Goal: Task Accomplishment & Management: Use online tool/utility

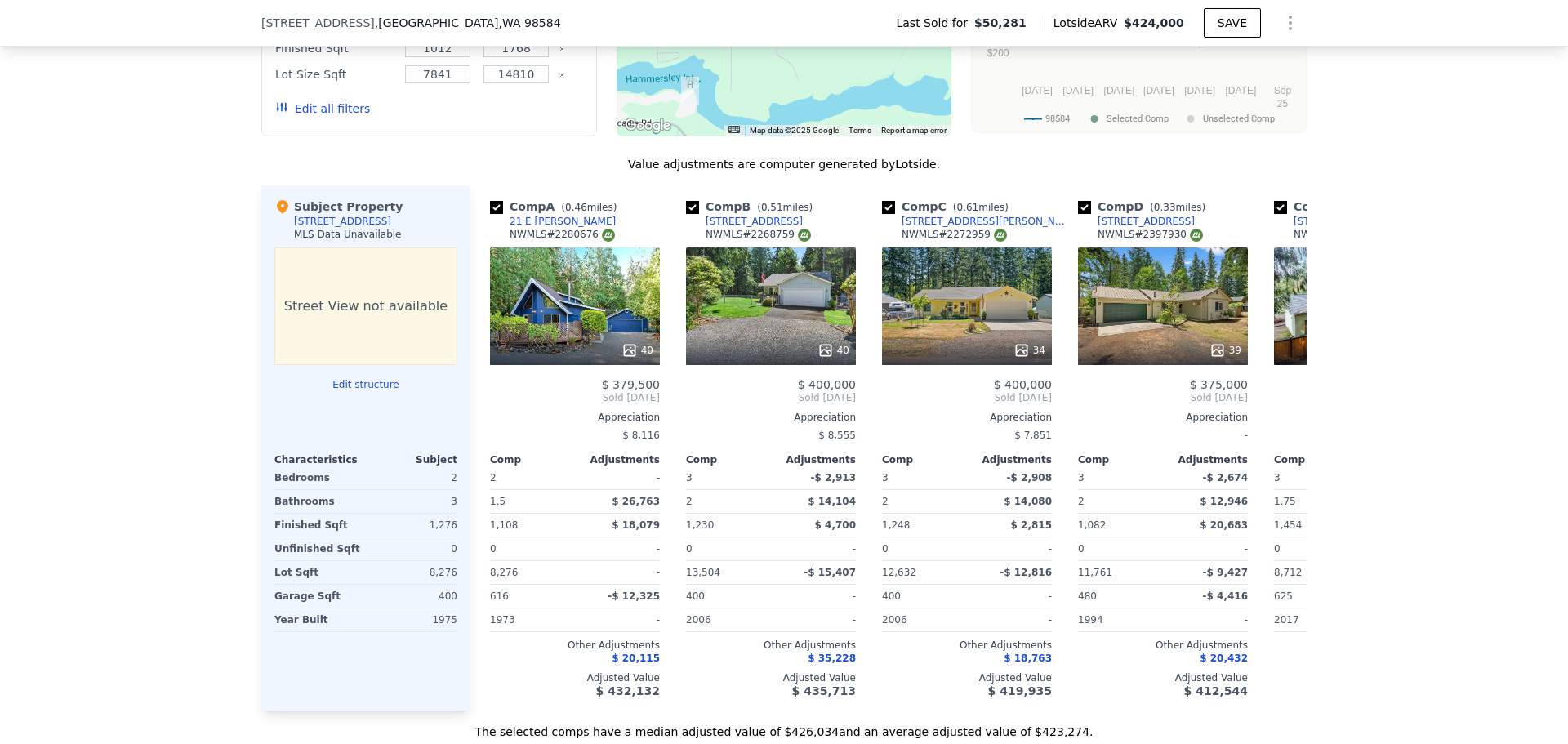
scroll to position [1464, 0]
click at [824, 359] on icon at bounding box center [826, 350] width 16 height 16
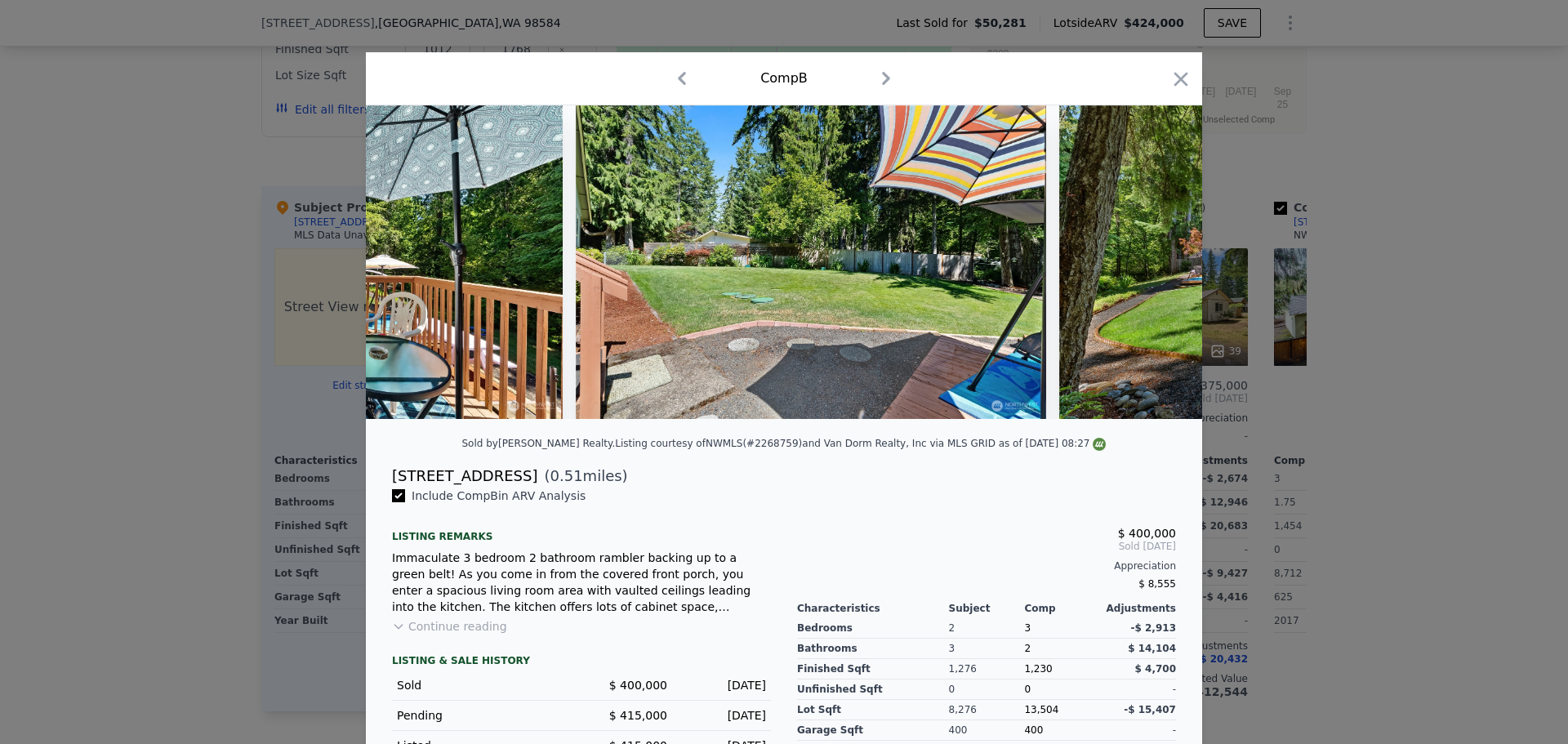
scroll to position [0, 12322]
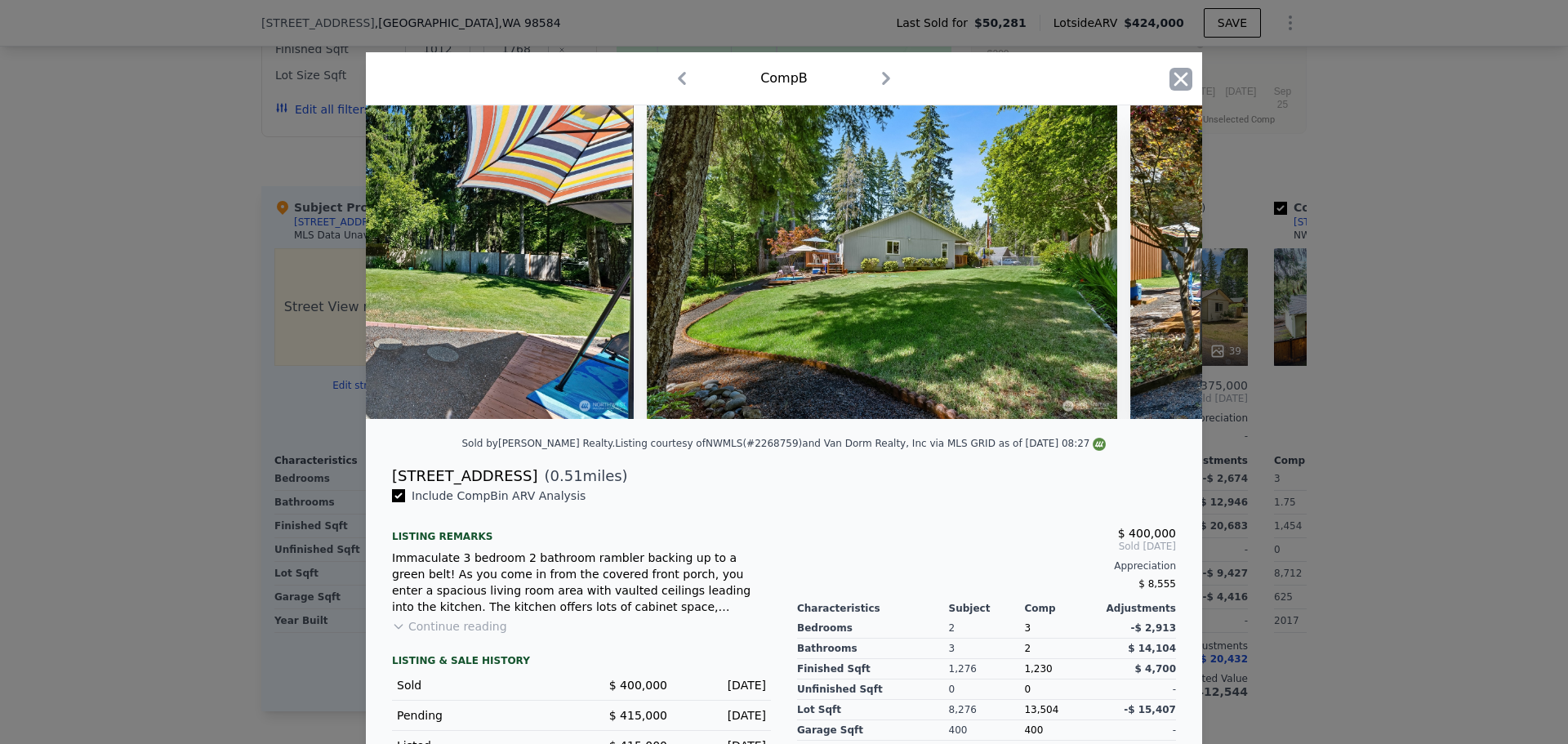
click at [1172, 74] on icon "button" at bounding box center [1181, 79] width 23 height 23
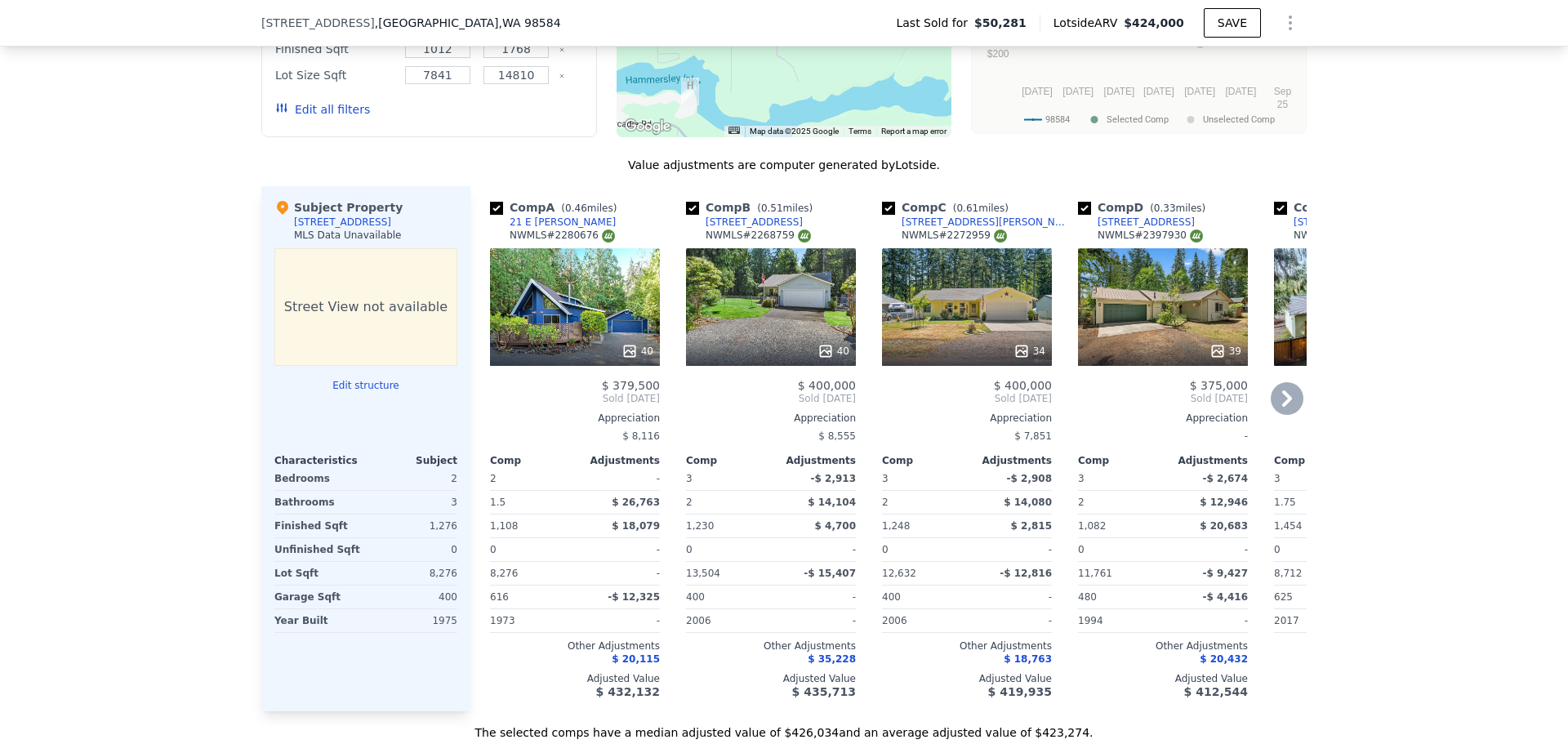
click at [1279, 411] on icon at bounding box center [1287, 399] width 33 height 33
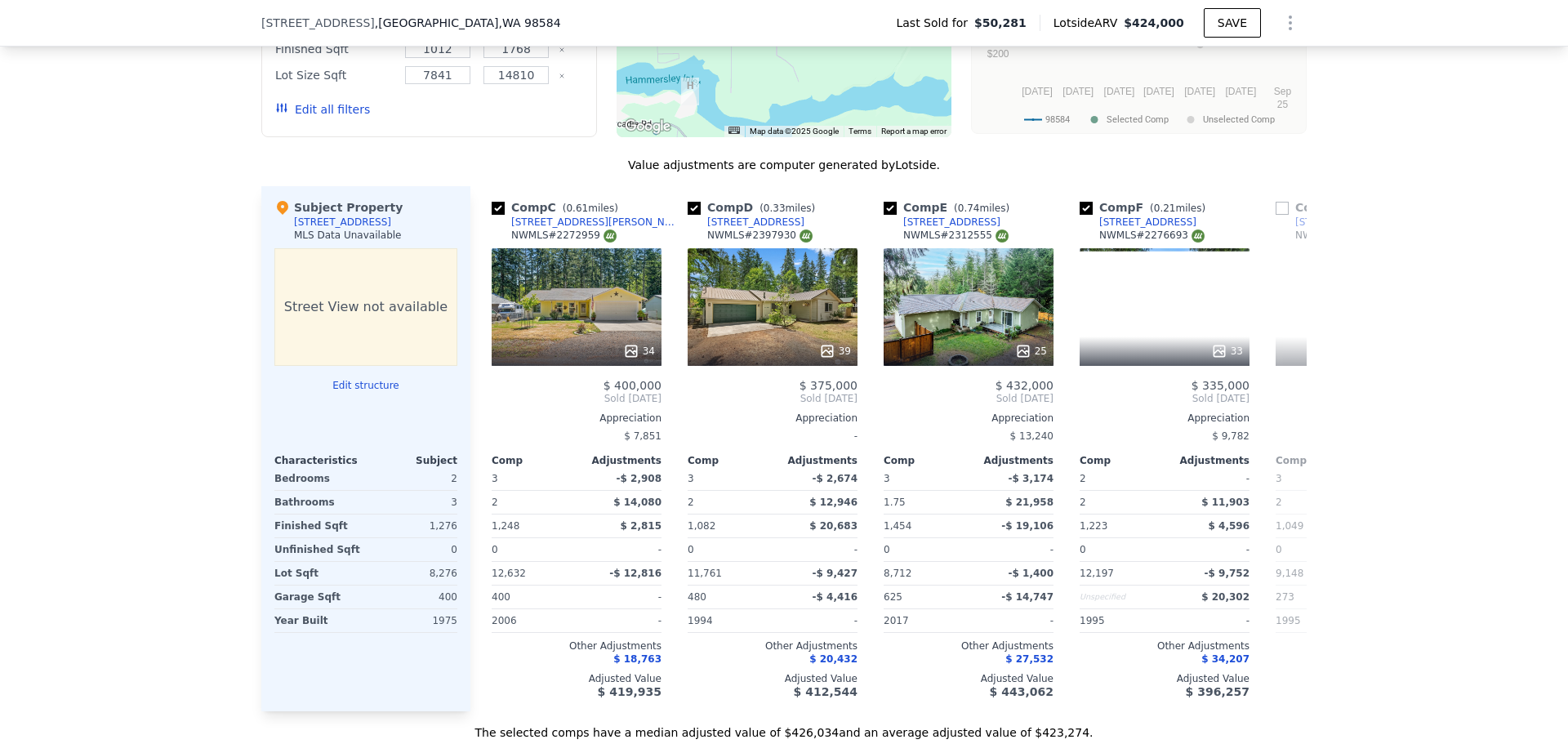
scroll to position [0, 392]
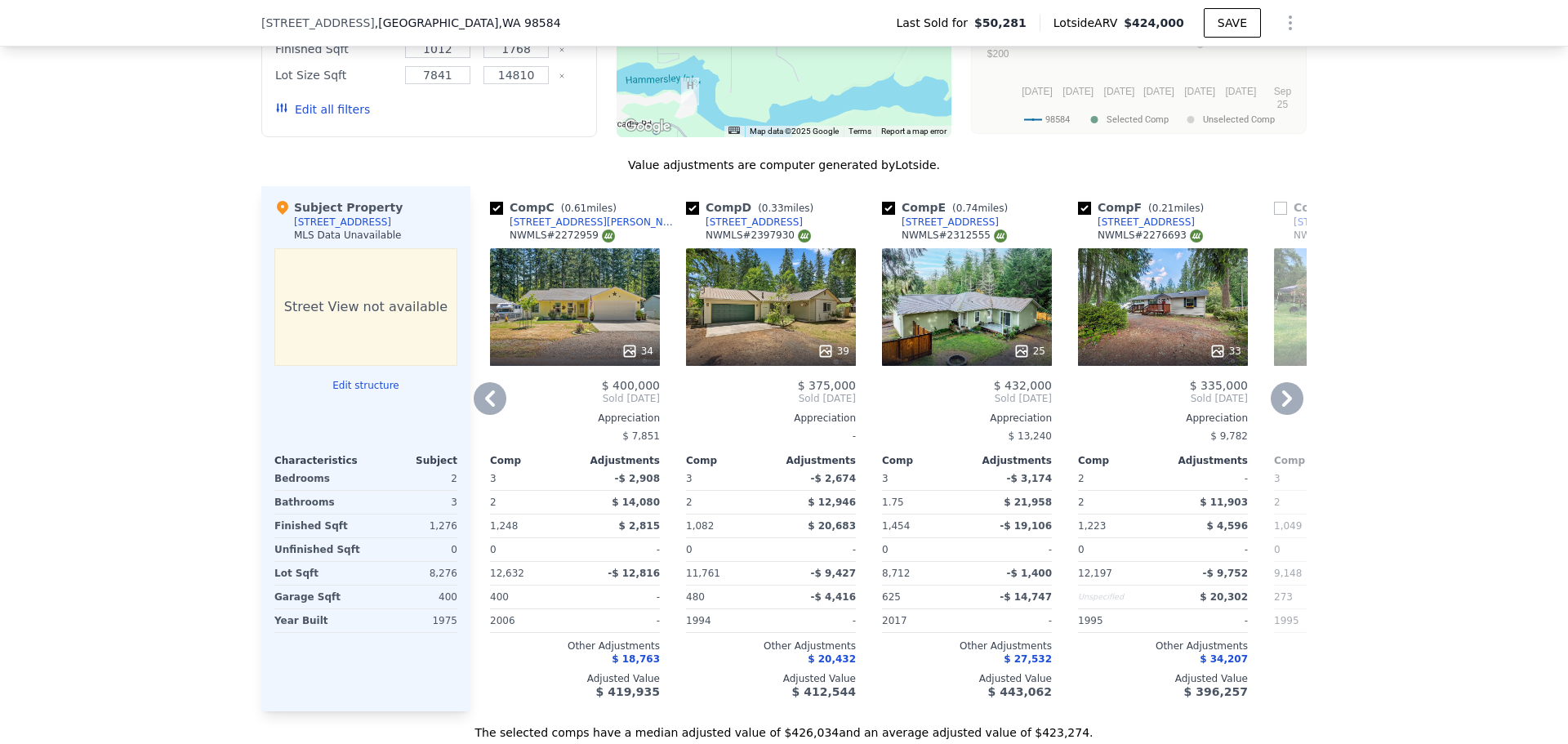
click at [1279, 411] on icon at bounding box center [1287, 399] width 33 height 33
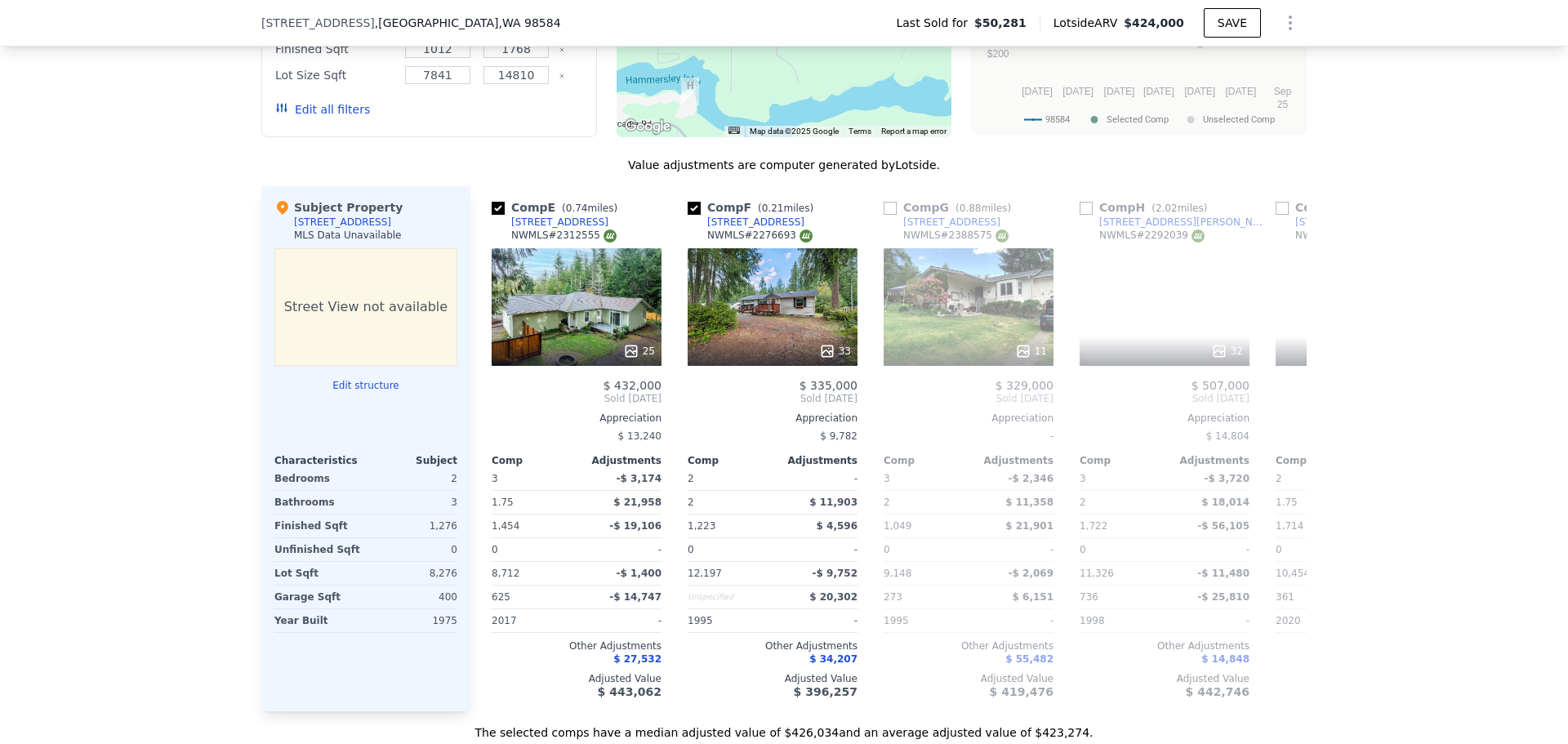
scroll to position [0, 784]
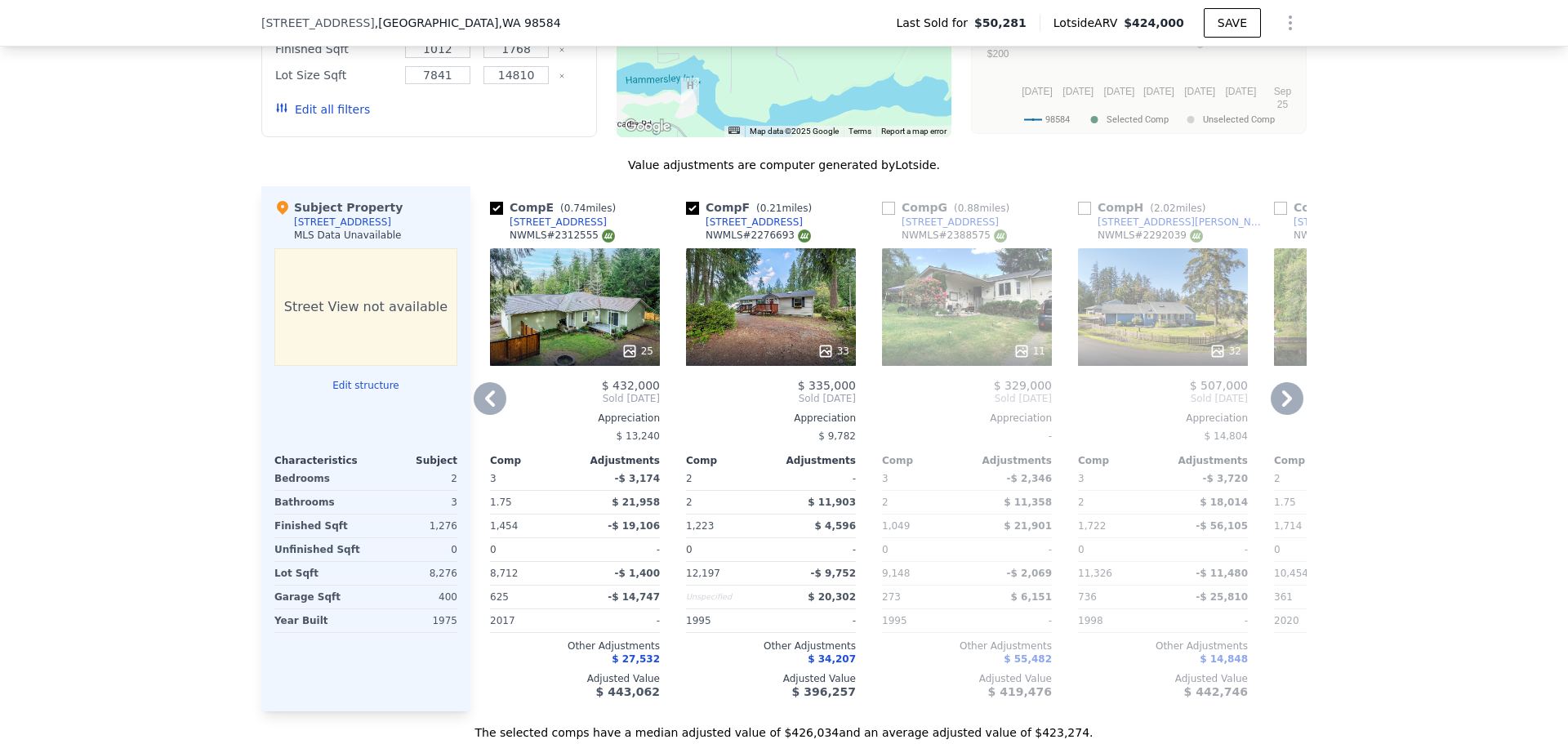
click at [1279, 411] on icon at bounding box center [1287, 399] width 33 height 33
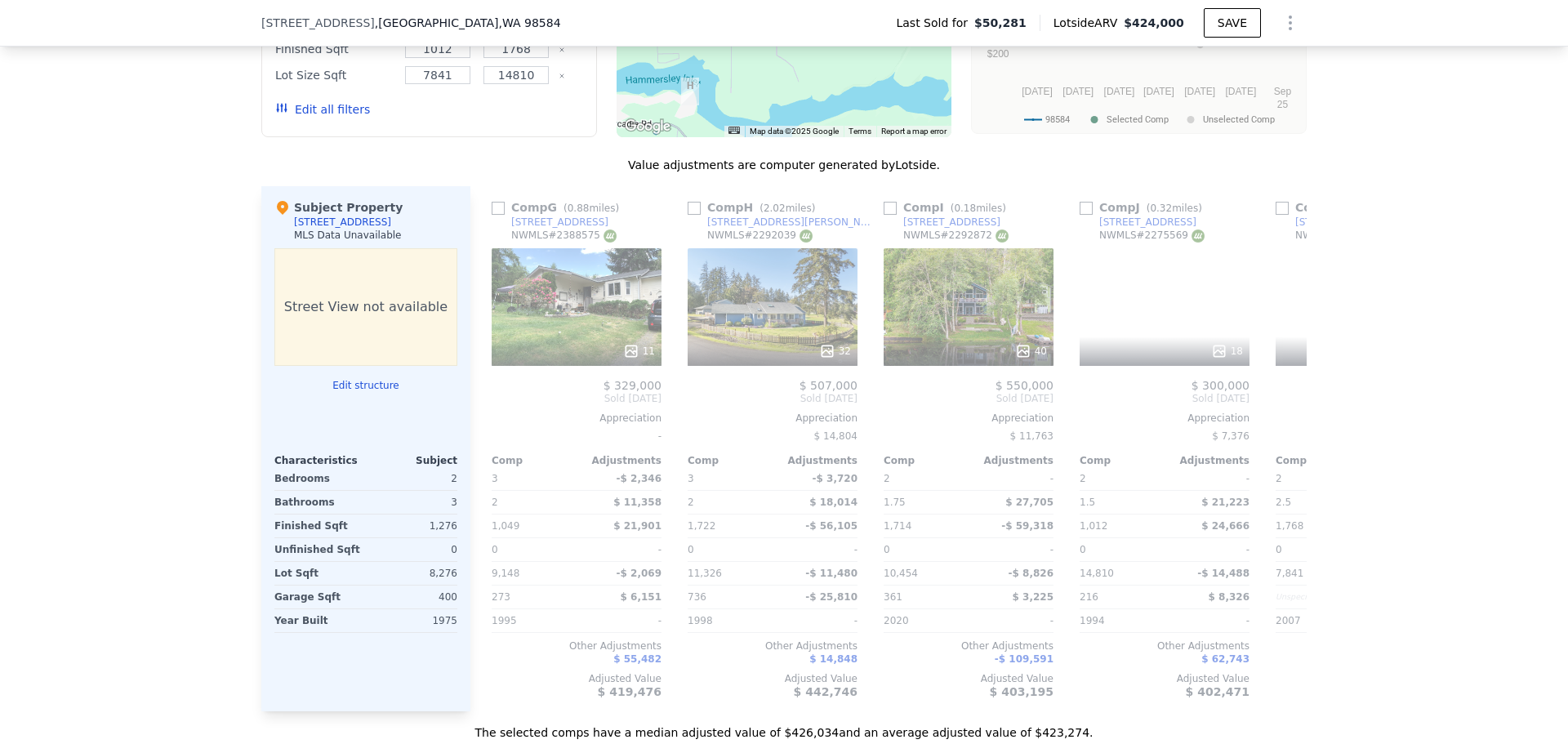
scroll to position [0, 1176]
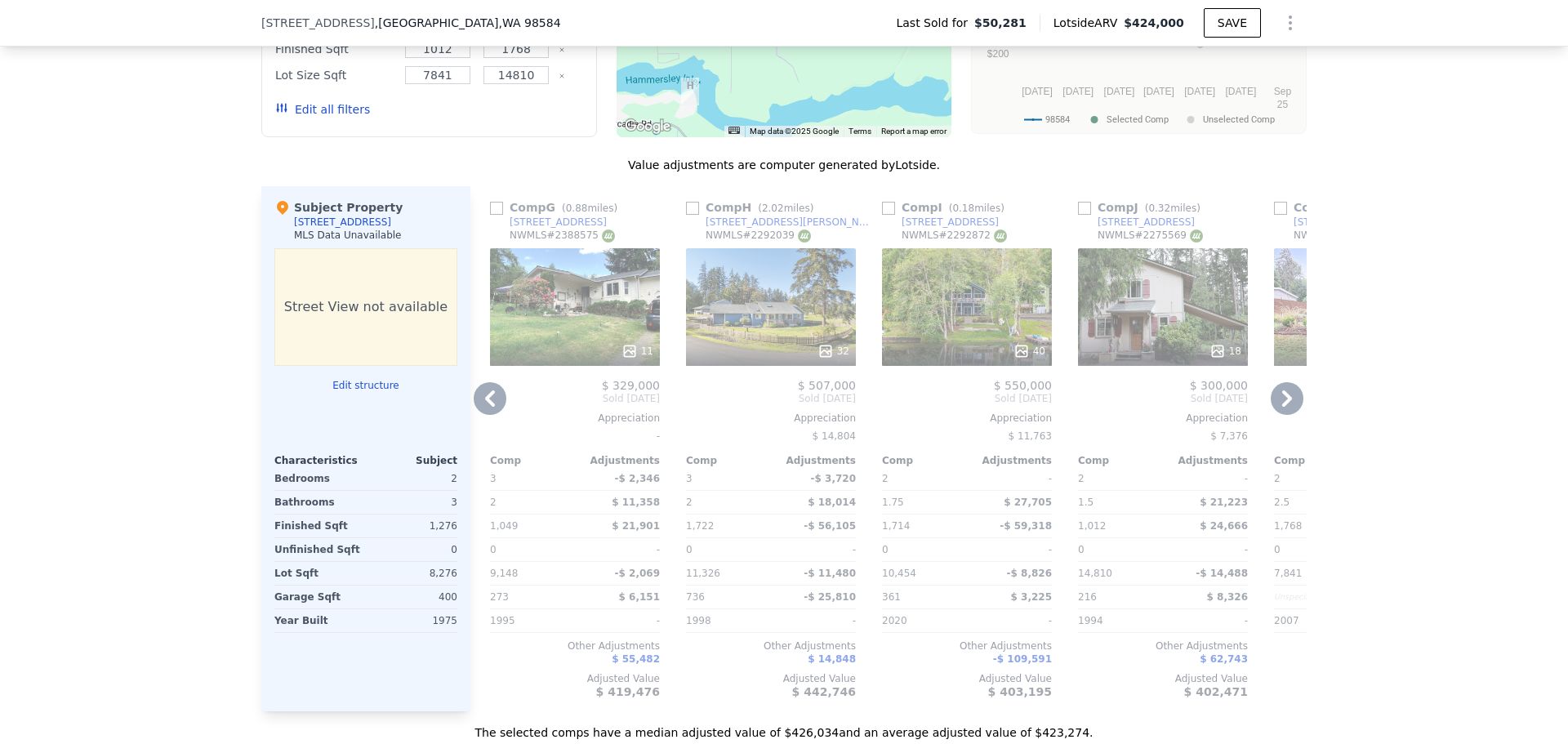
click at [1214, 359] on icon at bounding box center [1218, 350] width 16 height 16
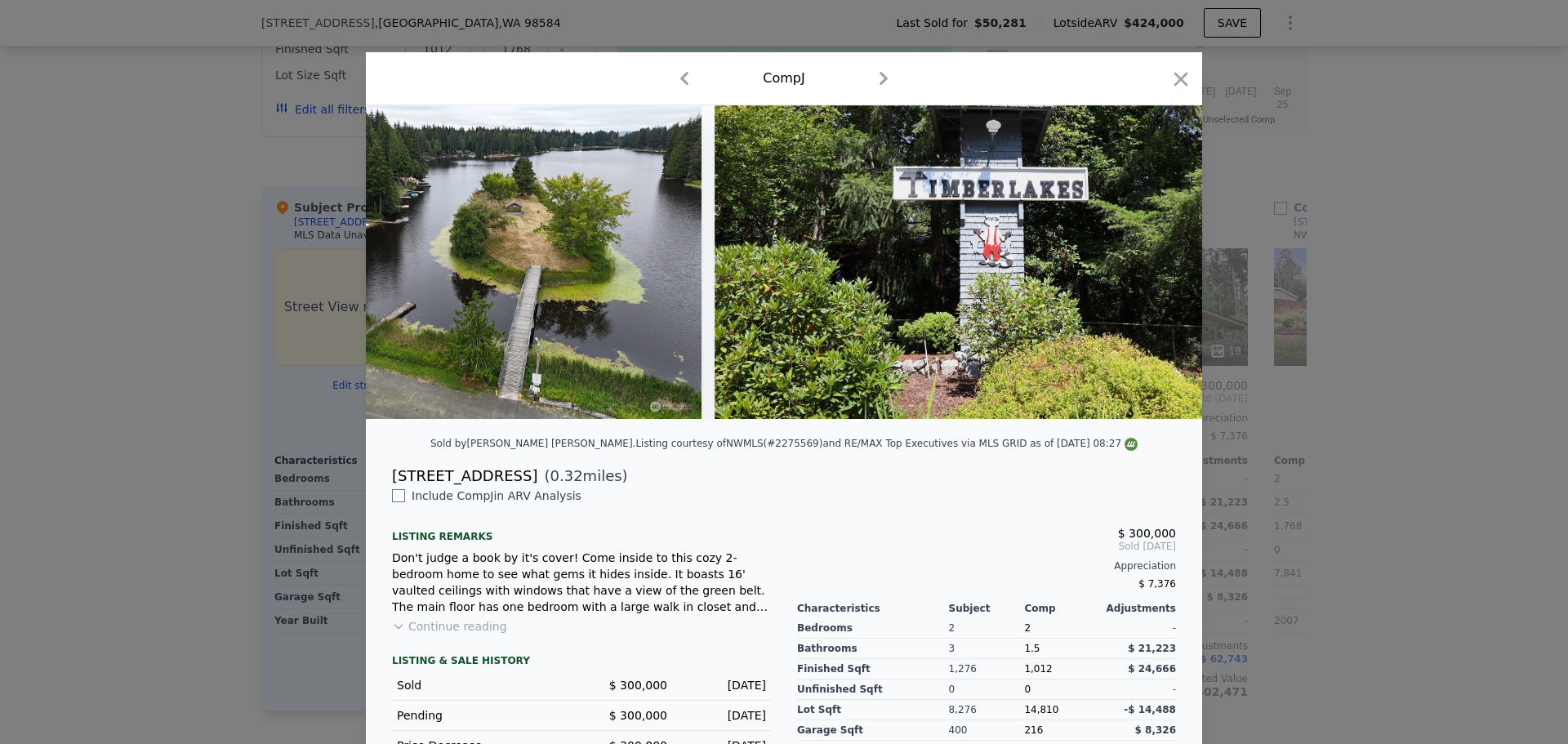
scroll to position [0, 9168]
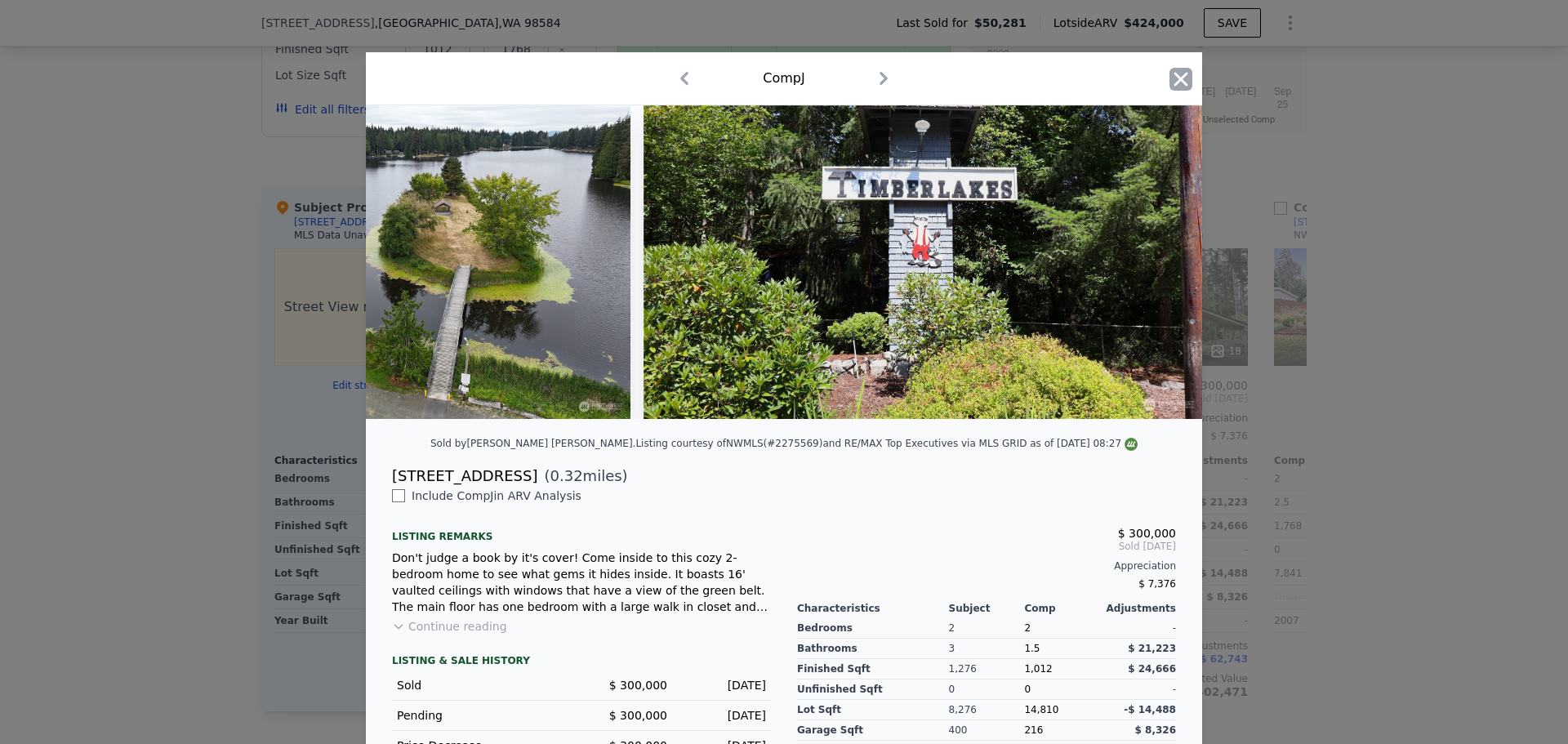
click at [1175, 77] on icon "button" at bounding box center [1181, 79] width 23 height 23
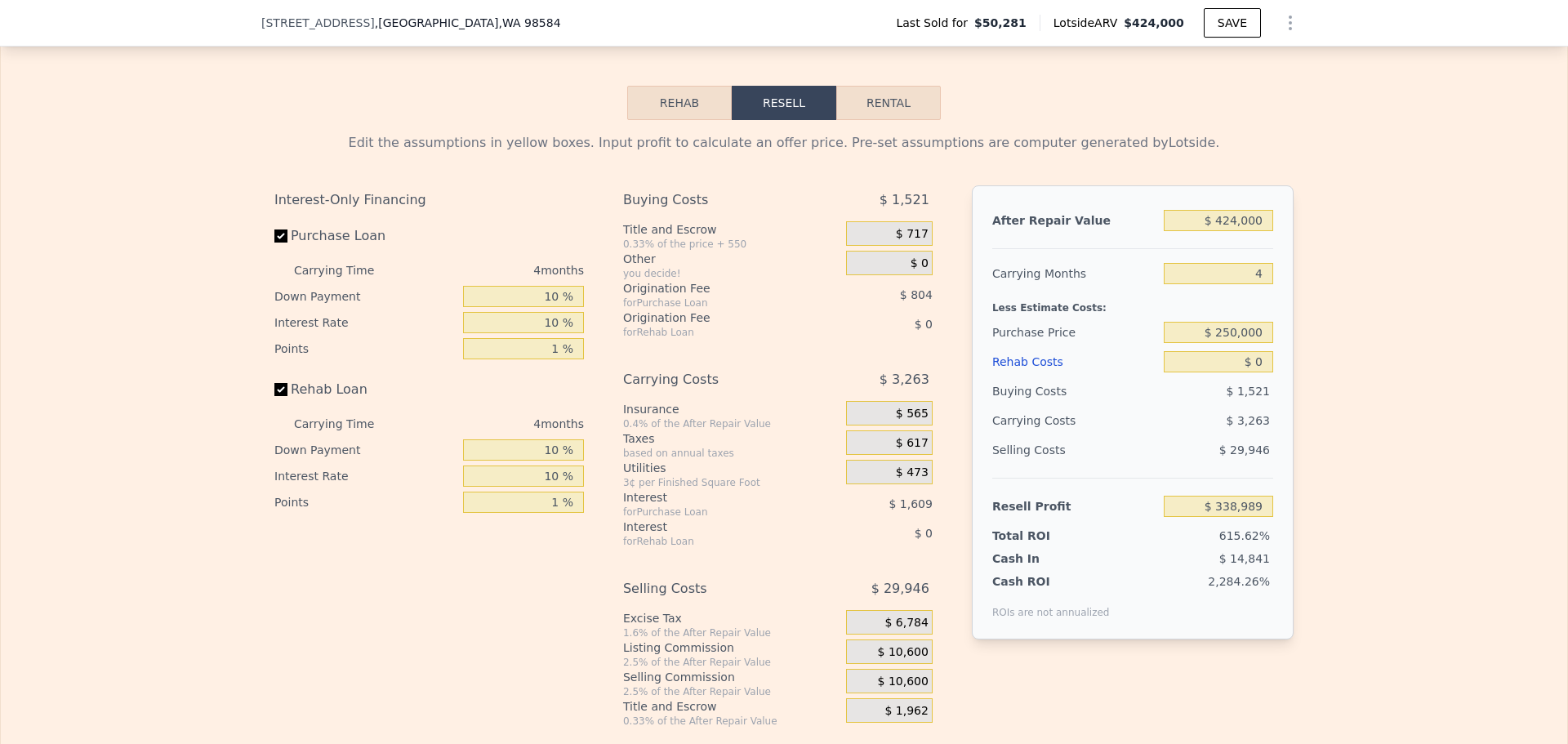
scroll to position [2280, 0]
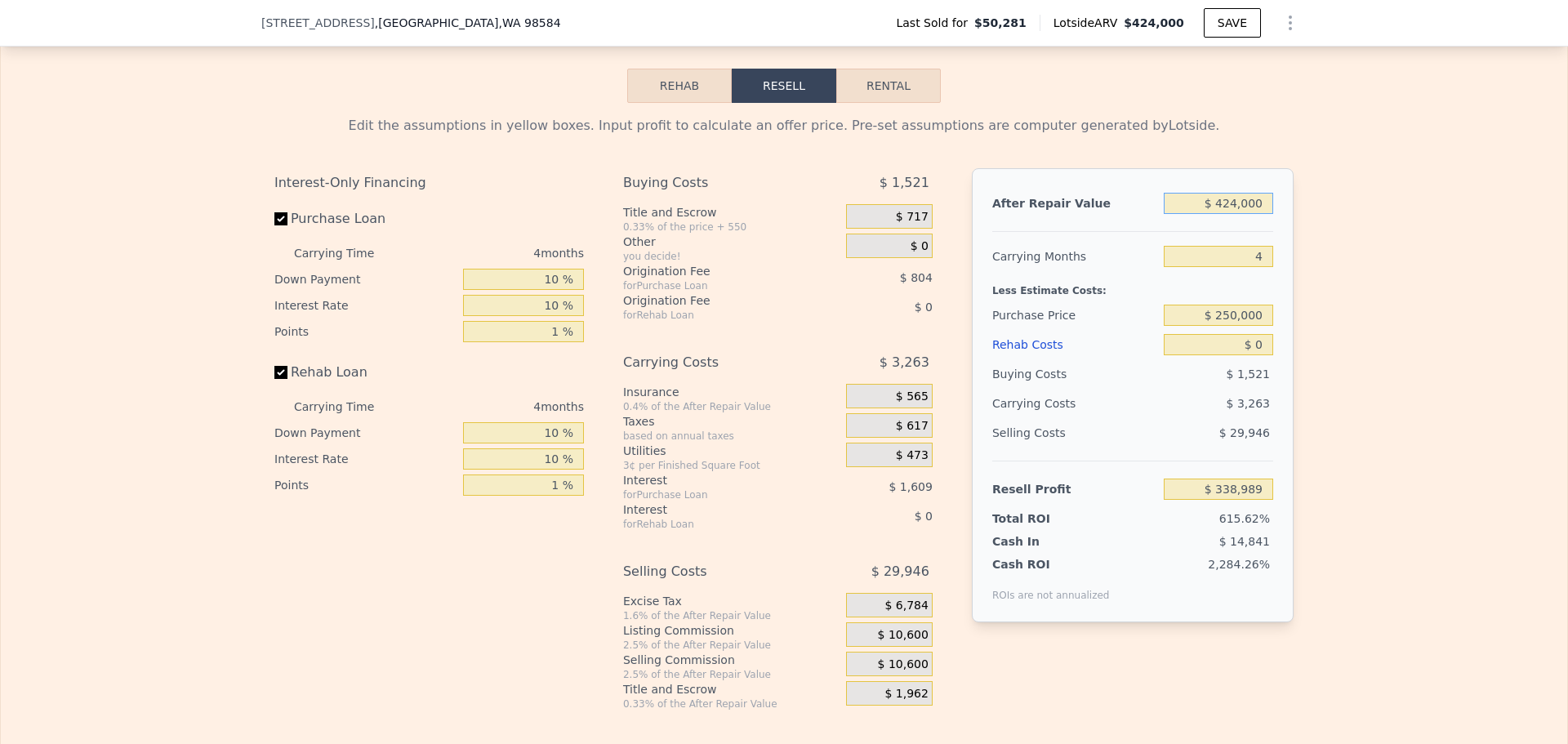
drag, startPoint x: 1221, startPoint y: 229, endPoint x: 1243, endPoint y: 227, distance: 22.1
click at [1243, 214] on input "$ 424,000" at bounding box center [1218, 204] width 109 height 21
type input "$ 40,000"
type input "-$ 17,876"
type input "$ 400,000"
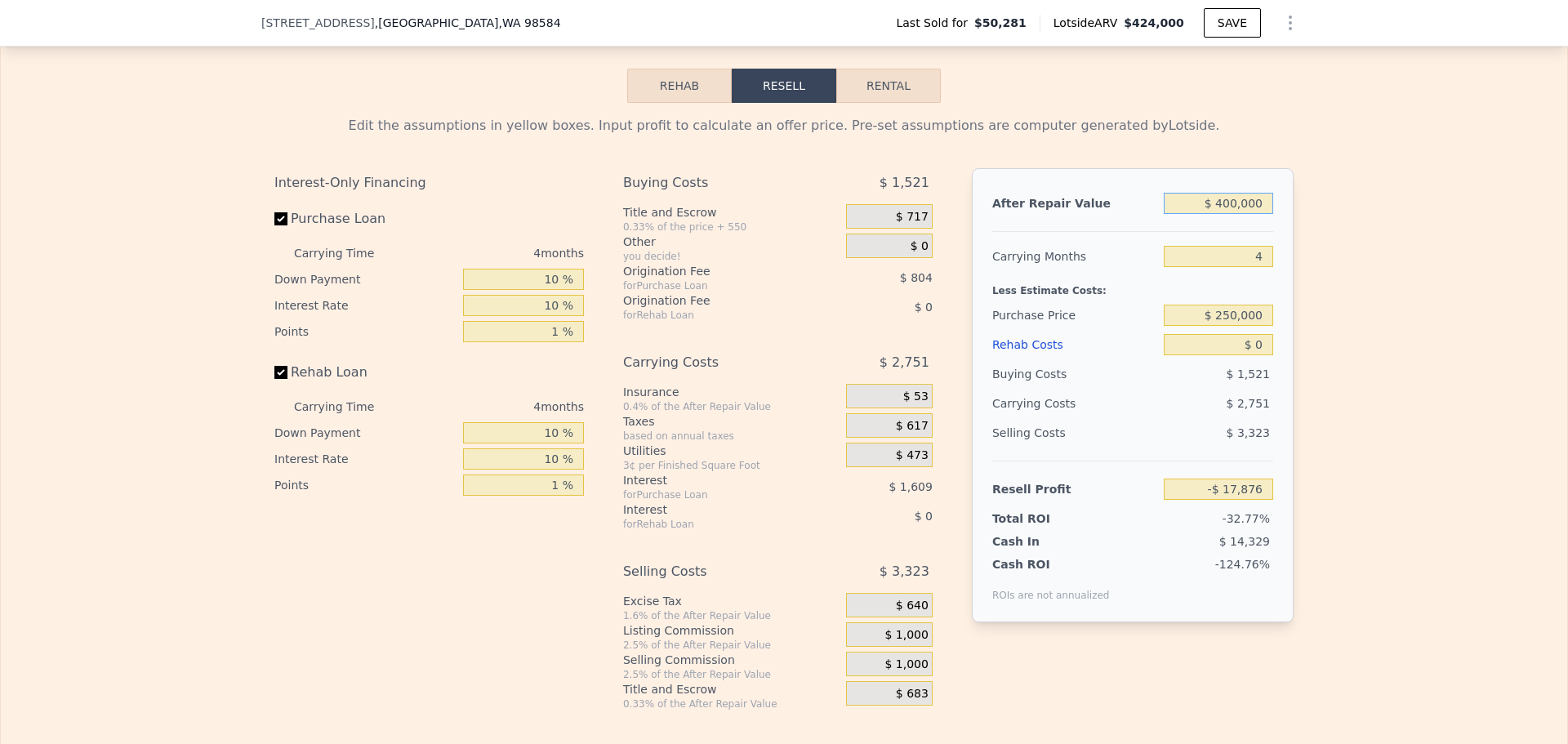
type input "$ 316,685"
type input "$ 400,000"
click at [1322, 303] on div "Edit the assumptions in yellow boxes. Input profit to calculate an offer price.…" at bounding box center [784, 406] width 1567 height 607
click at [1240, 326] on input "$ 250,000" at bounding box center [1218, 316] width 109 height 21
click at [1241, 326] on input "$ 250,000" at bounding box center [1218, 316] width 109 height 21
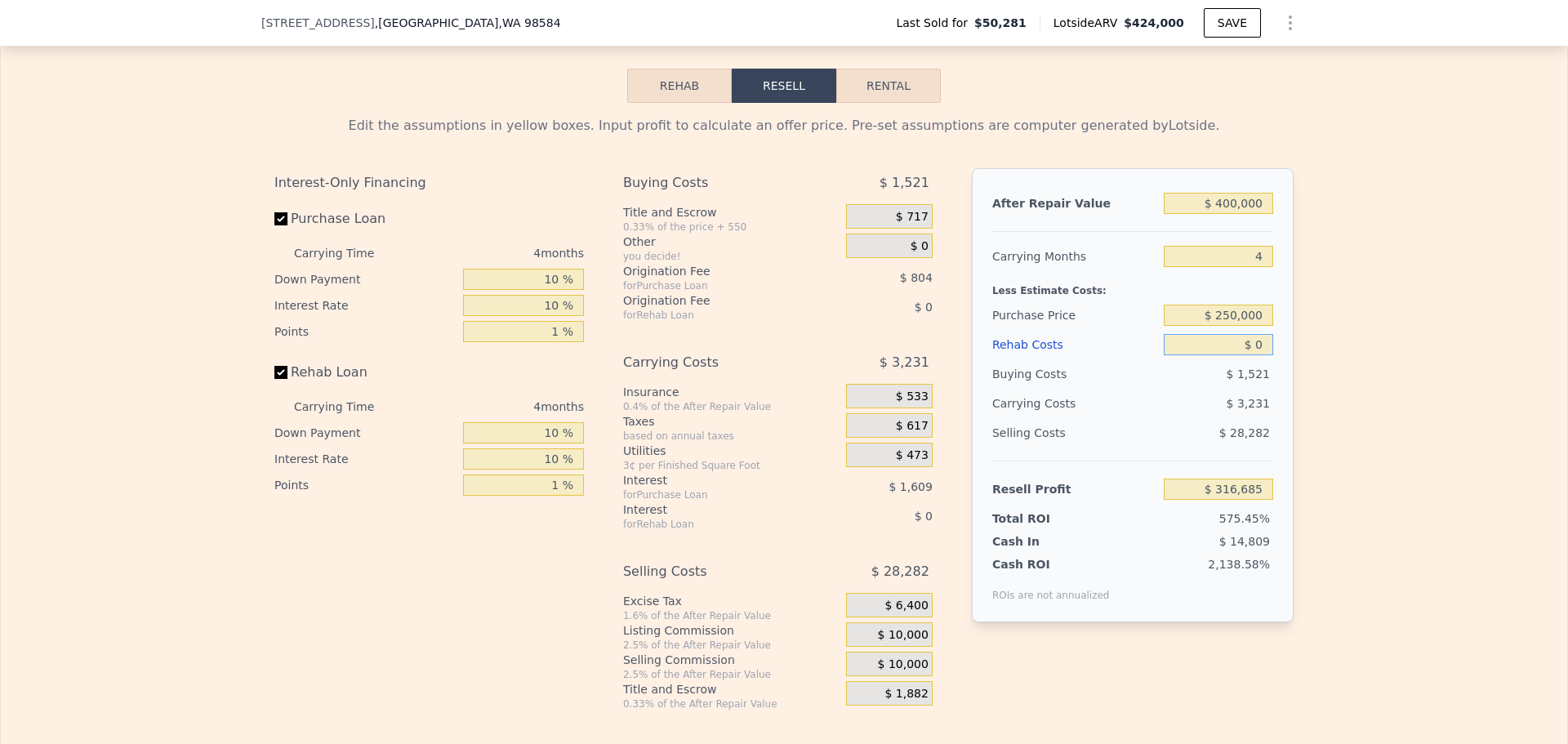
click at [1263, 355] on input "$ 0" at bounding box center [1218, 344] width 109 height 21
type input "$ 106,712"
type input "$ 80"
type input "$ 106,627"
type input "$ 8,000"
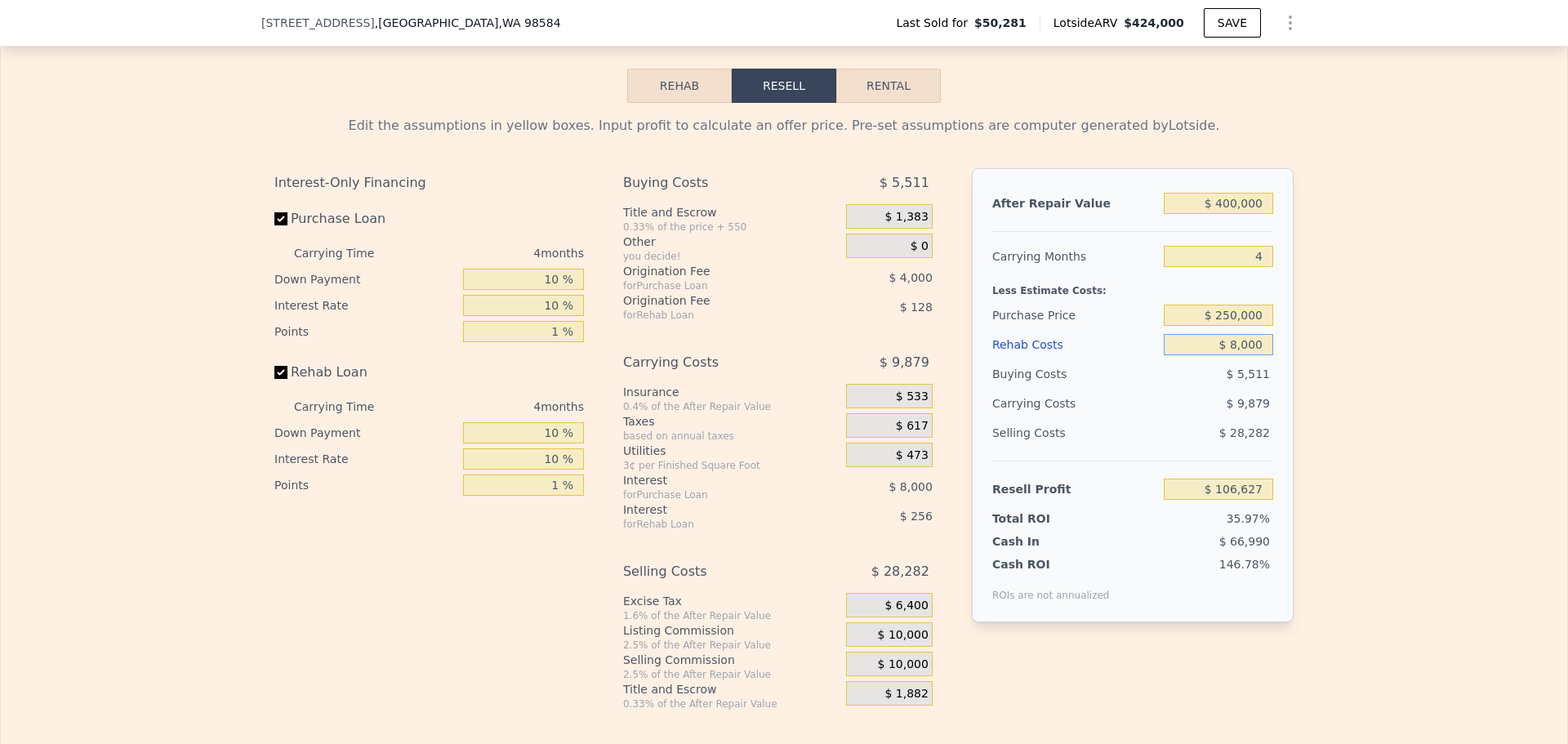
type input "$ 105,875"
type input "$ 80,000"
type input "$ 22,872"
type input "$ 80,000"
click at [1313, 366] on div "Edit the assumptions in yellow boxes. Input profit to calculate an offer price.…" at bounding box center [784, 406] width 1567 height 607
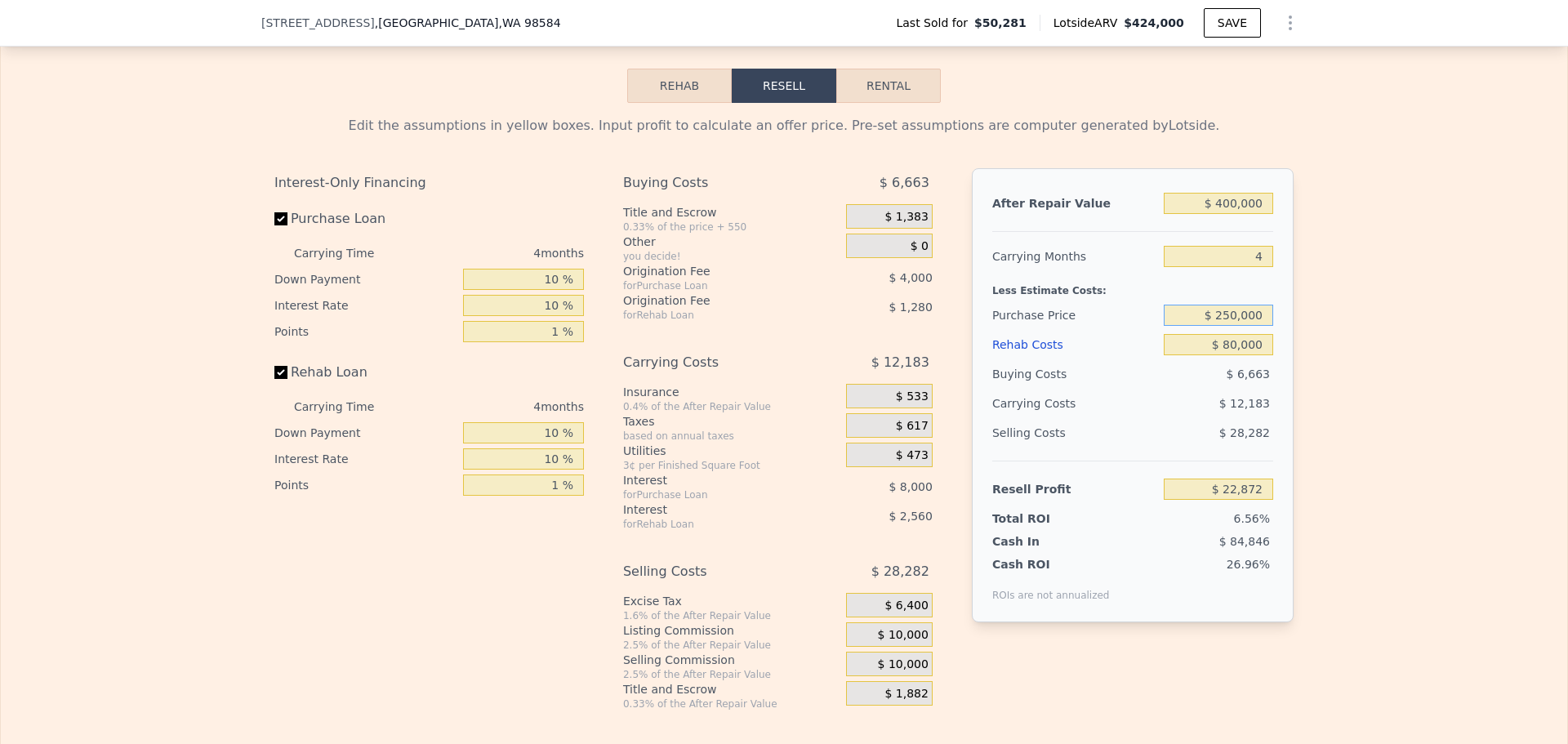
drag, startPoint x: 1226, startPoint y: 338, endPoint x: 1235, endPoint y: 337, distance: 9.1
click at [1235, 326] on input "$ 250,000" at bounding box center [1218, 316] width 109 height 21
type input "$ 225,000"
click at [1401, 394] on div "Edit the assumptions in yellow boxes. Input profit to calculate an offer price.…" at bounding box center [784, 406] width 1567 height 607
type input "$ 49,156"
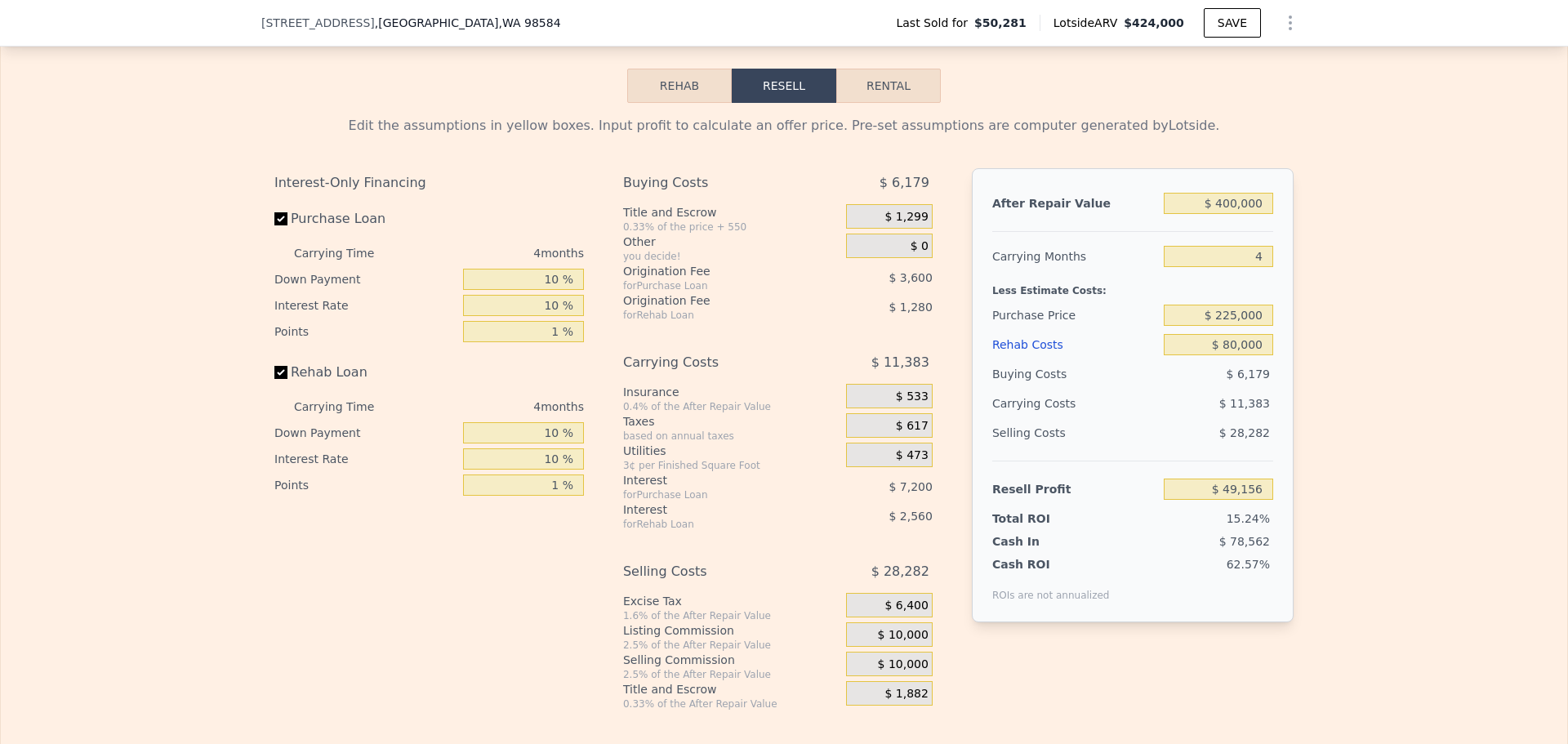
click at [902, 643] on span "$ 10,000" at bounding box center [903, 635] width 50 height 14
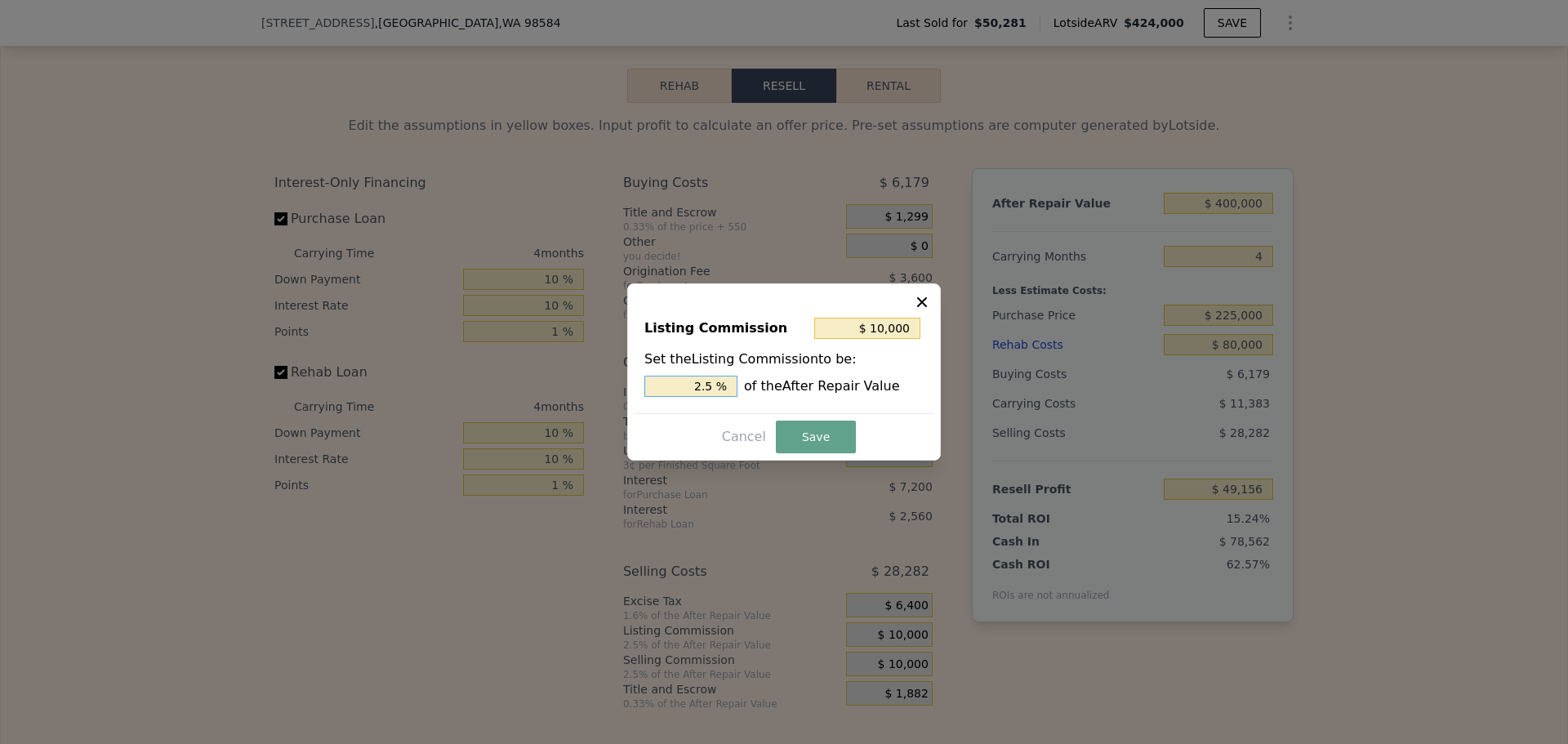
drag, startPoint x: 707, startPoint y: 387, endPoint x: 718, endPoint y: 385, distance: 11.2
click at [718, 385] on input "2.5 %" at bounding box center [690, 386] width 93 height 21
type input "$ 8,000"
type input "2 %"
click at [825, 427] on button "Save" at bounding box center [816, 437] width 80 height 33
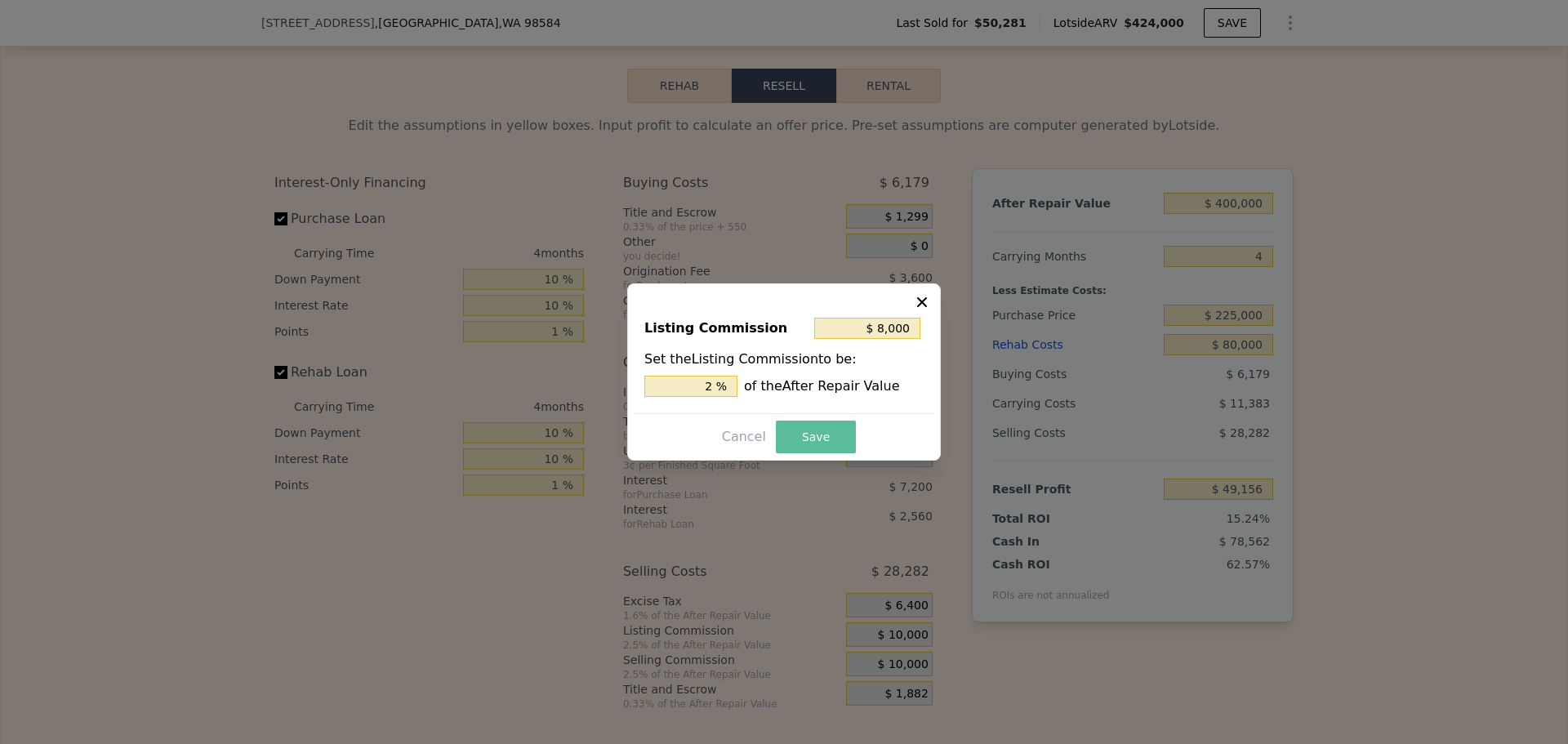
type input "$ 51,156"
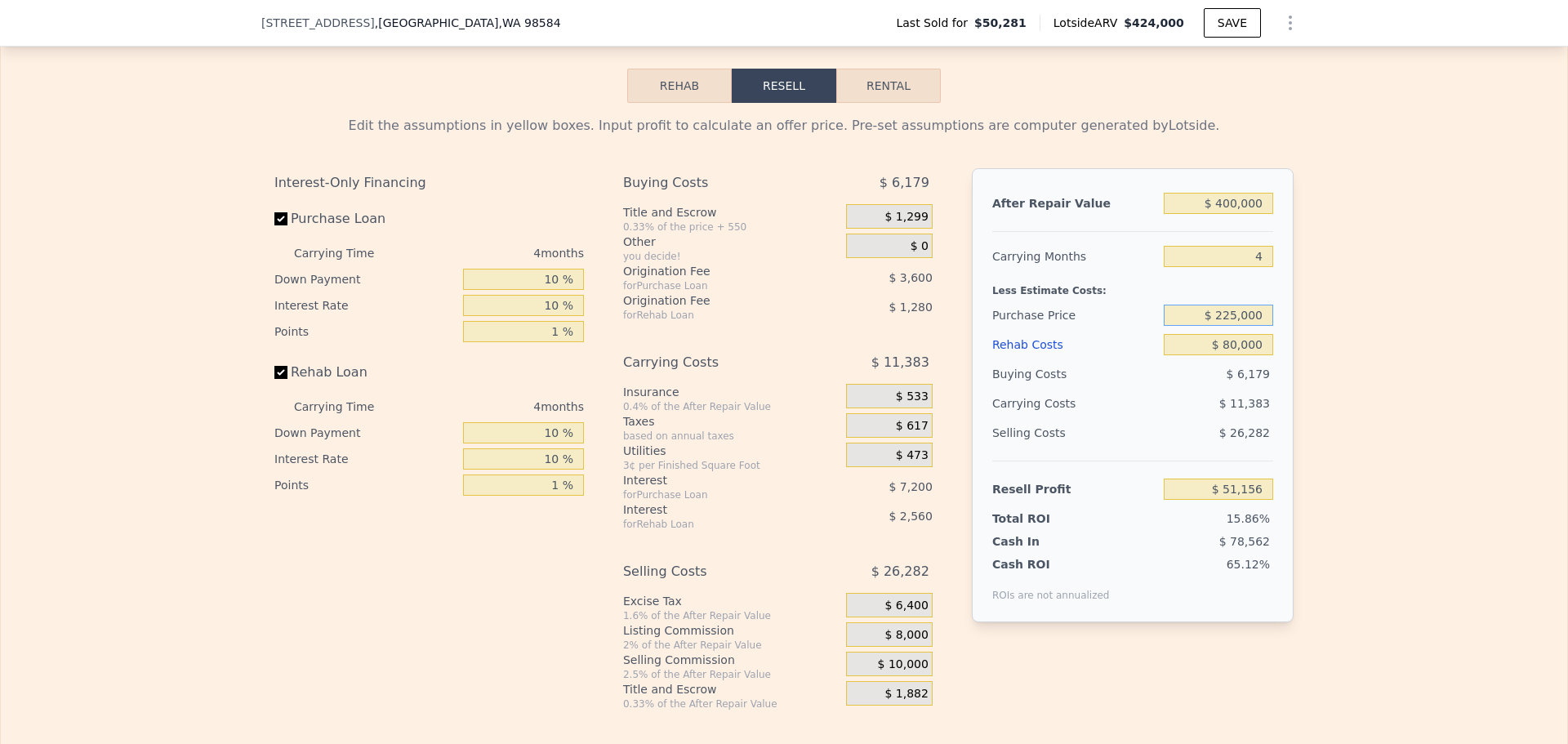
drag, startPoint x: 1223, startPoint y: 337, endPoint x: 1233, endPoint y: 338, distance: 10.0
click at [1233, 326] on input "$ 225,000" at bounding box center [1218, 316] width 109 height 21
type input "$ 240,000"
click at [1309, 344] on div "Edit the assumptions in yellow boxes. Input profit to calculate an offer price.…" at bounding box center [784, 406] width 1567 height 607
type input "$ 35,386"
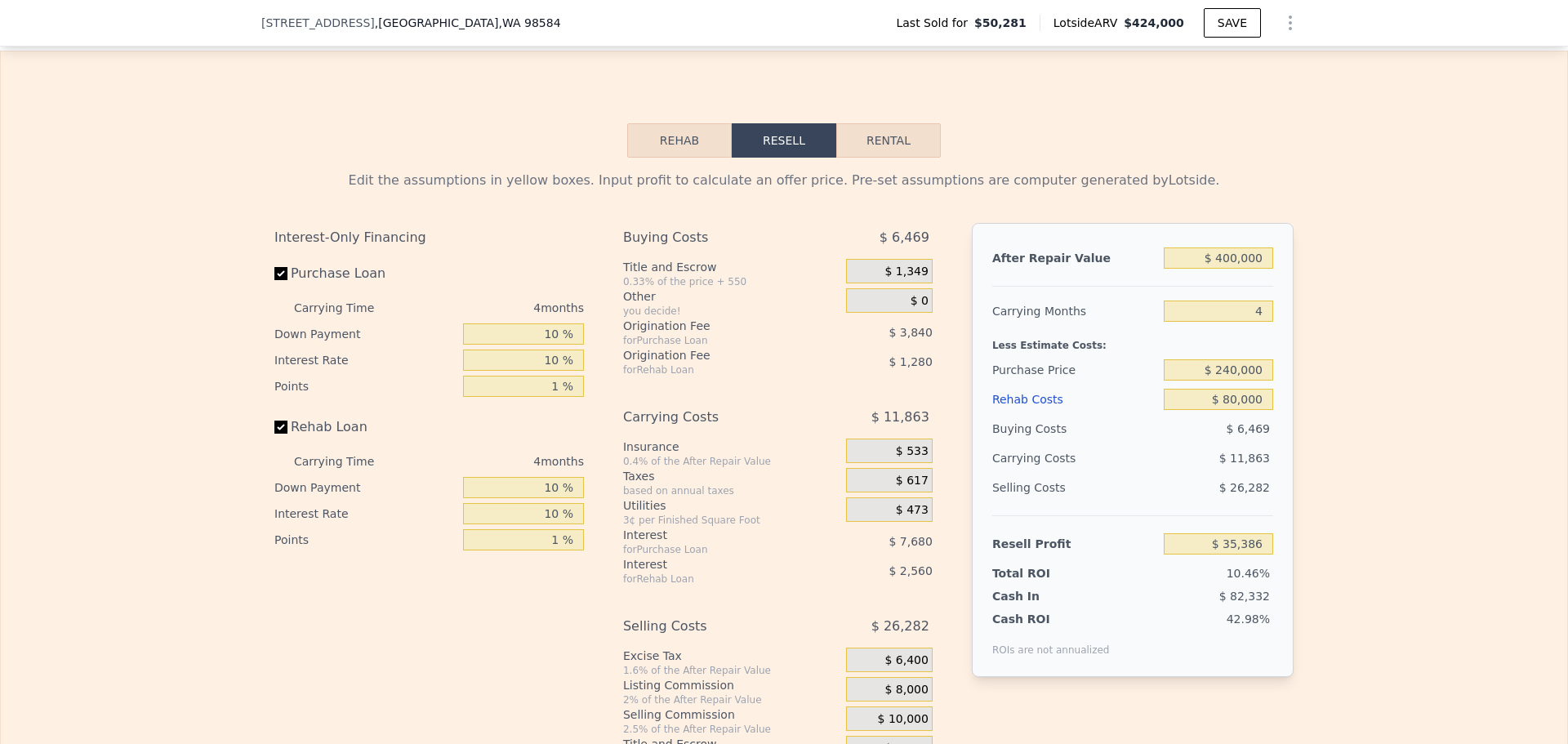
scroll to position [2198, 0]
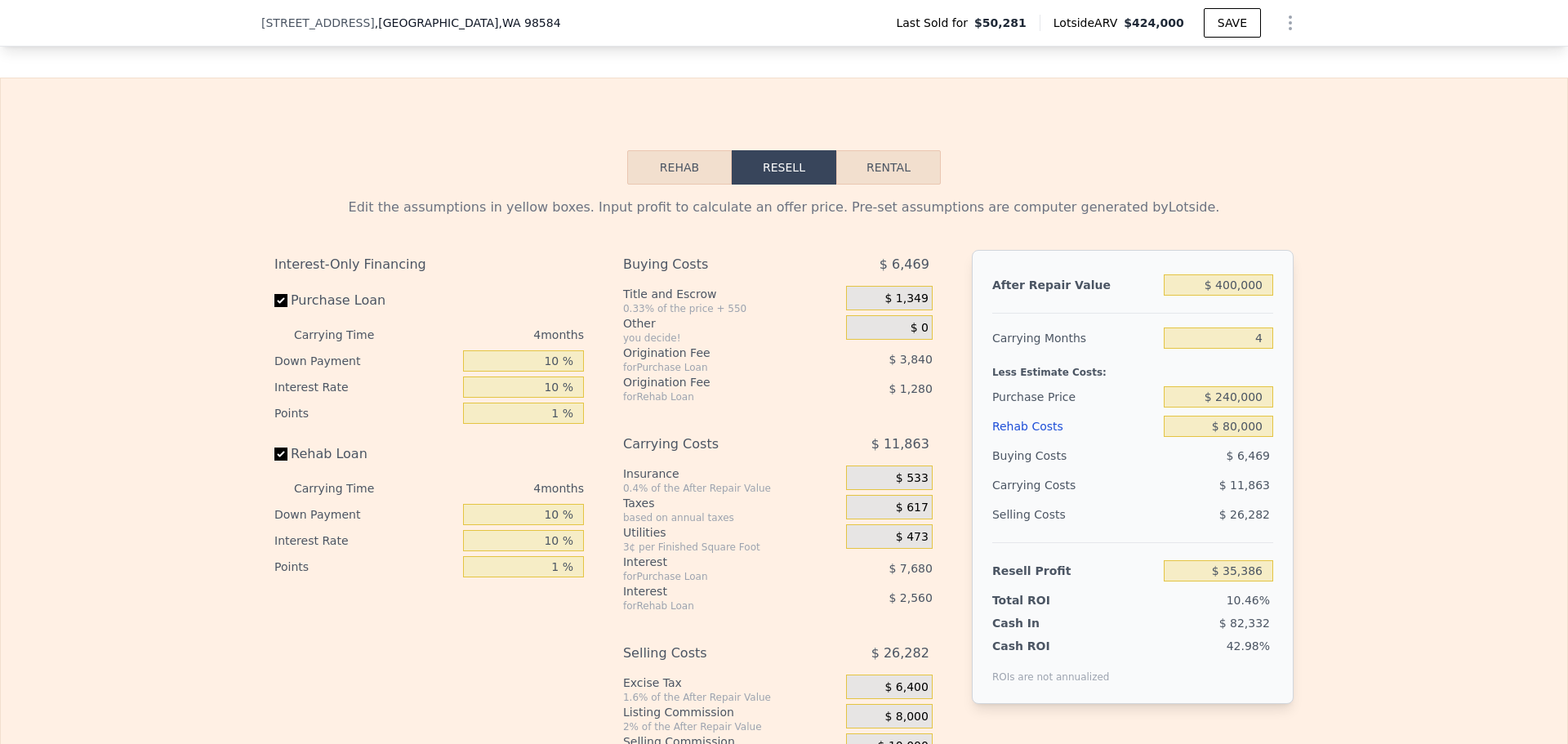
type input "$ 424,000"
type input "$ 0"
type input "$ 338,989"
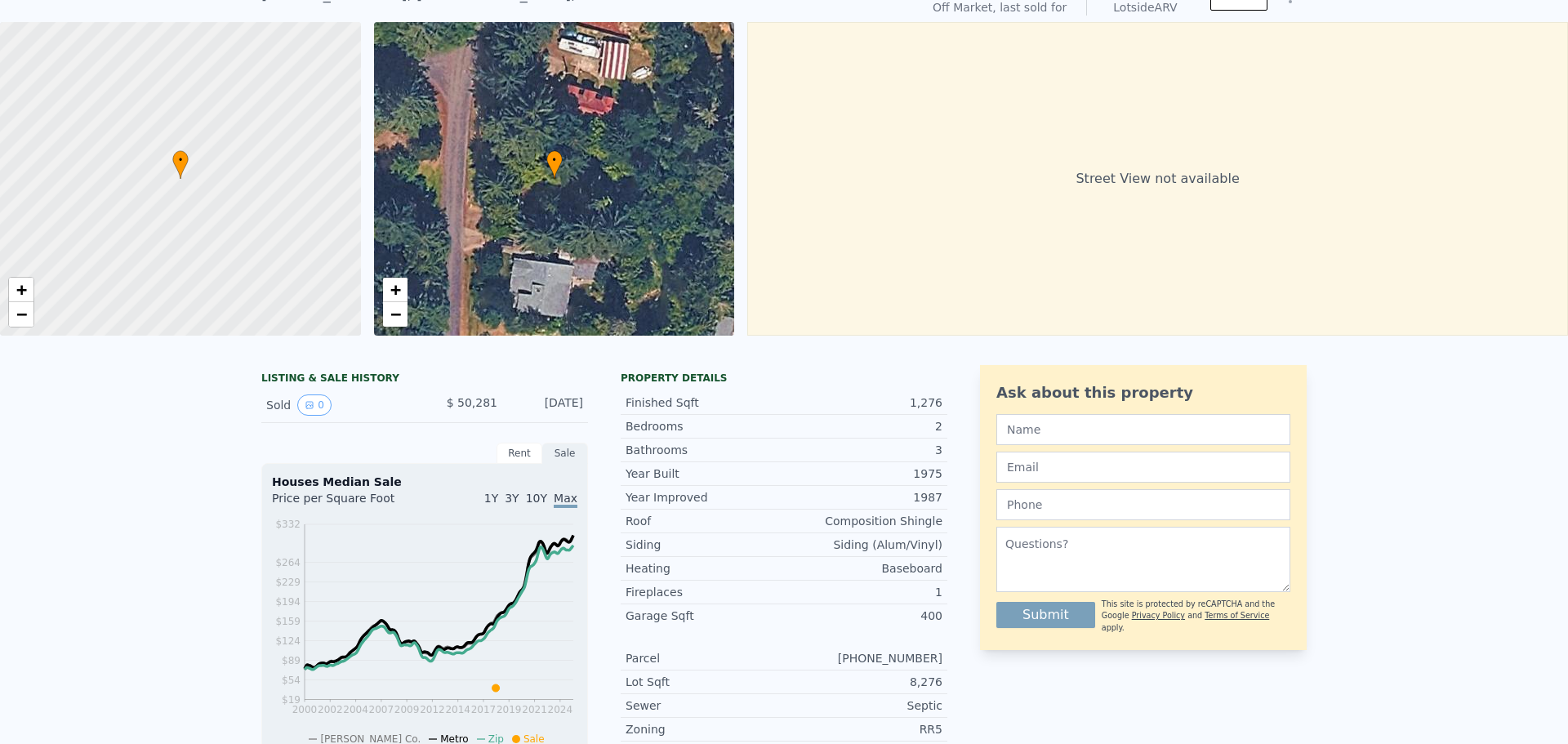
scroll to position [6, 0]
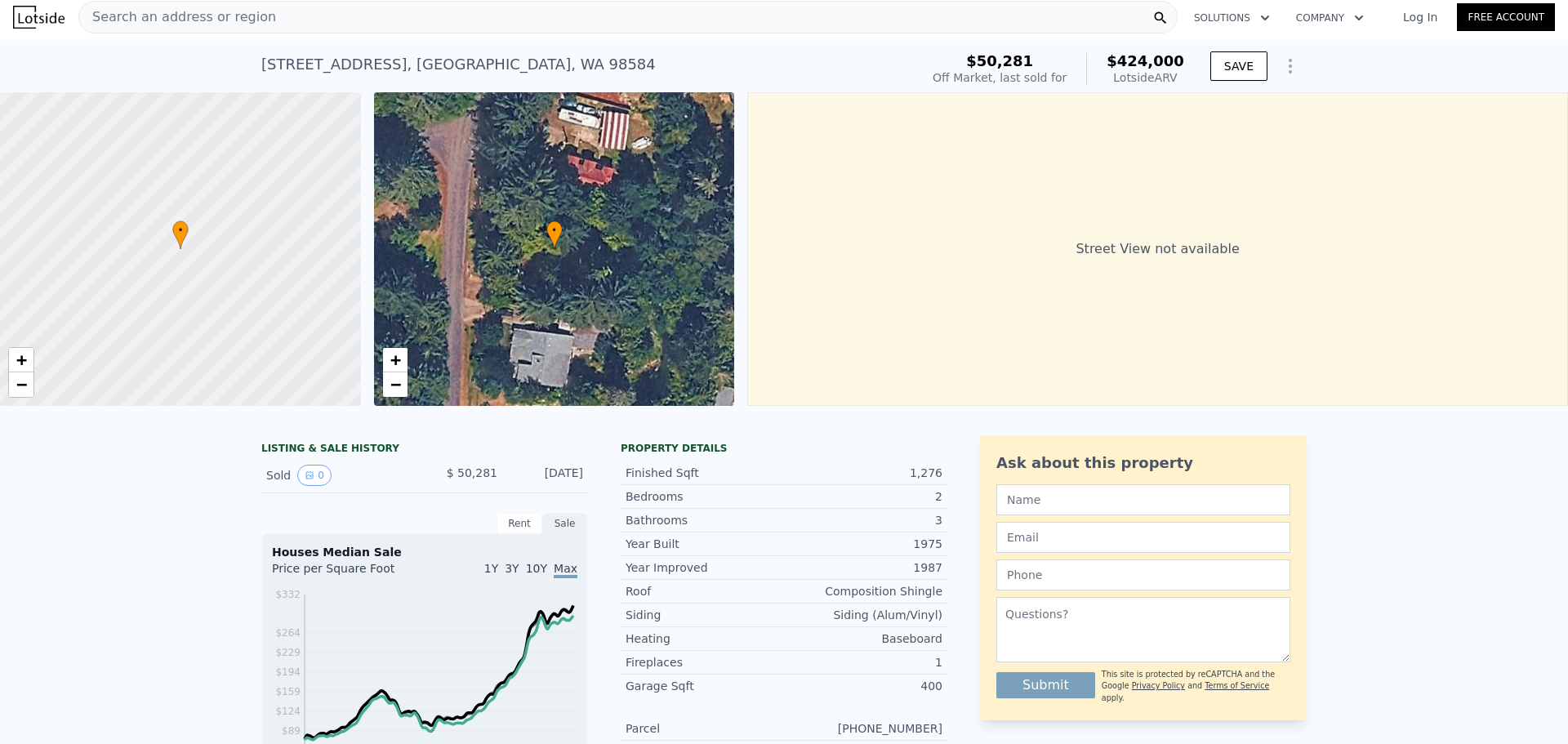
click at [140, 14] on span "Search an address or region" at bounding box center [178, 17] width 197 height 19
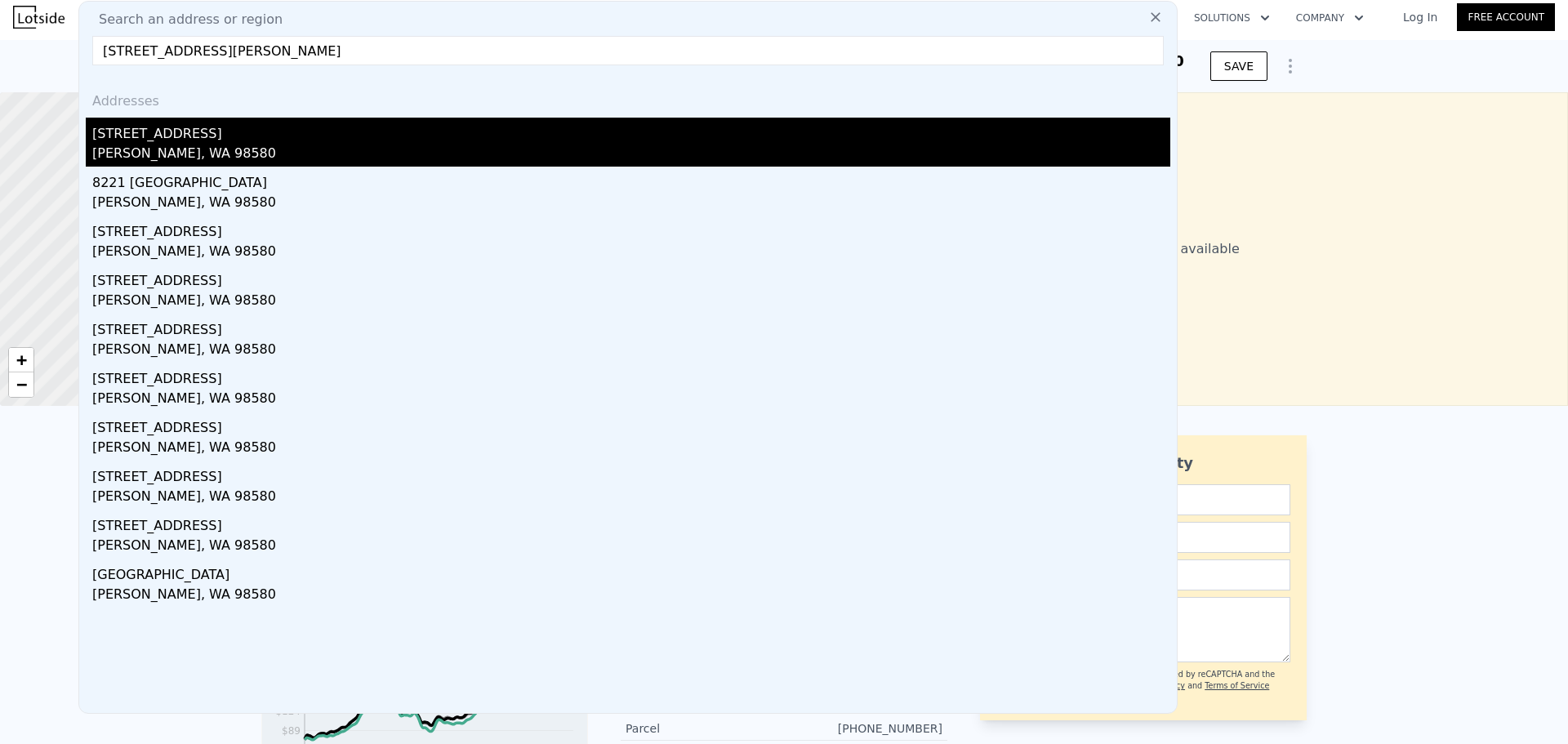
type input "[STREET_ADDRESS][PERSON_NAME]"
click at [238, 142] on div "[STREET_ADDRESS]" at bounding box center [631, 130] width 1078 height 26
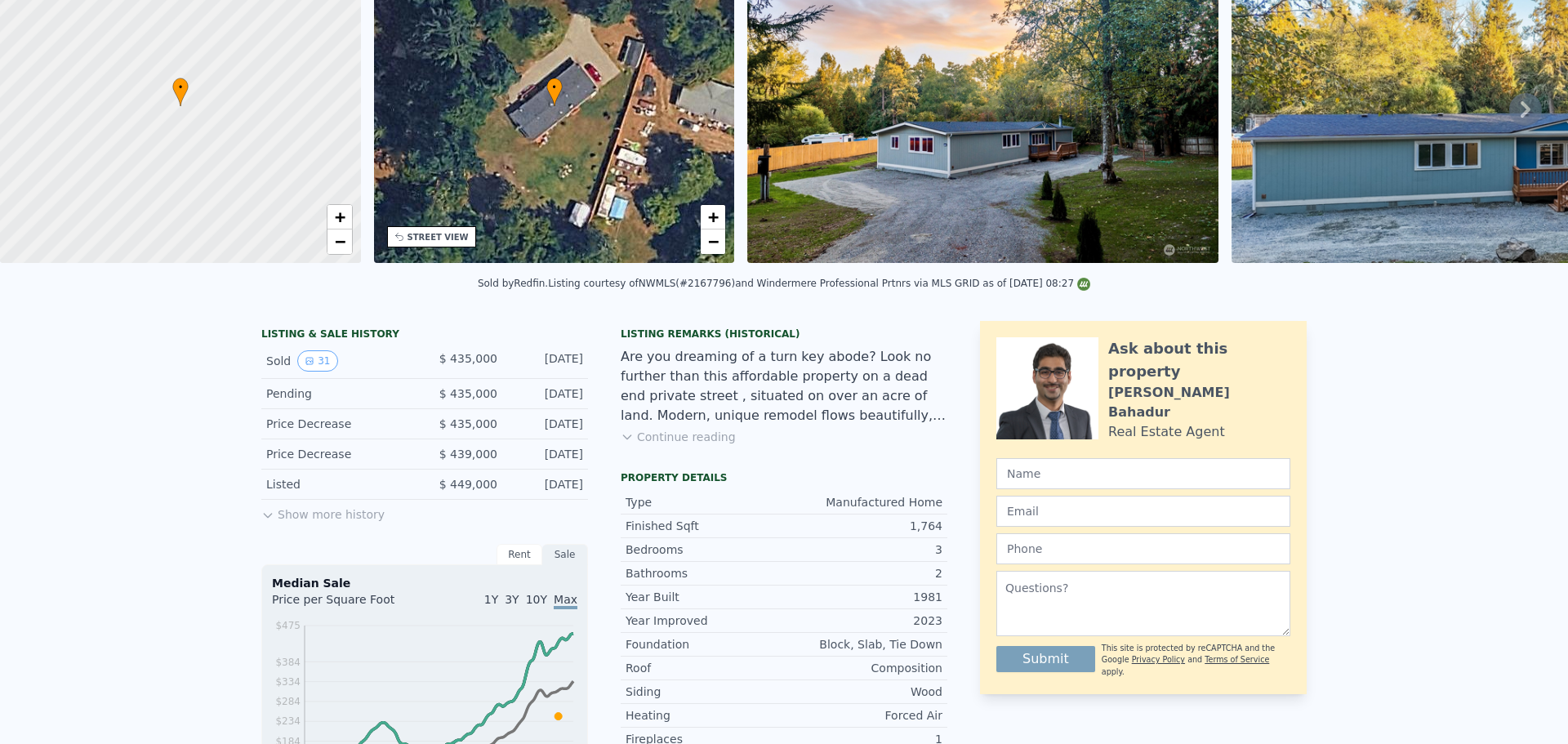
scroll to position [6, 0]
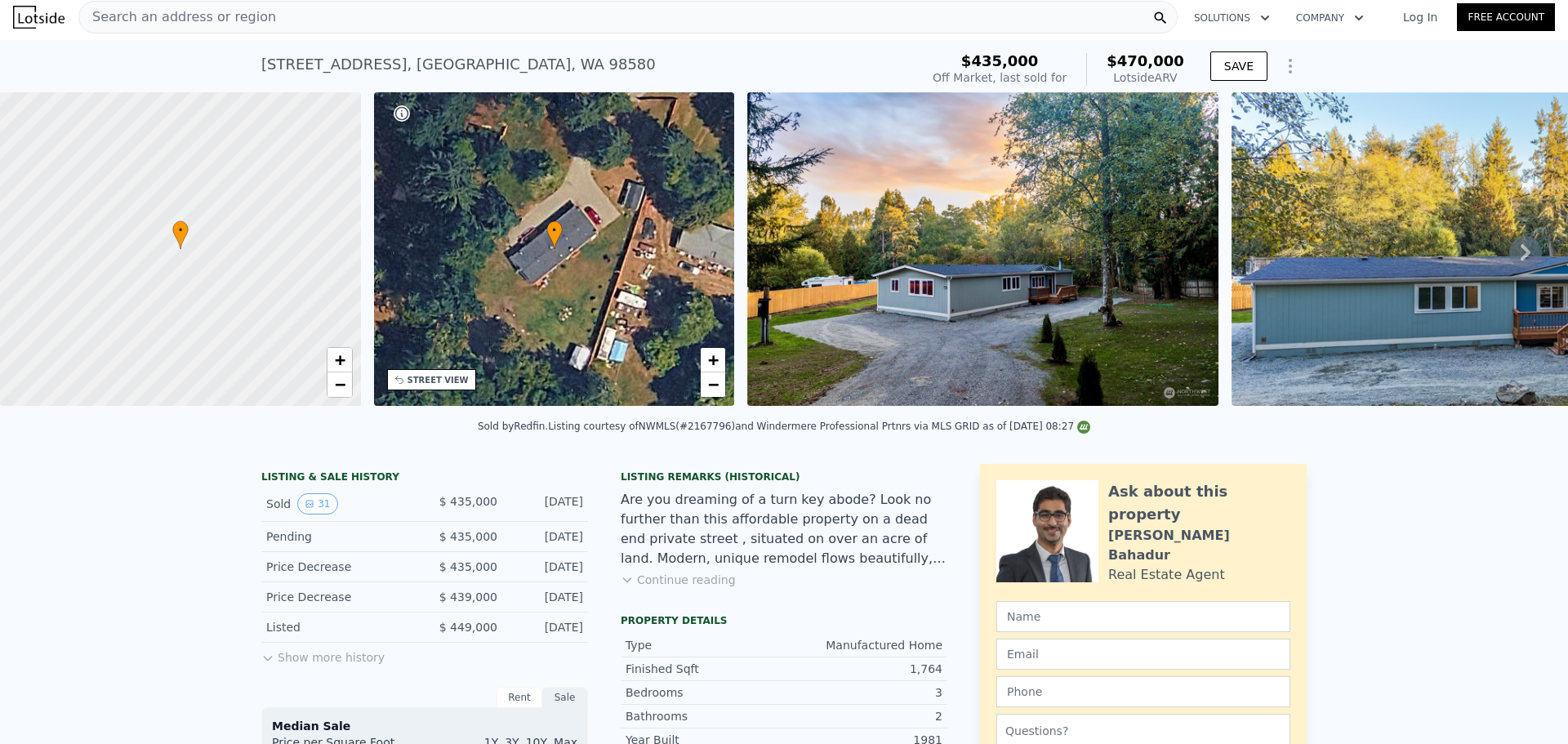
click at [188, 21] on span "Search an address or region" at bounding box center [178, 17] width 197 height 19
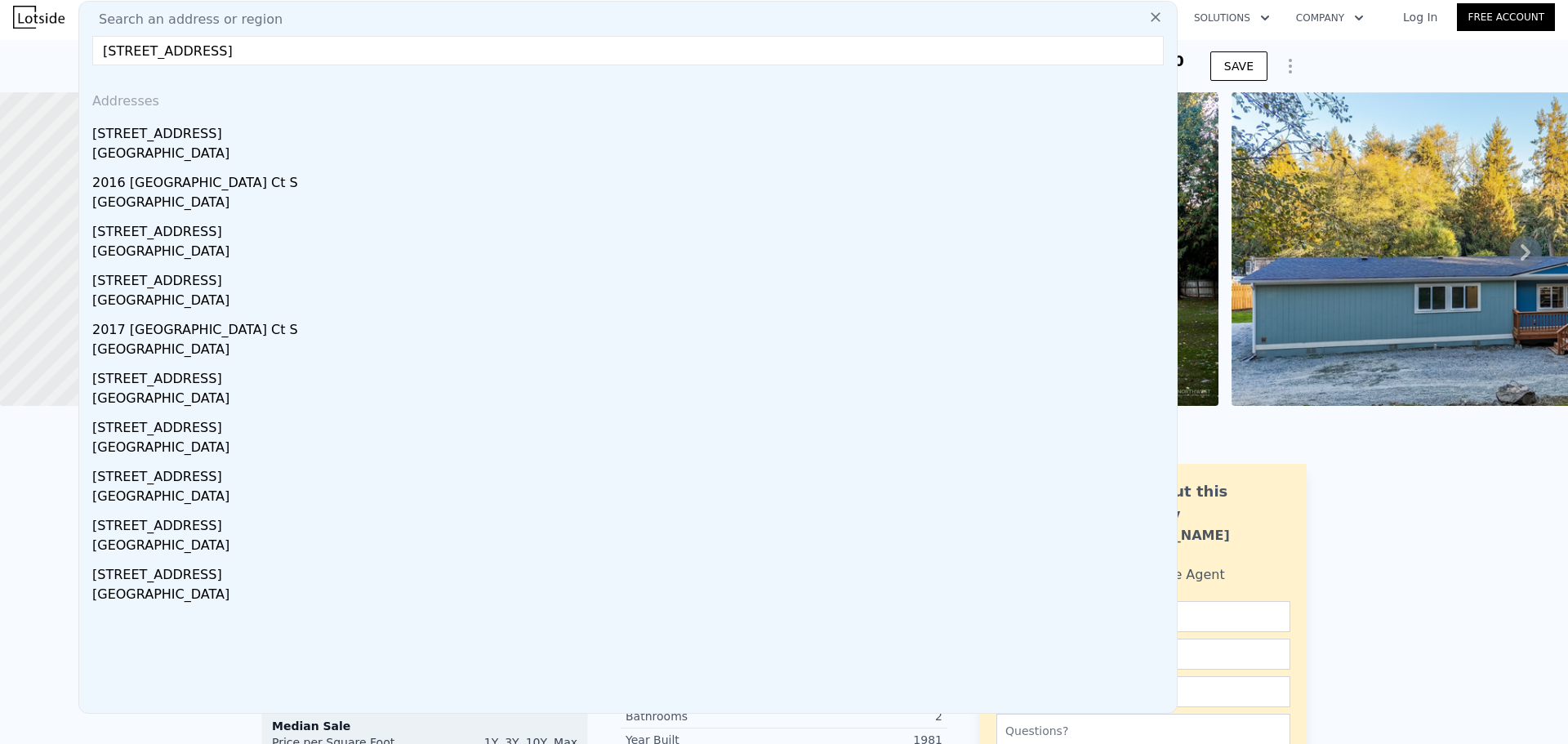
drag, startPoint x: 238, startPoint y: 50, endPoint x: 429, endPoint y: 49, distance: 191.0
click at [421, 51] on input "[STREET_ADDRESS]" at bounding box center [629, 50] width 1072 height 29
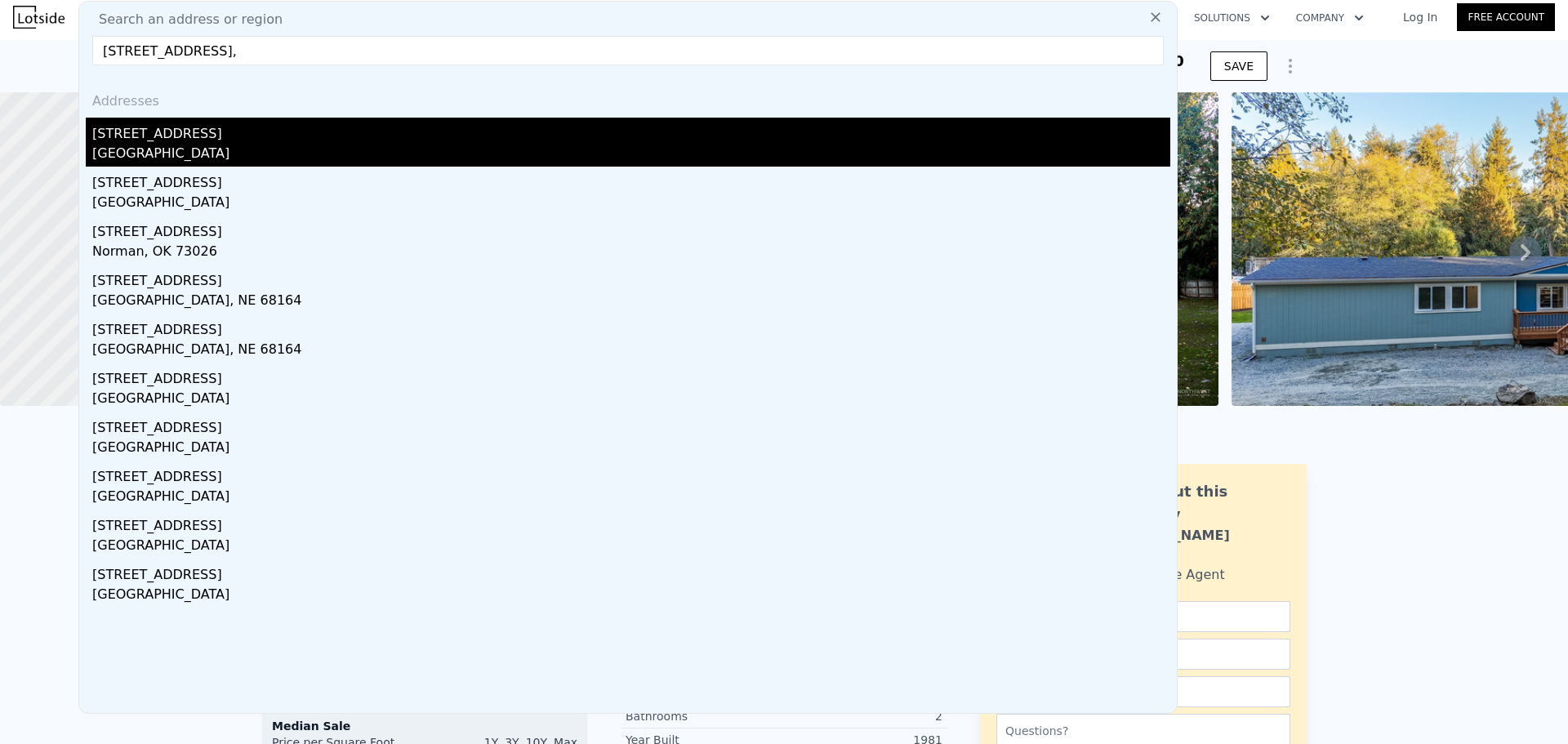
type input "[STREET_ADDRESS],"
click at [177, 151] on div "[GEOGRAPHIC_DATA]" at bounding box center [631, 155] width 1078 height 23
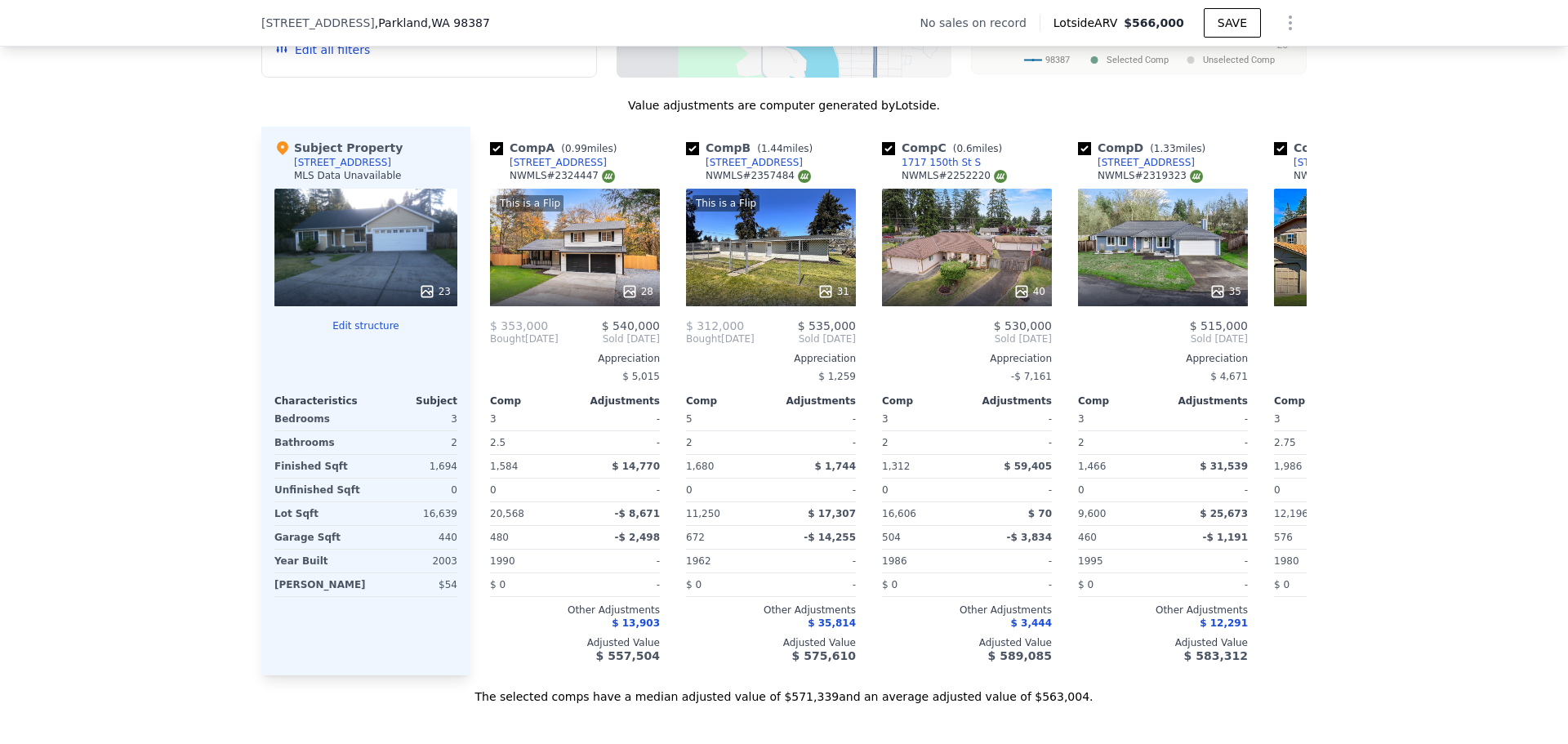
scroll to position [1633, 0]
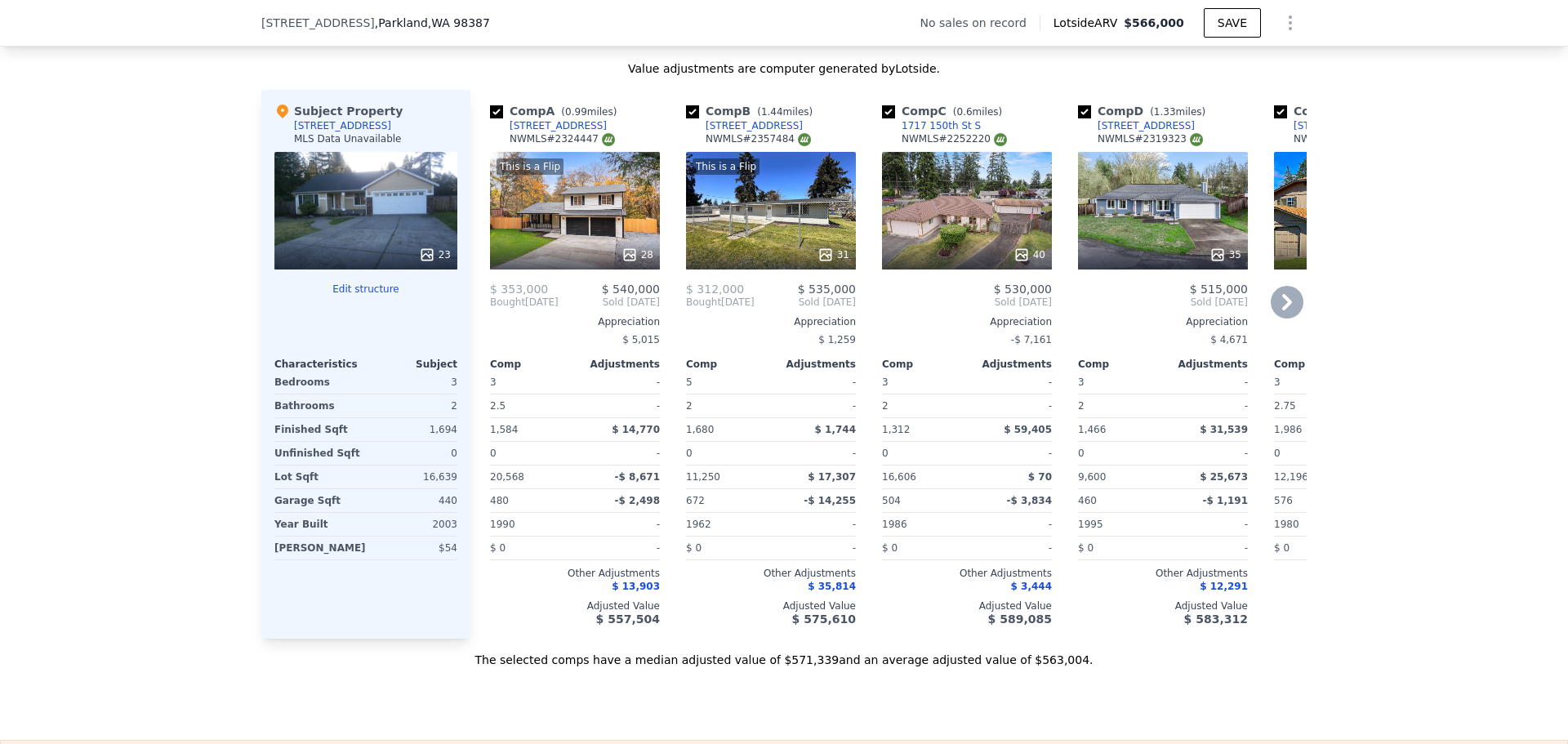
click at [1282, 310] on icon at bounding box center [1287, 302] width 10 height 16
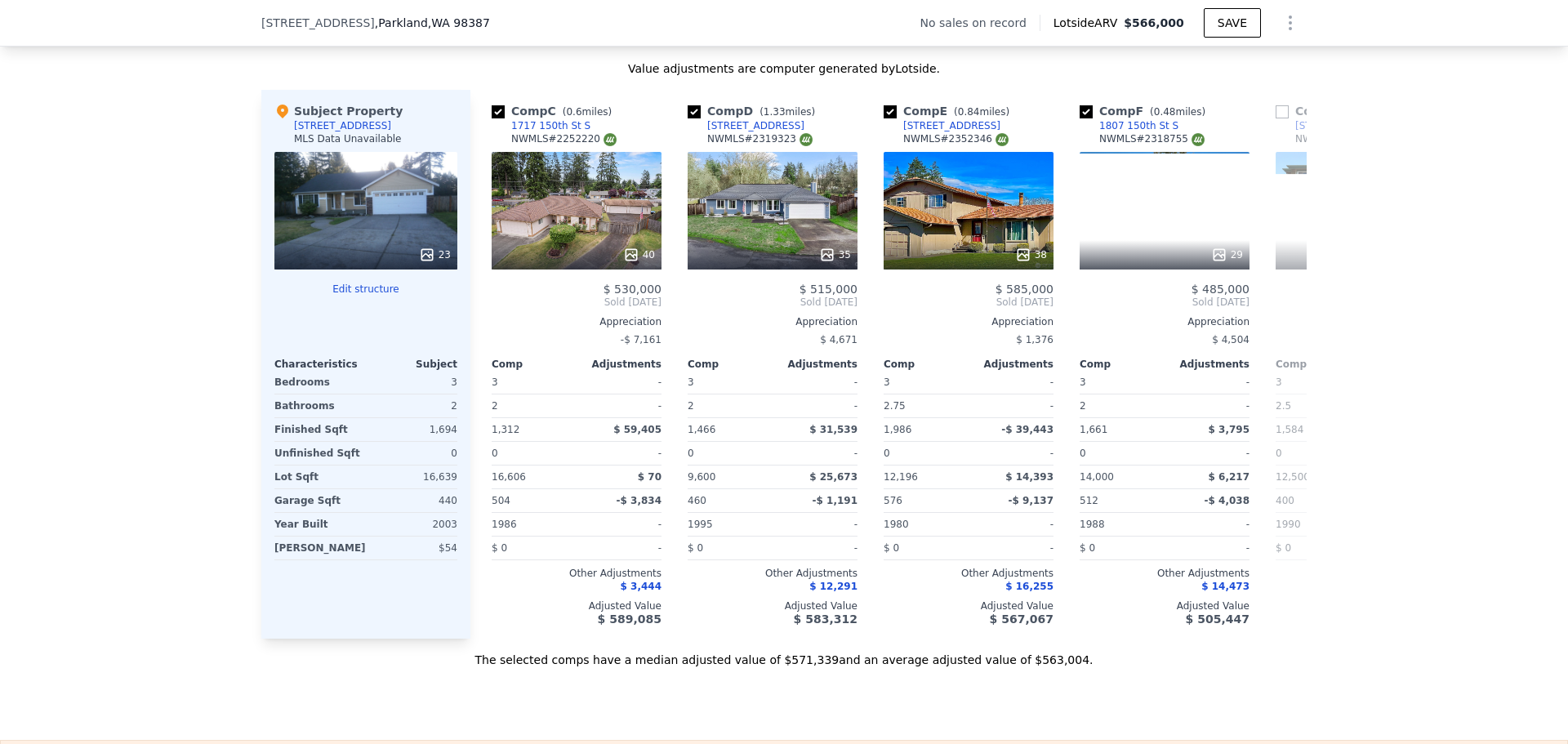
scroll to position [0, 392]
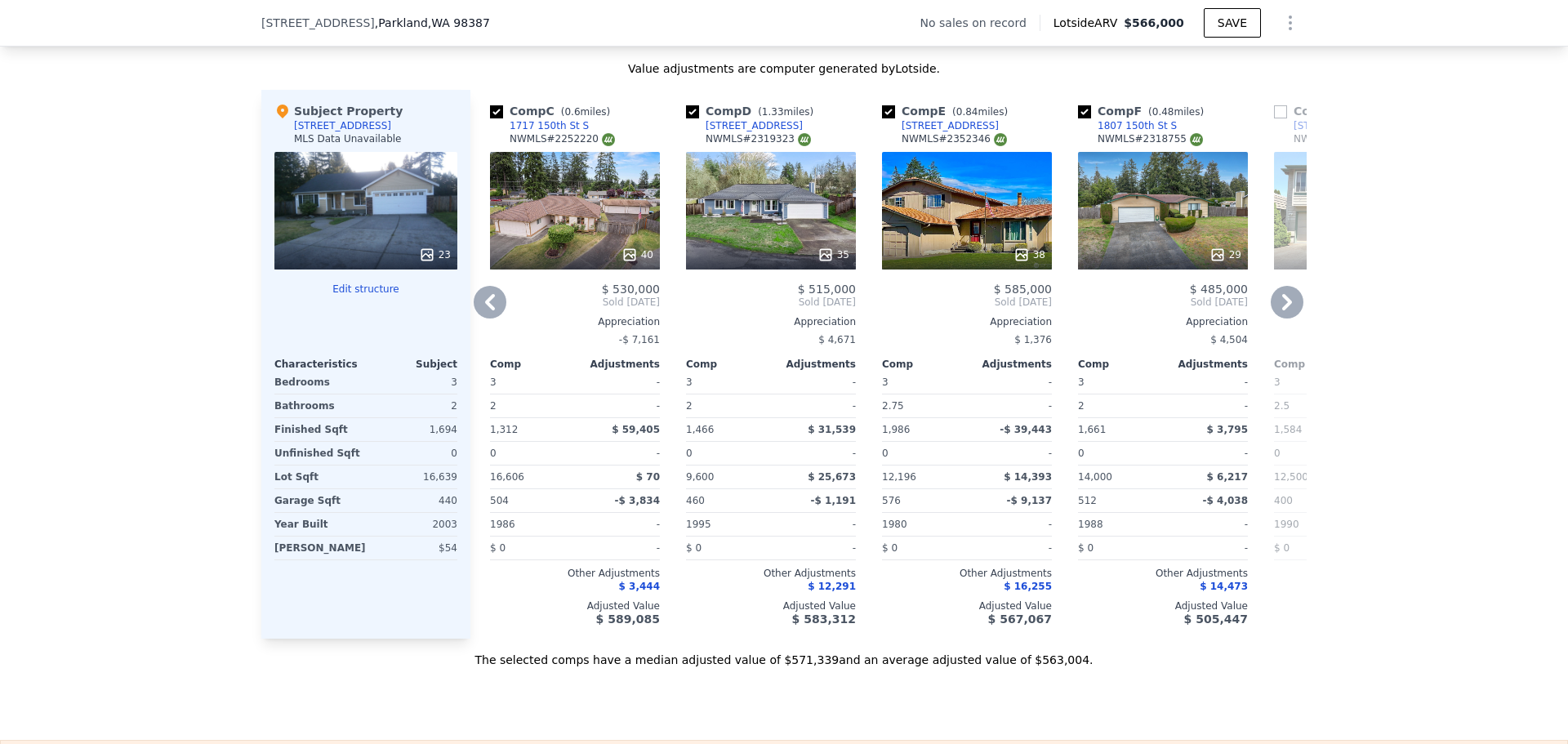
click at [1283, 310] on icon at bounding box center [1287, 302] width 10 height 16
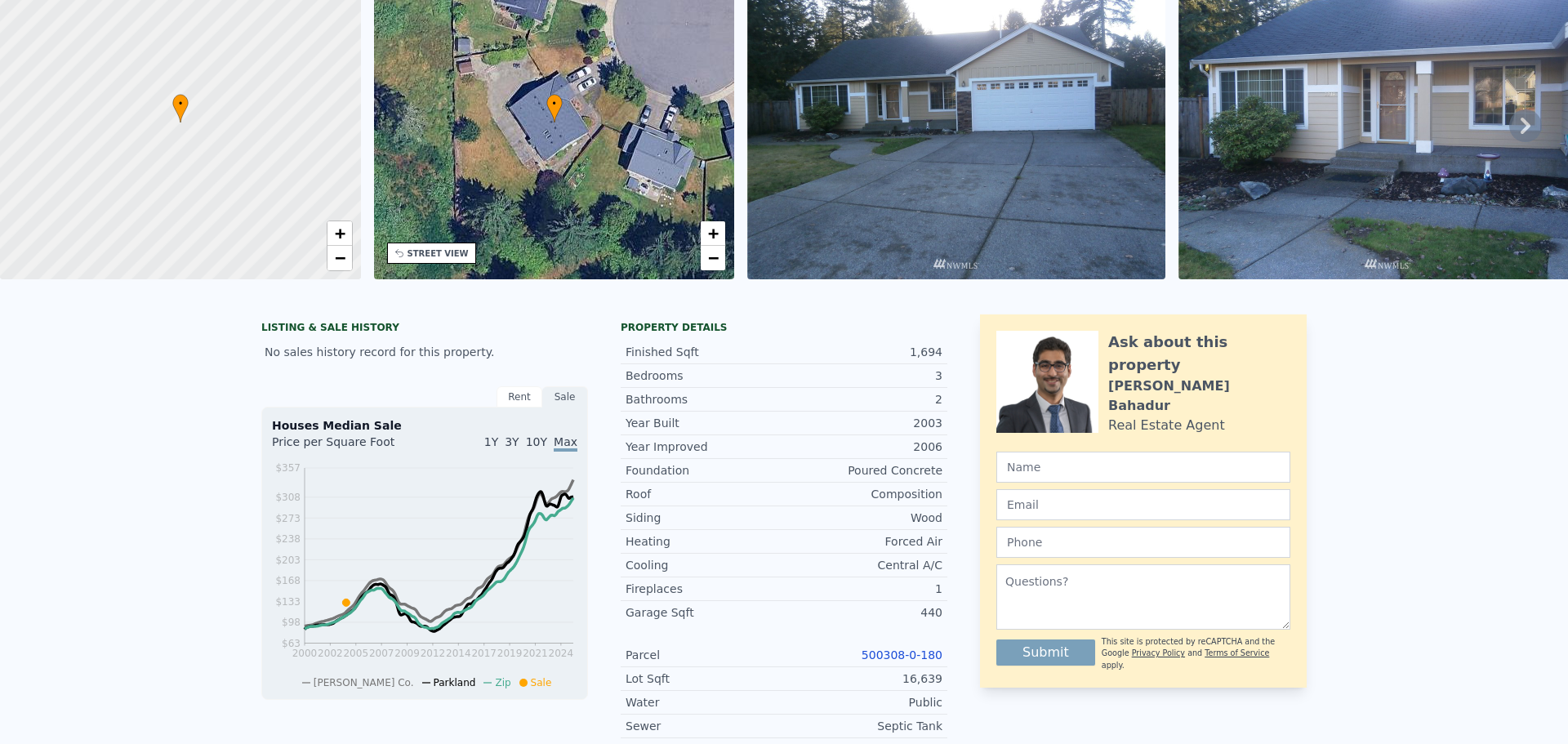
scroll to position [6, 0]
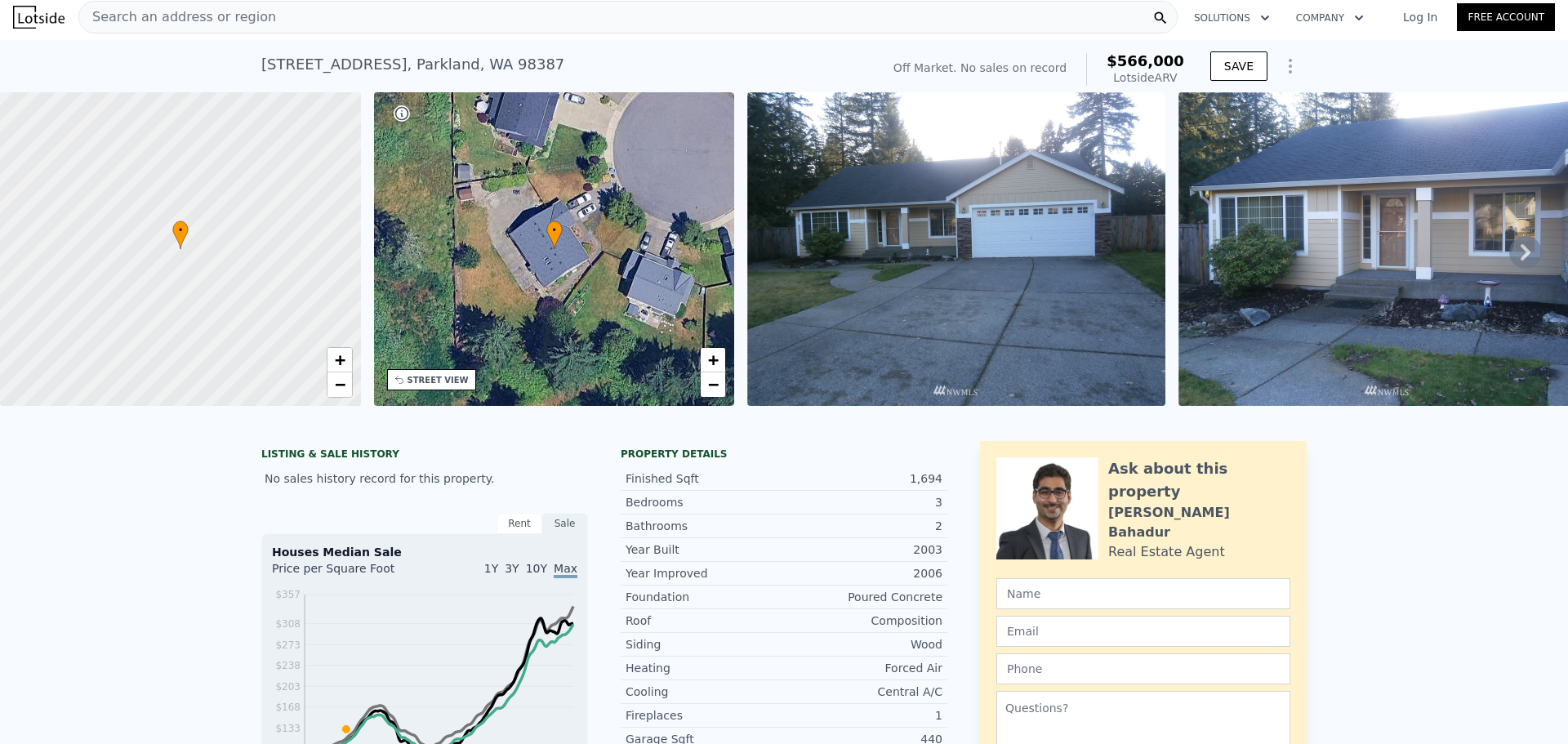
click at [267, 19] on div "Search an address or region" at bounding box center [628, 17] width 1100 height 33
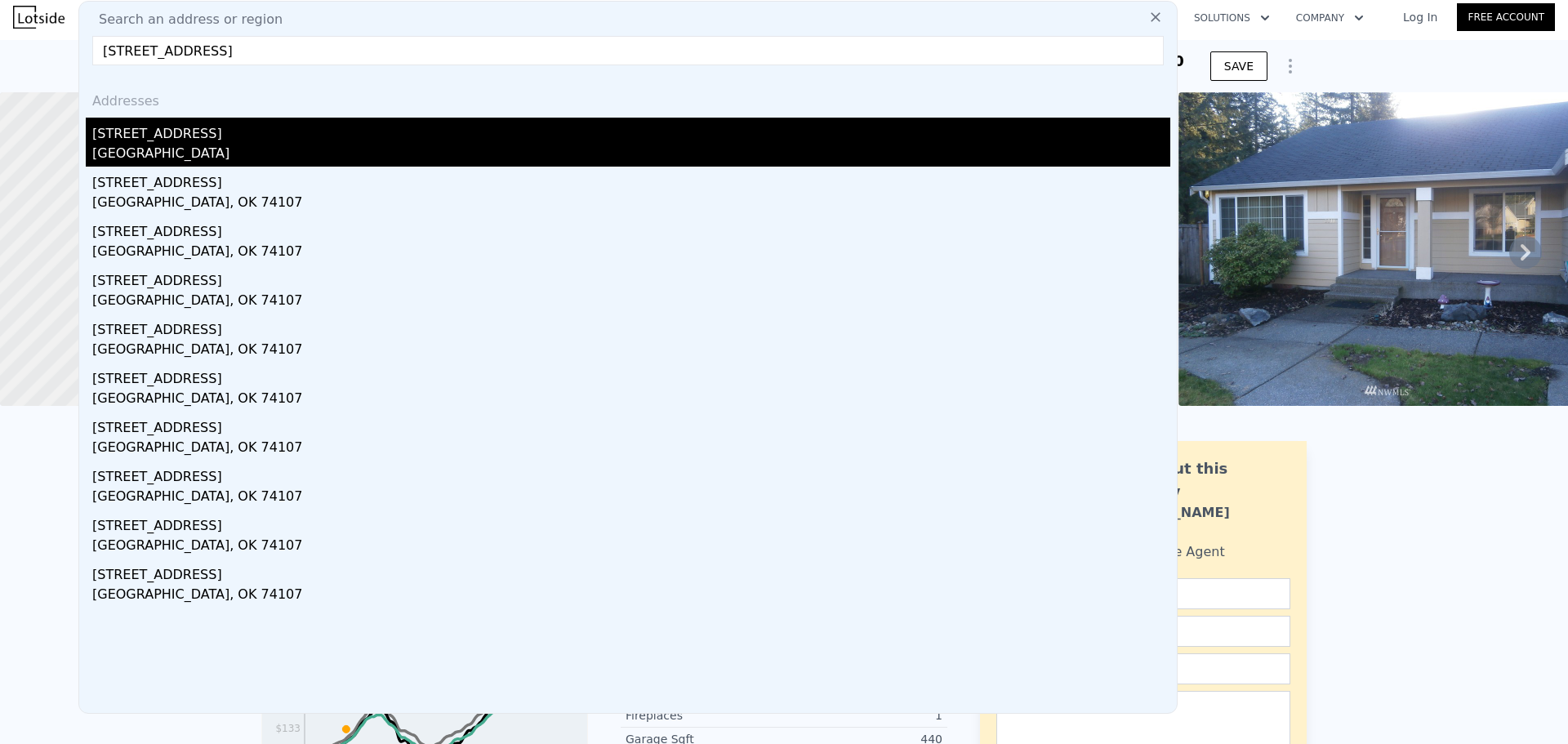
type input "[STREET_ADDRESS]"
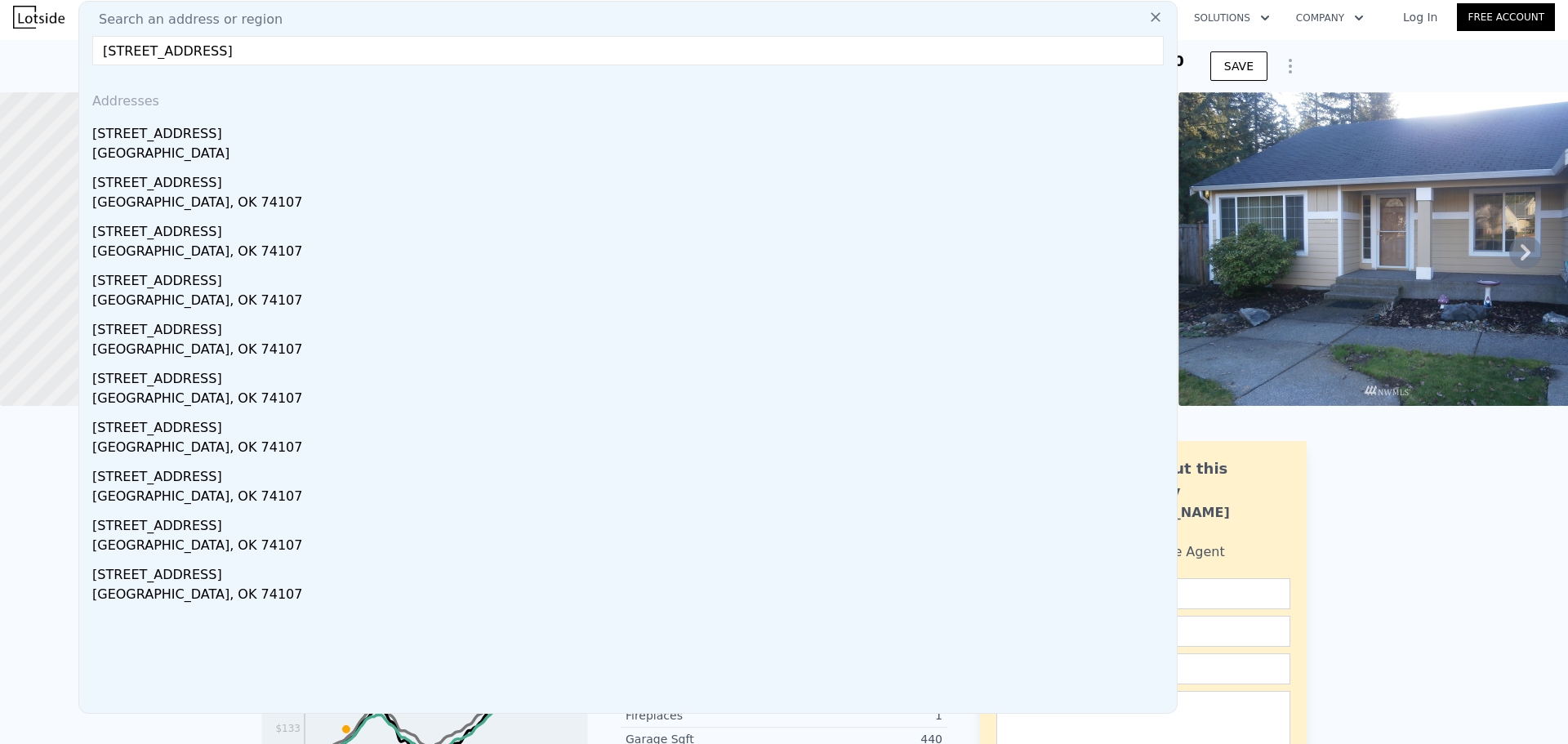
drag, startPoint x: 194, startPoint y: 150, endPoint x: 772, endPoint y: 109, distance: 579.5
click at [194, 150] on div "[GEOGRAPHIC_DATA]" at bounding box center [631, 155] width 1078 height 23
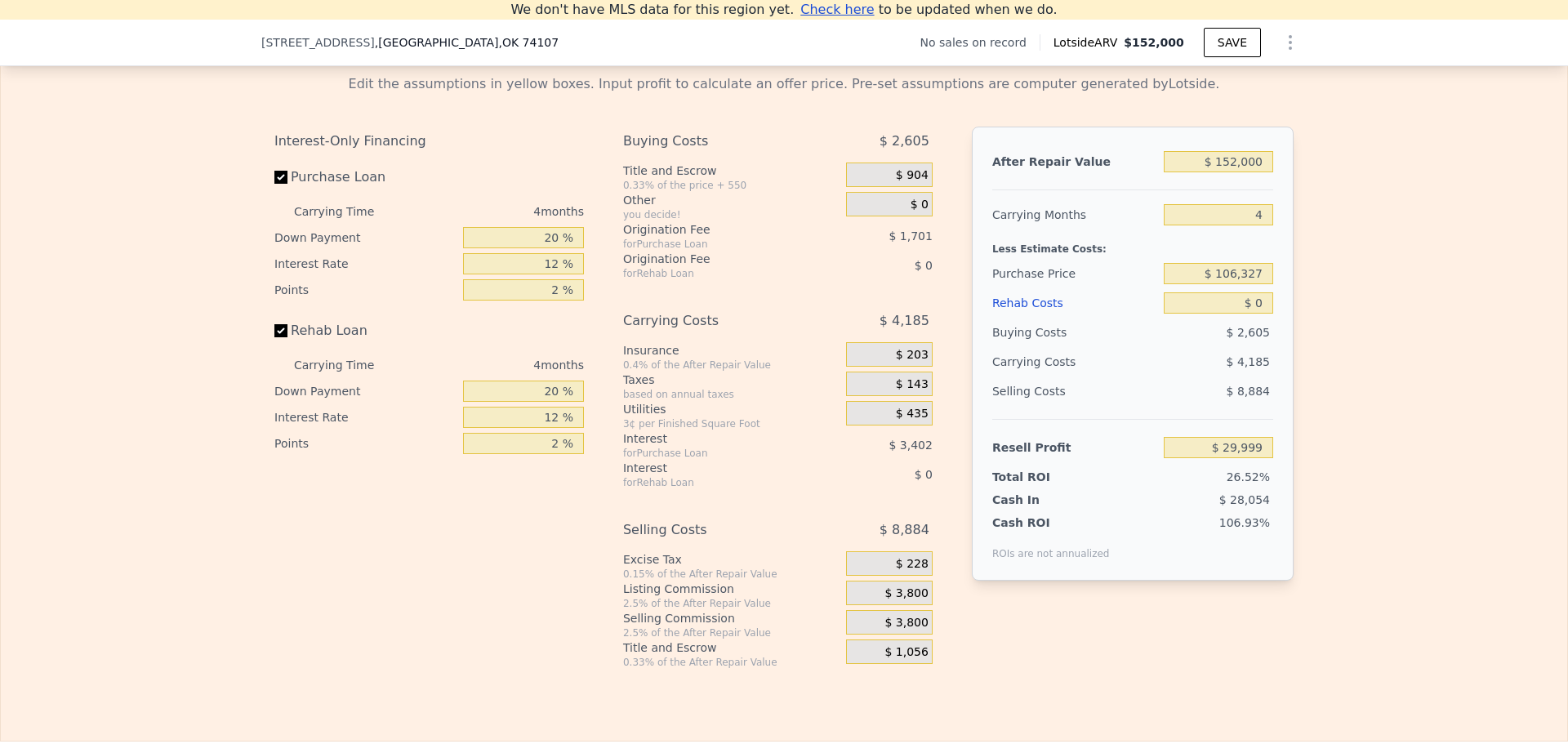
scroll to position [2355, 0]
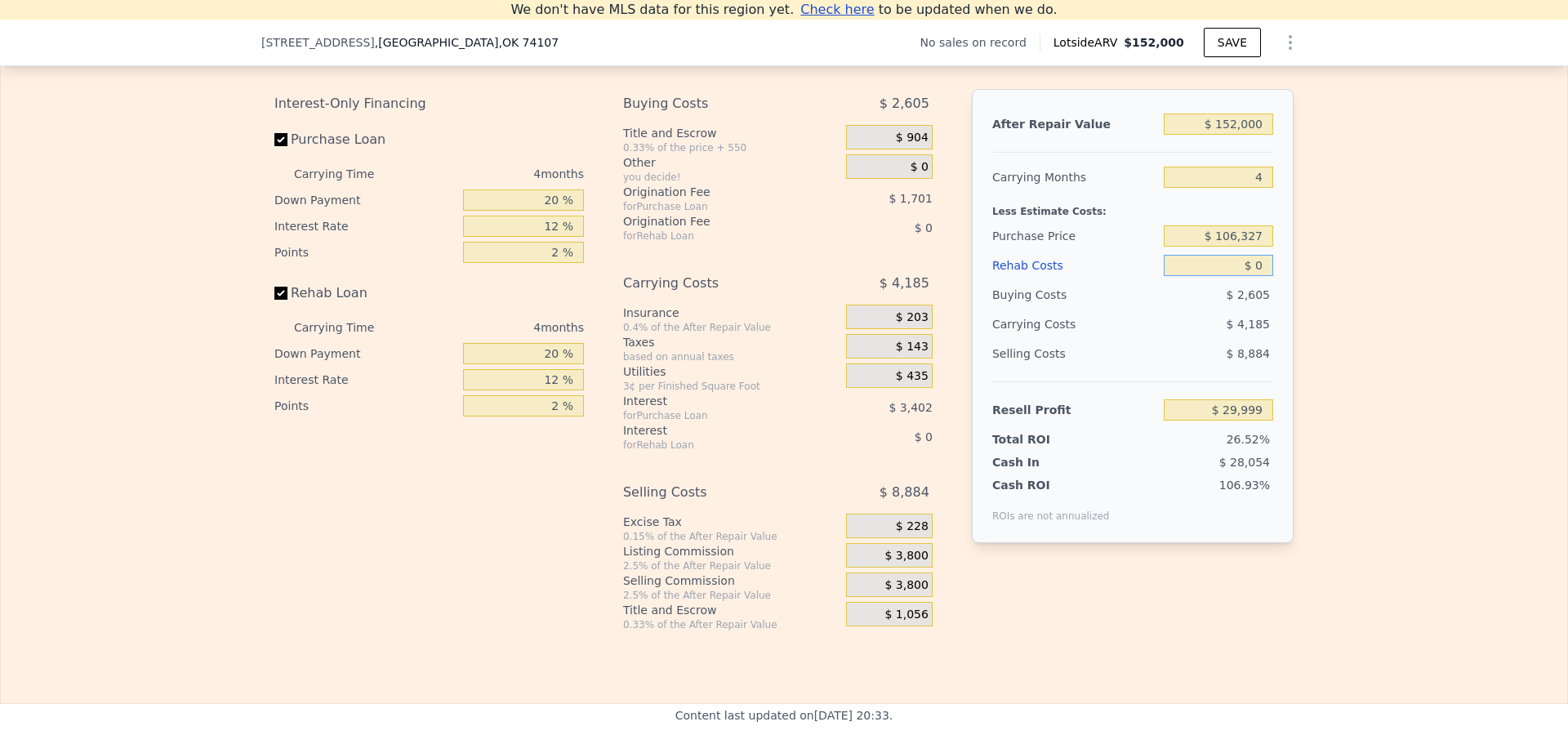
drag, startPoint x: 1256, startPoint y: 289, endPoint x: 1244, endPoint y: 289, distance: 12.0
click at [1245, 276] on input "$ 0" at bounding box center [1218, 265] width 109 height 21
type input "$ 0"
click at [1255, 188] on input "4" at bounding box center [1218, 178] width 109 height 21
click at [1236, 246] on input "$ 106,327" at bounding box center [1218, 235] width 109 height 21
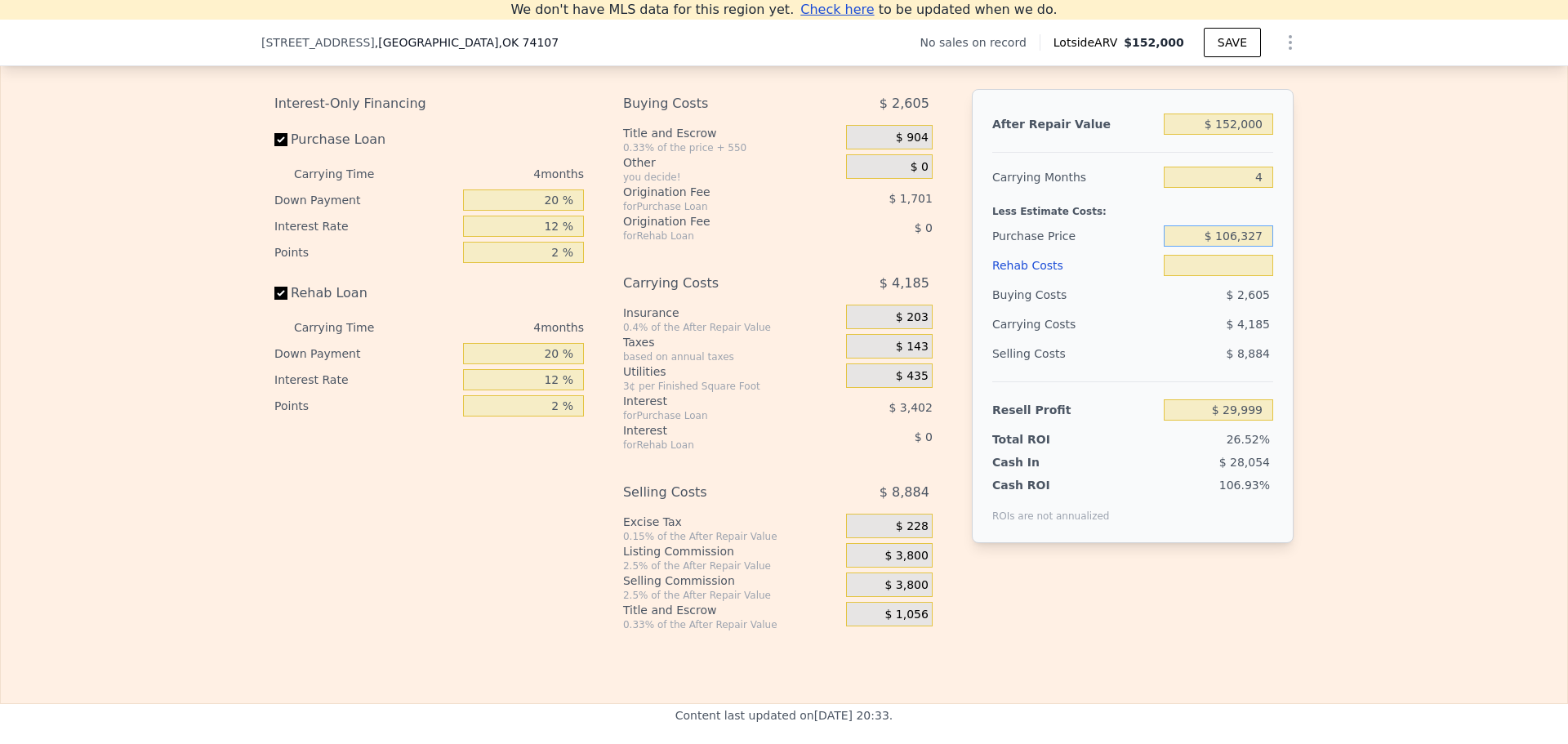
click at [1236, 246] on input "$ 106,327" at bounding box center [1218, 235] width 109 height 21
type input "$ 70,000"
click at [1246, 276] on input "text" at bounding box center [1218, 265] width 109 height 21
type input "$ 0"
type input "$ 68,192"
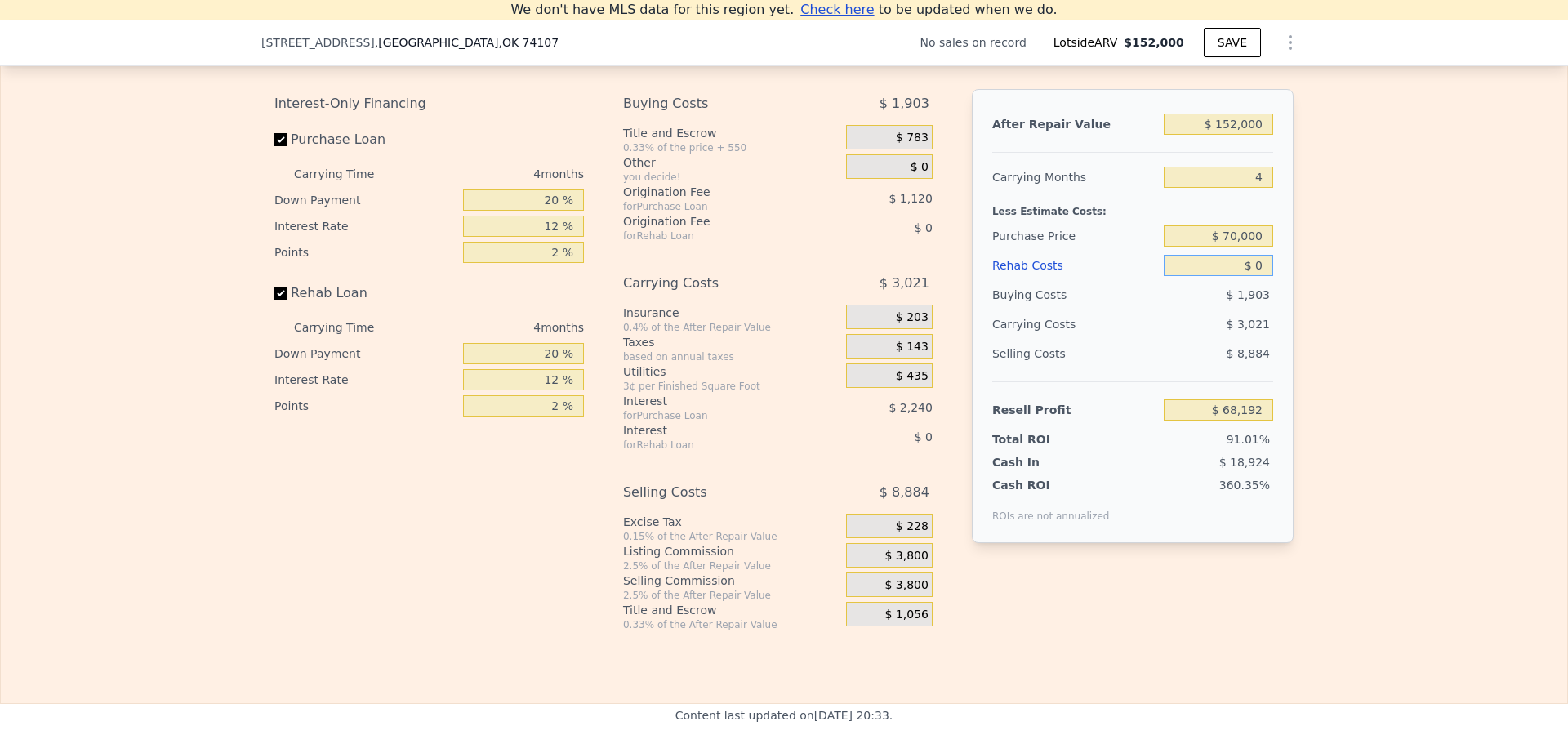
drag, startPoint x: 1260, startPoint y: 289, endPoint x: 1249, endPoint y: 289, distance: 11.0
click at [1251, 276] on input "$ 0" at bounding box center [1218, 265] width 109 height 21
type input "$ 30"
type input "$ 68,162"
type input "$ 3,000"
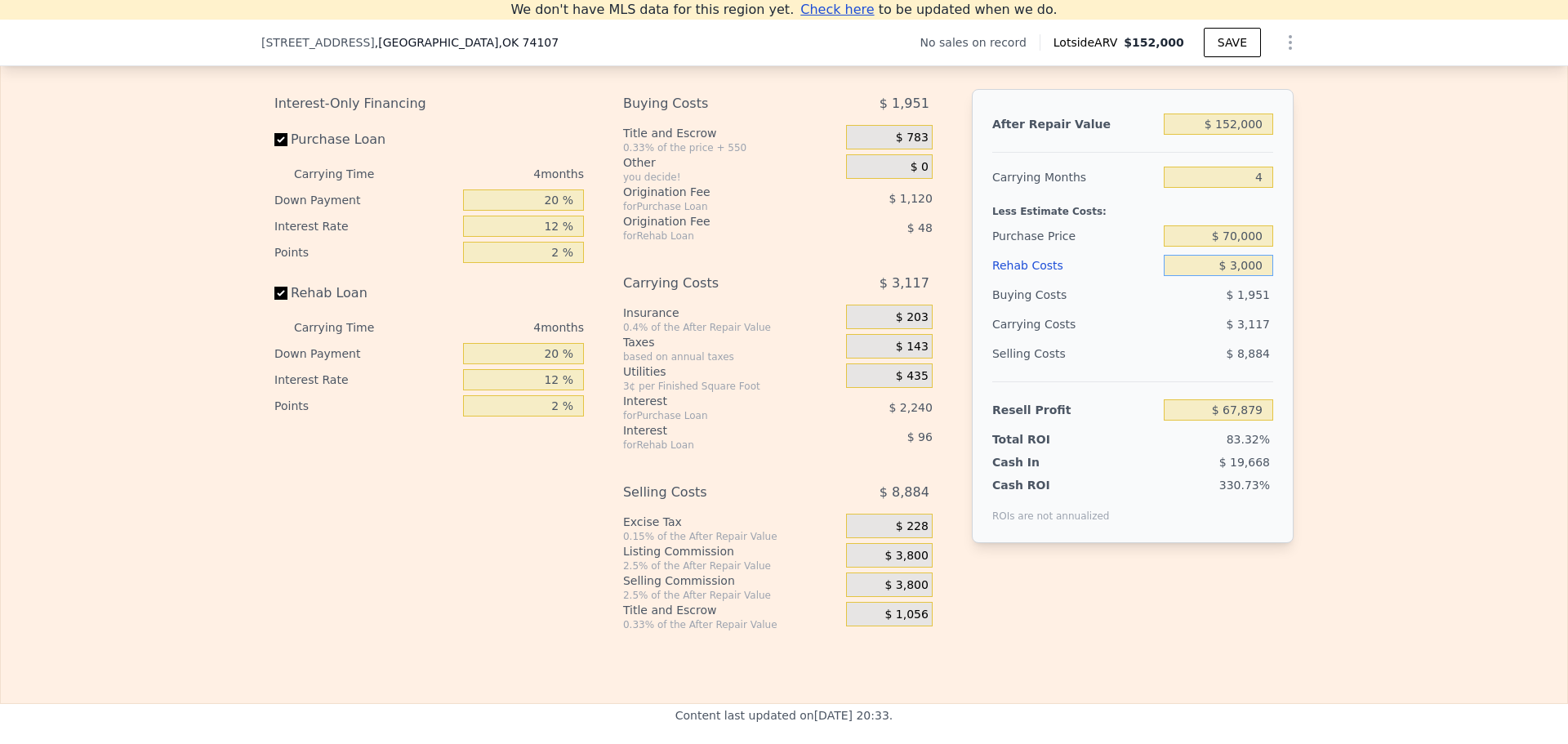
type input "$ 65,048"
type input "$ 30,000"
type input "$ 36,752"
type input "$ 30,000"
click at [1307, 257] on div "Edit the assumptions in yellow boxes. Input profit to calculate an offer price.…" at bounding box center [784, 327] width 1567 height 607
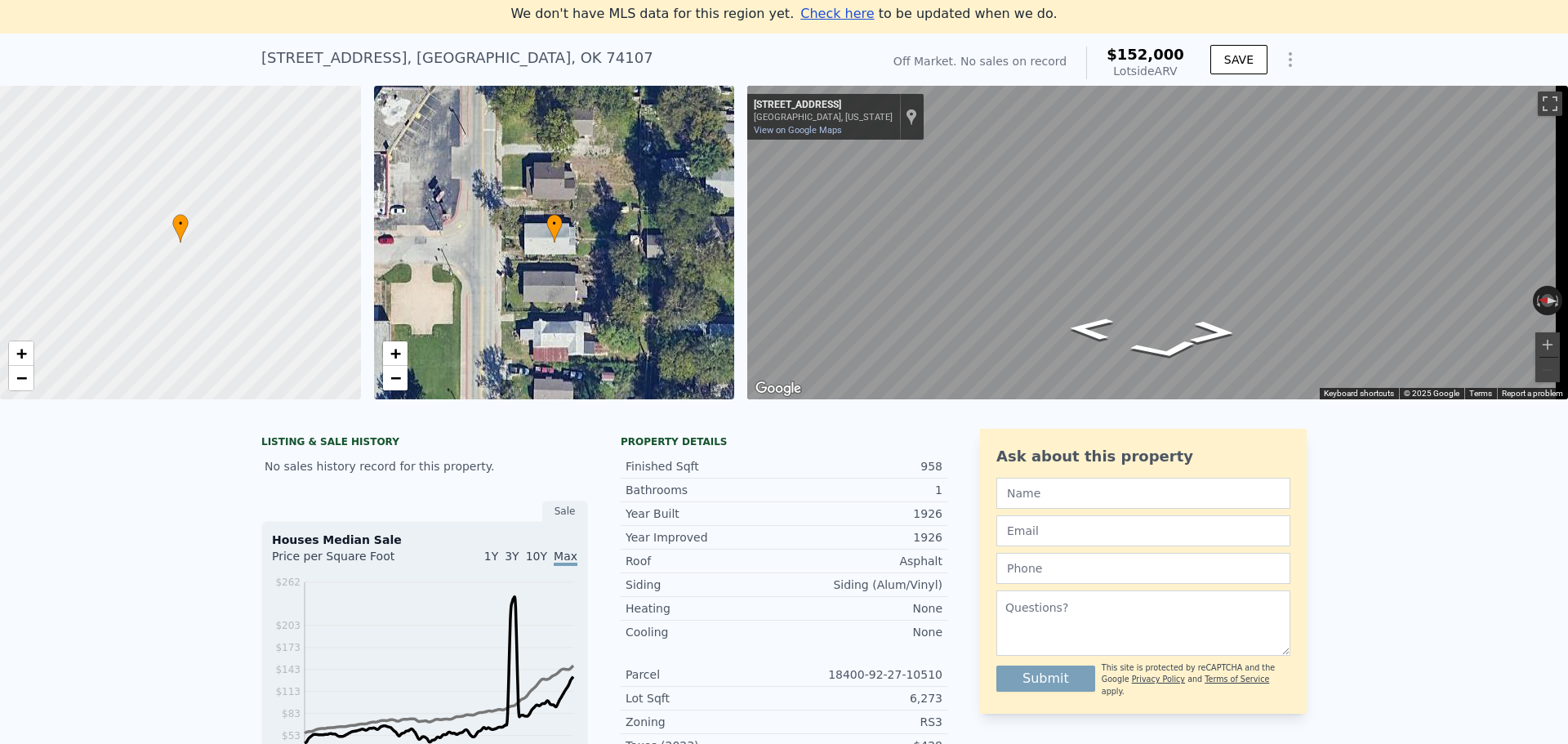
scroll to position [0, 0]
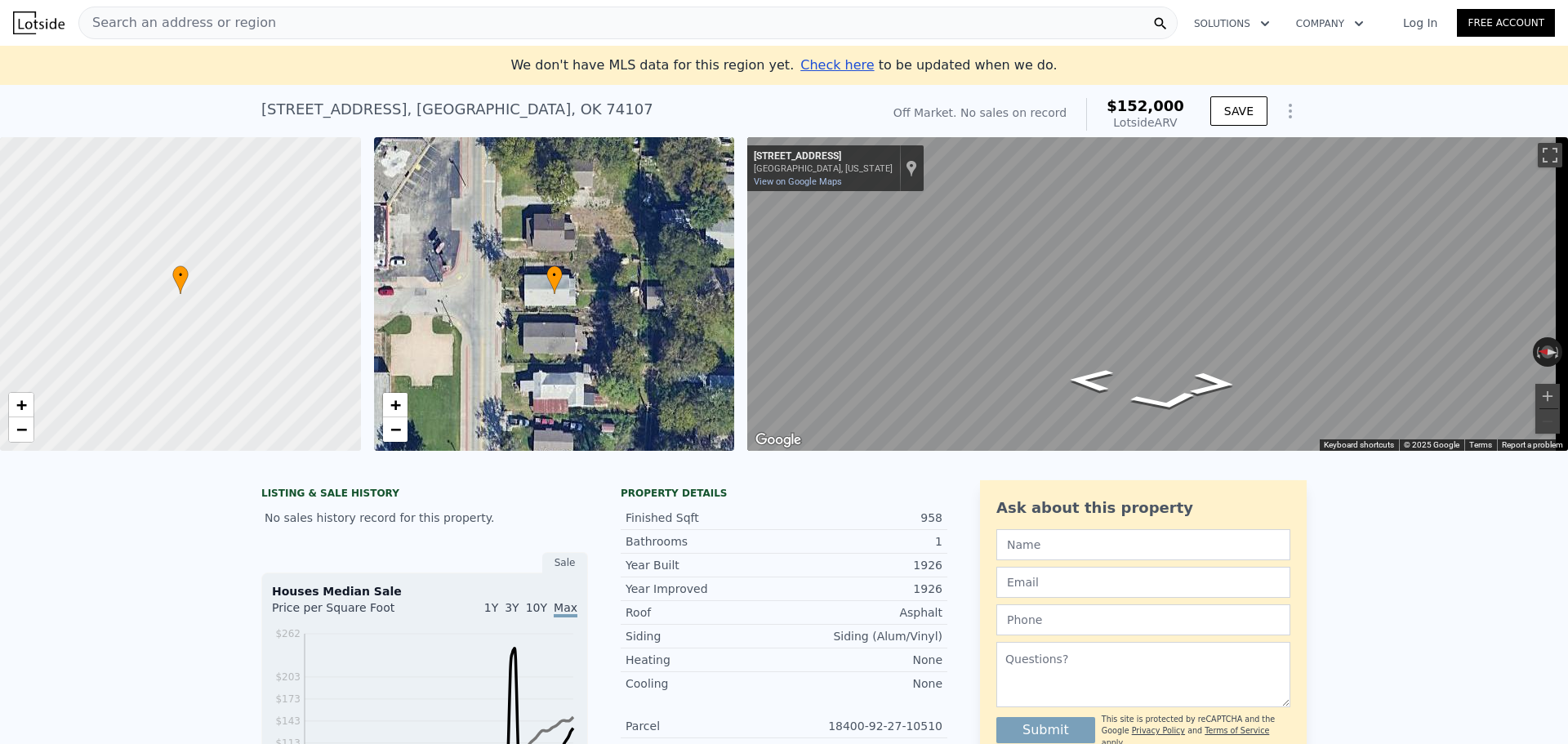
click at [246, 22] on span "Search an address or region" at bounding box center [178, 23] width 197 height 19
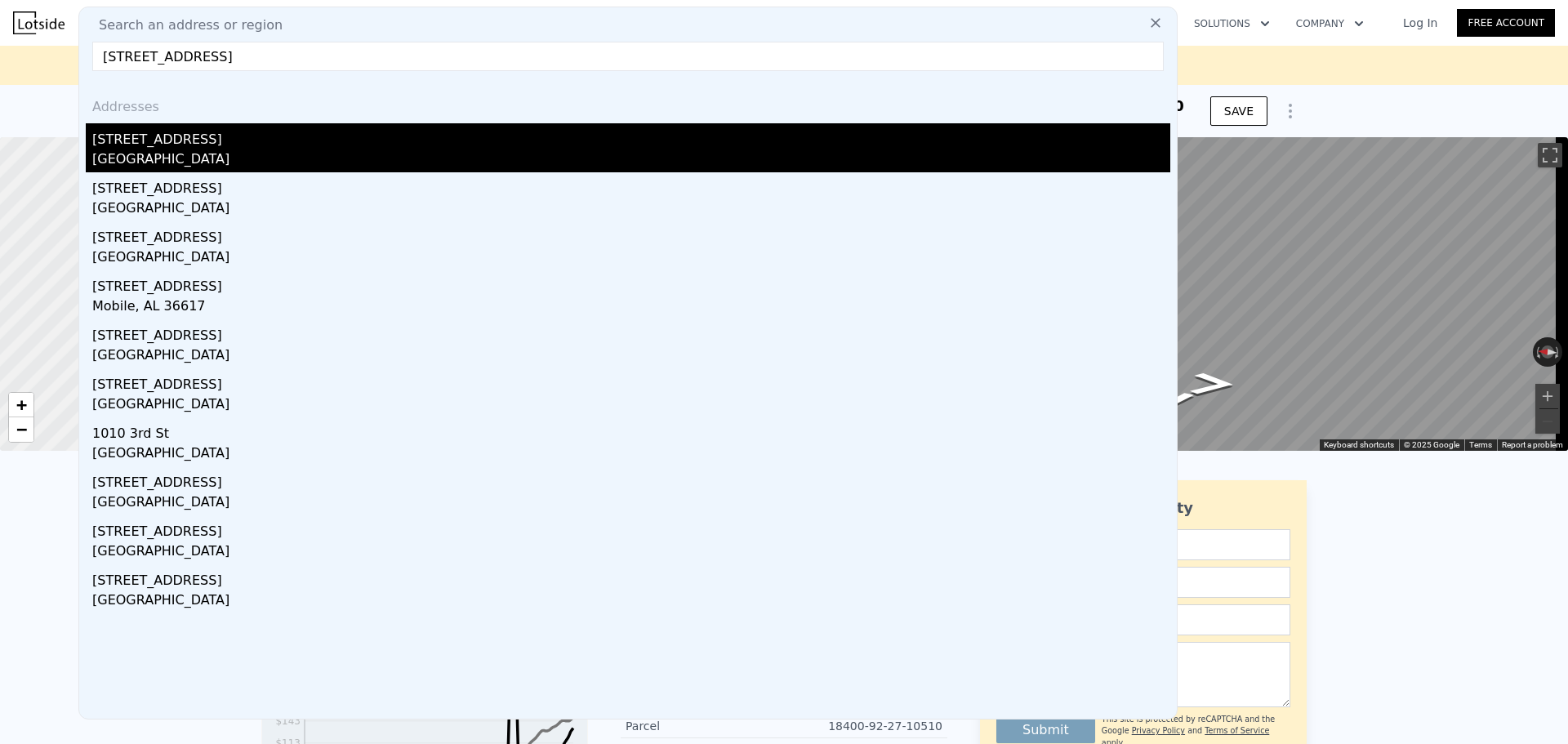
type input "[STREET_ADDRESS]"
click at [172, 154] on div "[GEOGRAPHIC_DATA]" at bounding box center [631, 161] width 1078 height 23
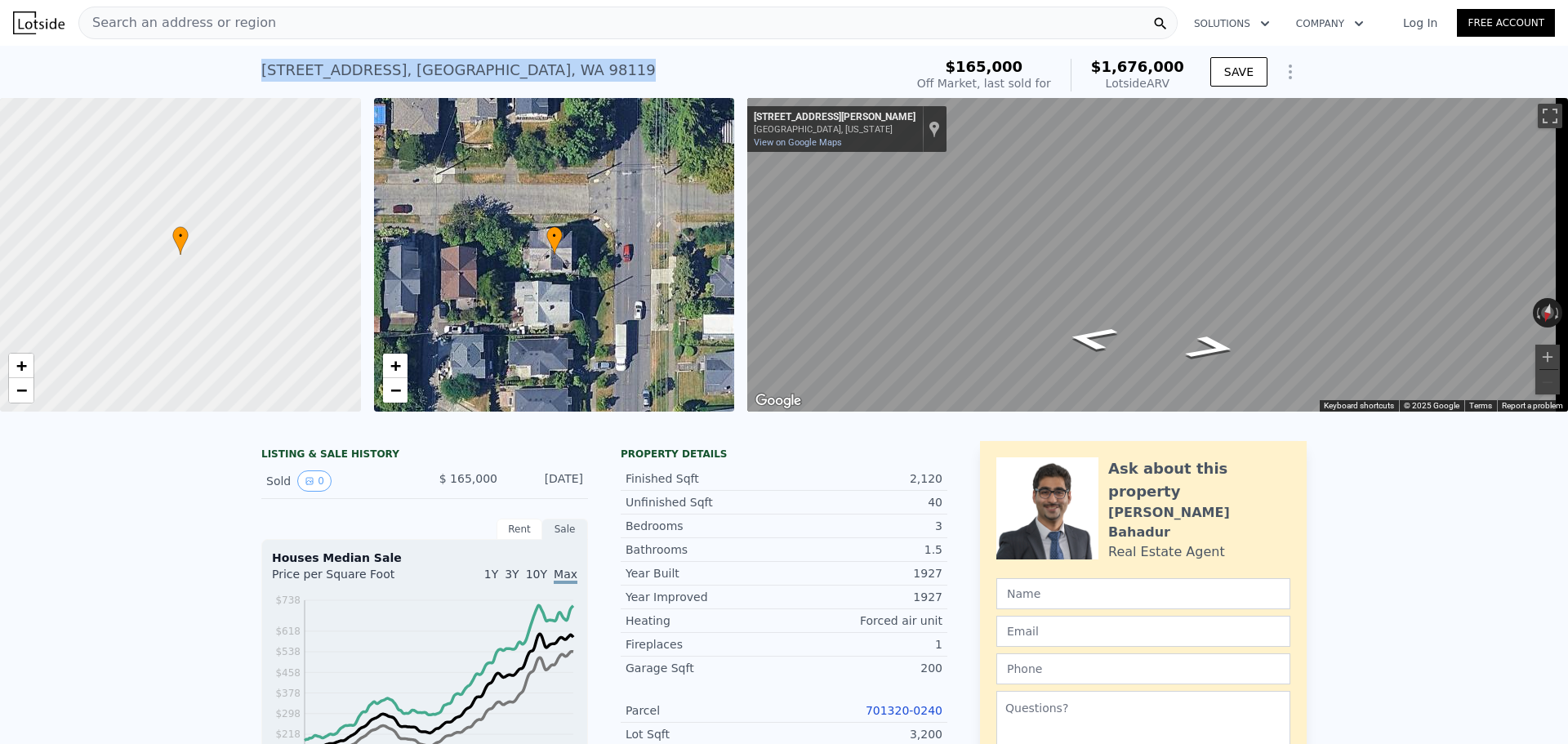
drag, startPoint x: 495, startPoint y: 68, endPoint x: 257, endPoint y: 82, distance: 238.4
click at [262, 82] on div "[STREET_ADDRESS] Sold [DATE] for $165k (~ARV $1.676m )" at bounding box center [579, 74] width 636 height 45
copy div "[STREET_ADDRESS]"
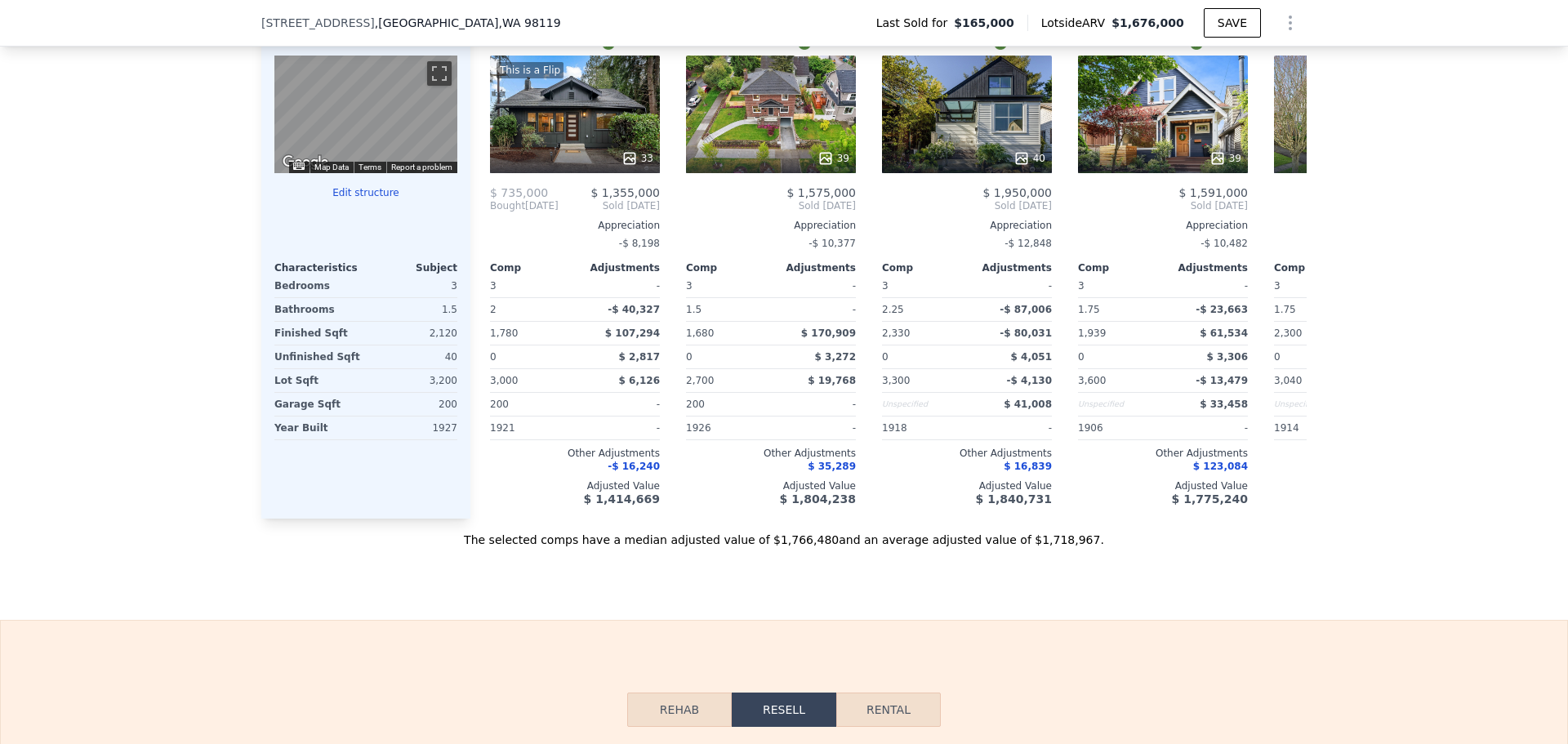
scroll to position [1709, 0]
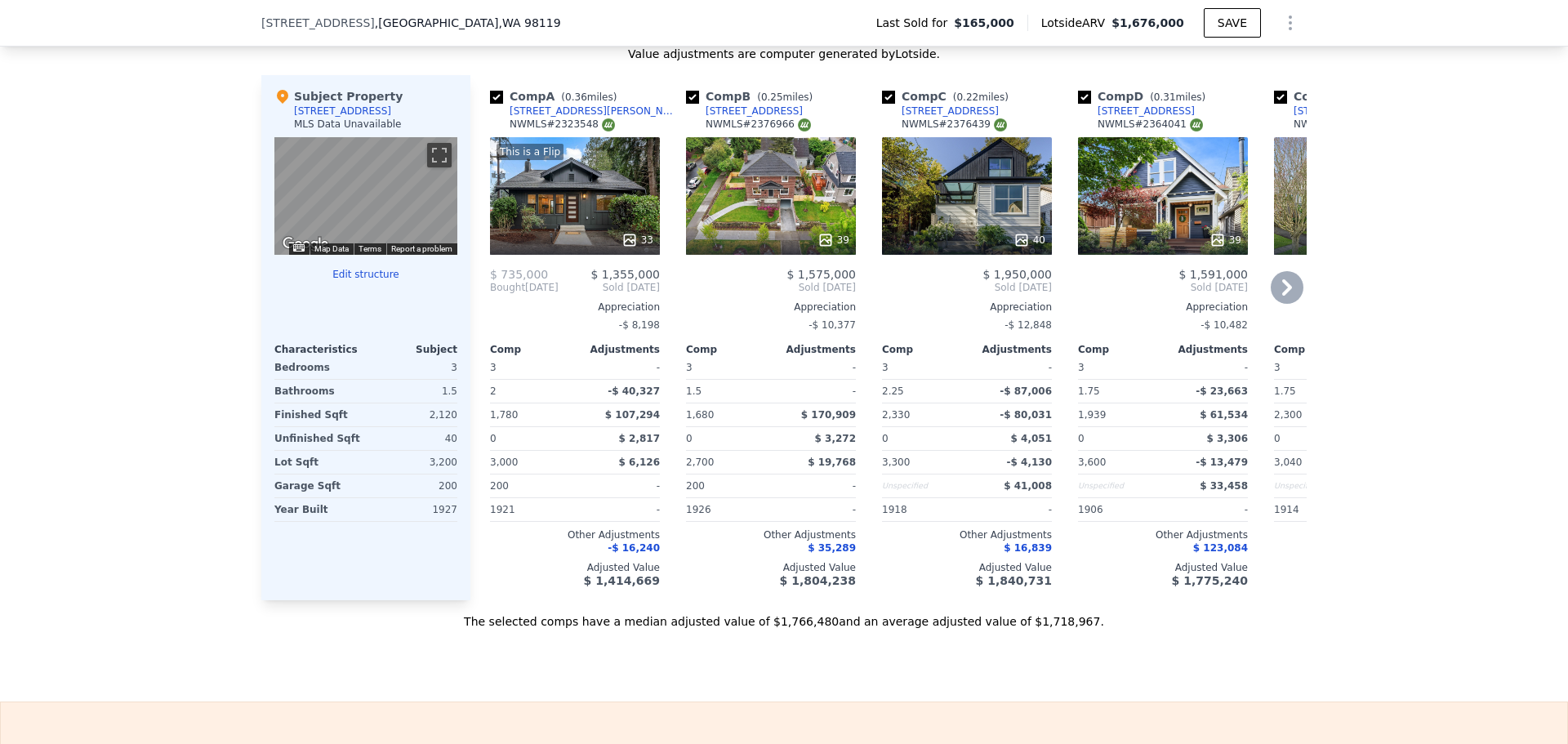
click at [623, 248] on icon at bounding box center [630, 239] width 16 height 16
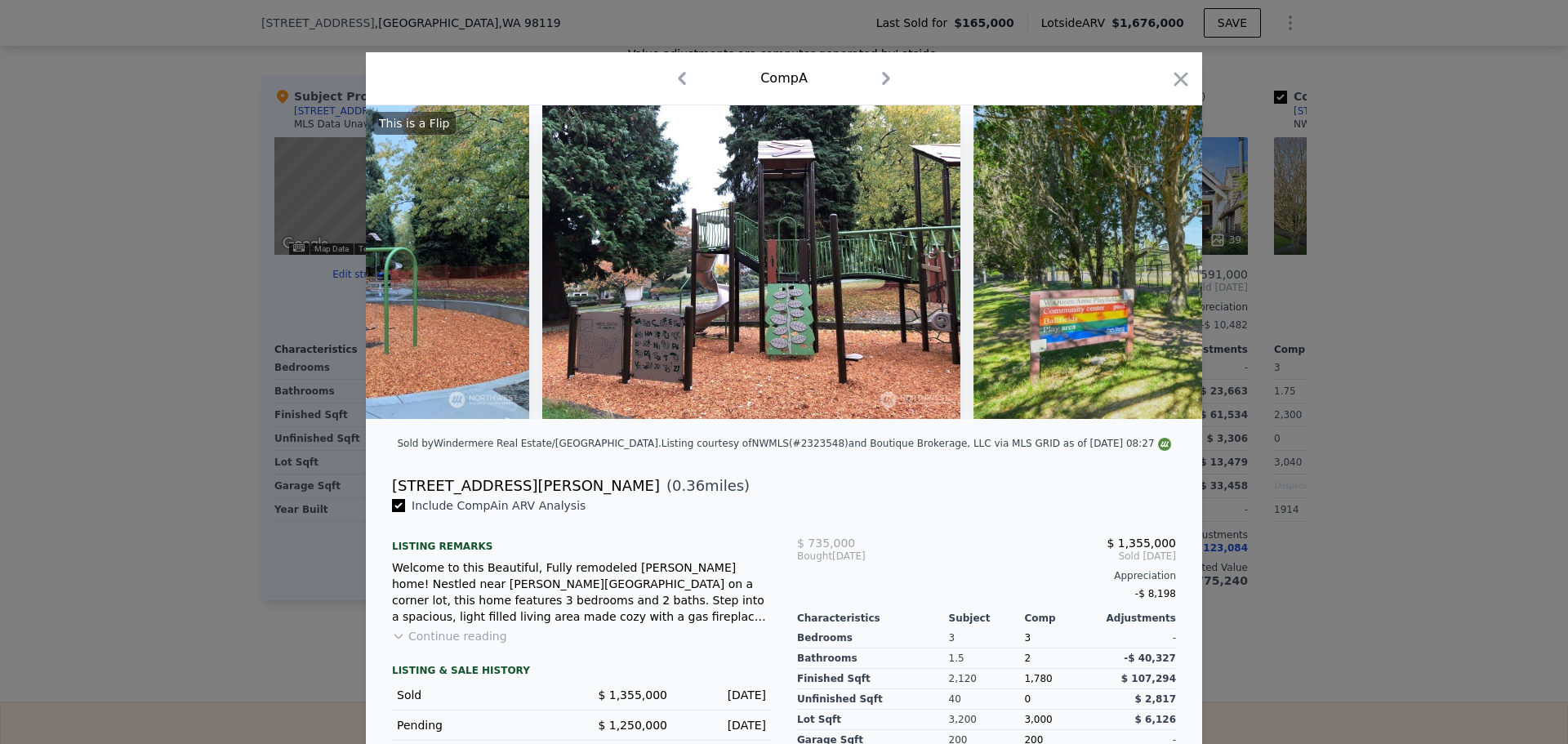
scroll to position [0, 14927]
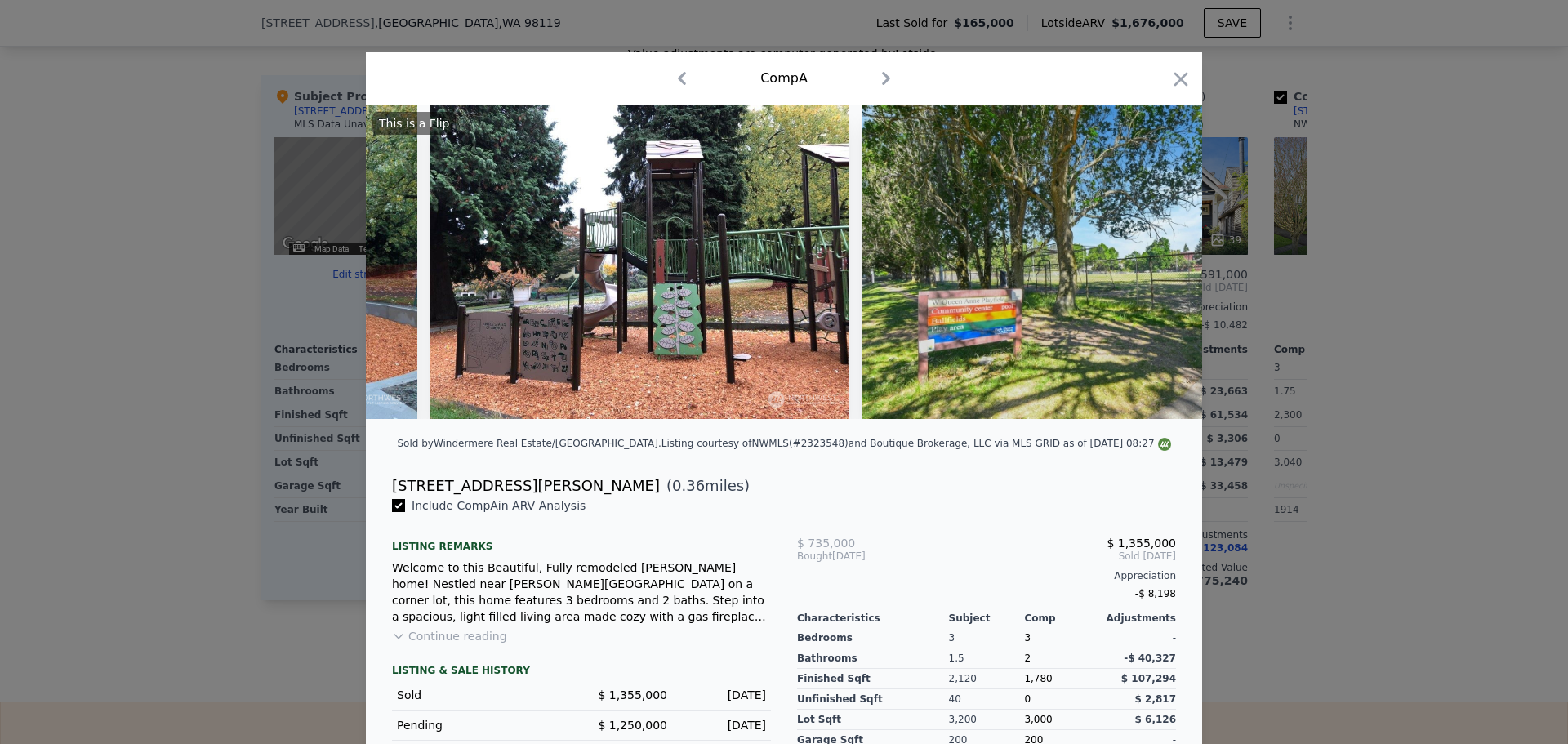
click at [1176, 67] on div "Comp A" at bounding box center [784, 78] width 810 height 26
click at [1172, 84] on icon "button" at bounding box center [1181, 79] width 23 height 23
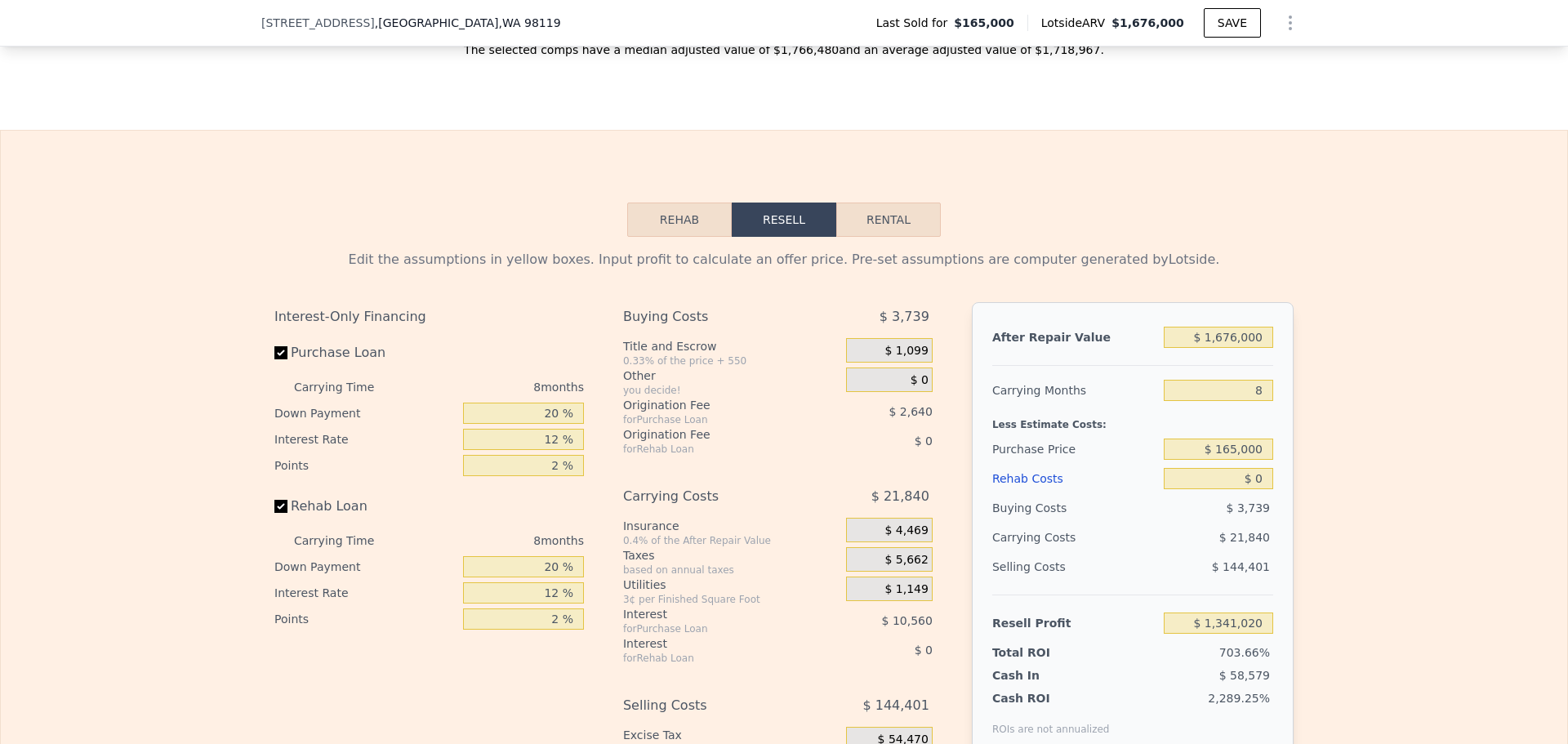
scroll to position [2443, 0]
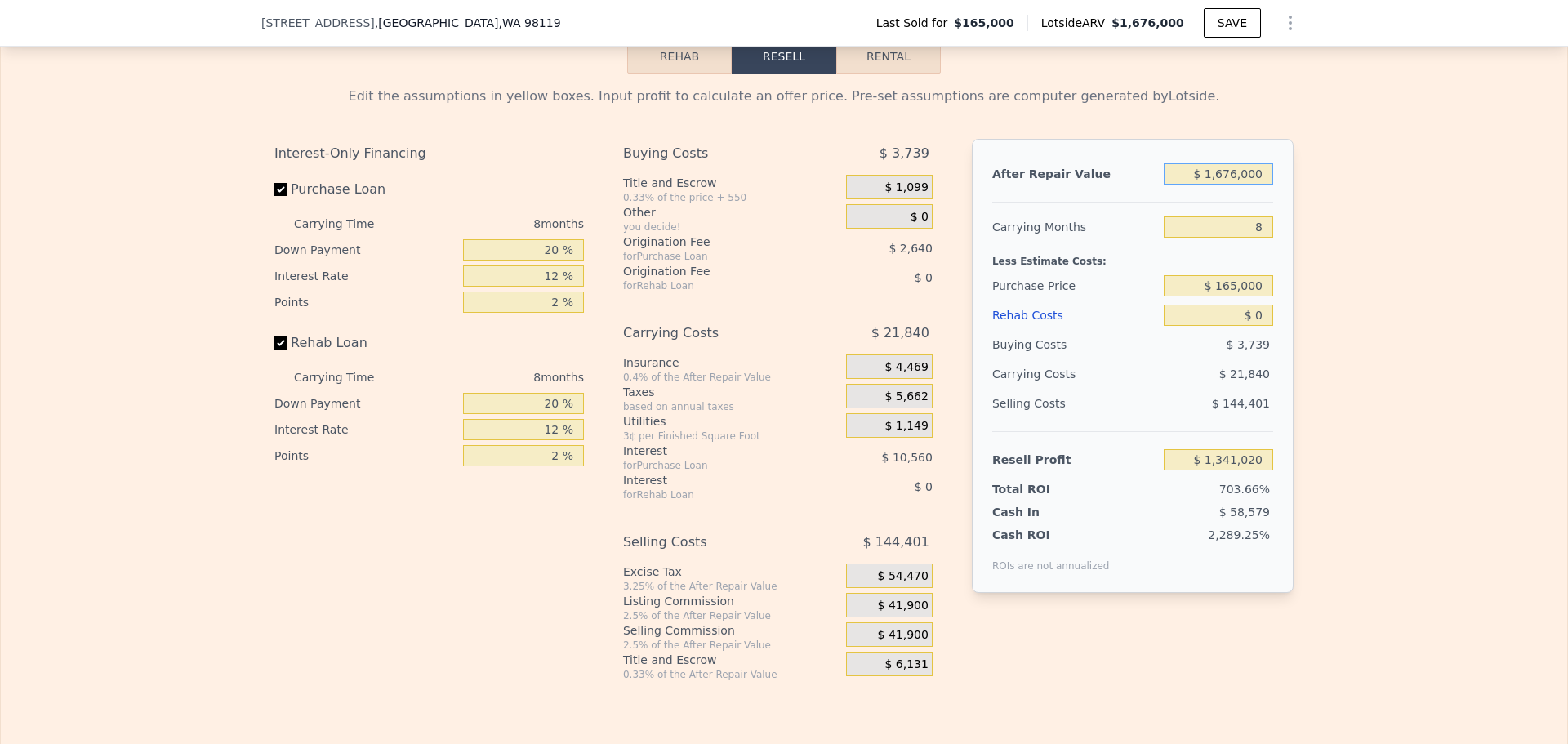
click at [1231, 184] on input "$ 1,676,000" at bounding box center [1218, 174] width 109 height 21
type input "$ 15,000"
type input "-$ 172,988"
type input "$ 150,000"
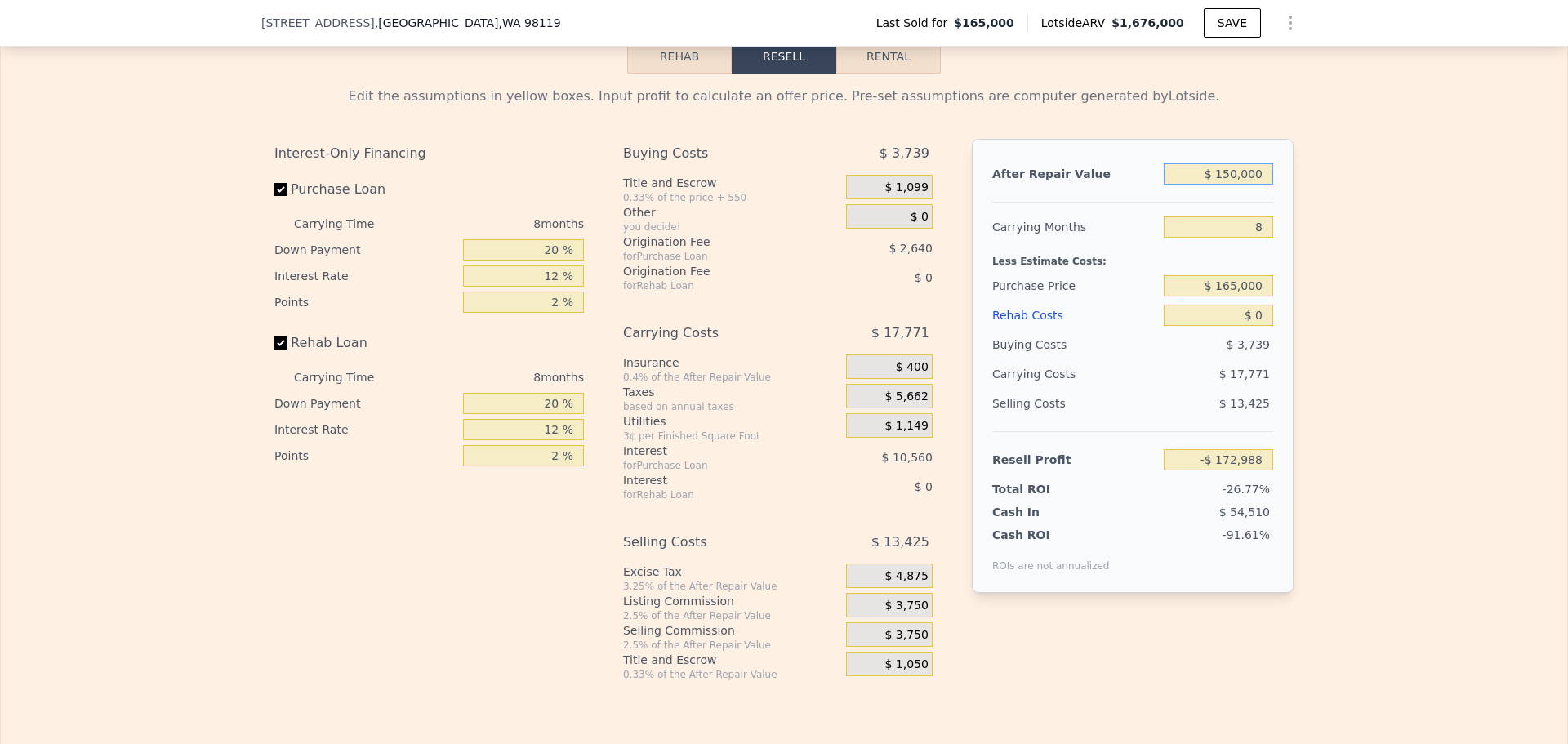
type input "-$ 49,935"
type input "$ 1,500,000"
type input "$ 1,180,595"
type input "$ 1,500,000"
drag, startPoint x: 1264, startPoint y: 253, endPoint x: 1245, endPoint y: 242, distance: 22.0
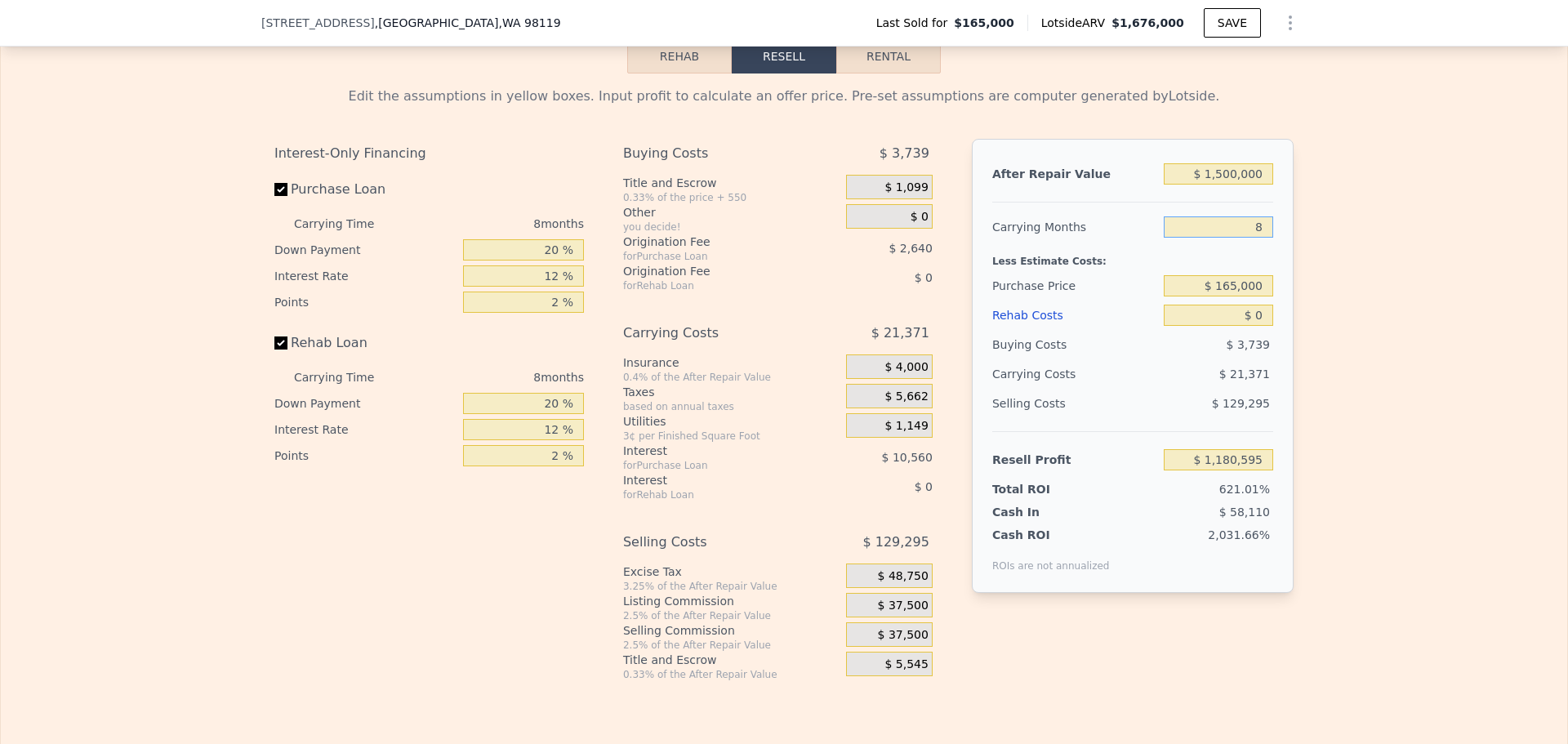
click at [1245, 237] on input "8" at bounding box center [1218, 227] width 109 height 21
click at [1242, 296] on input "$ 165,000" at bounding box center [1218, 286] width 109 height 21
click at [1243, 296] on input "$ 165,000" at bounding box center [1218, 286] width 109 height 21
type input "$ 1,000,000"
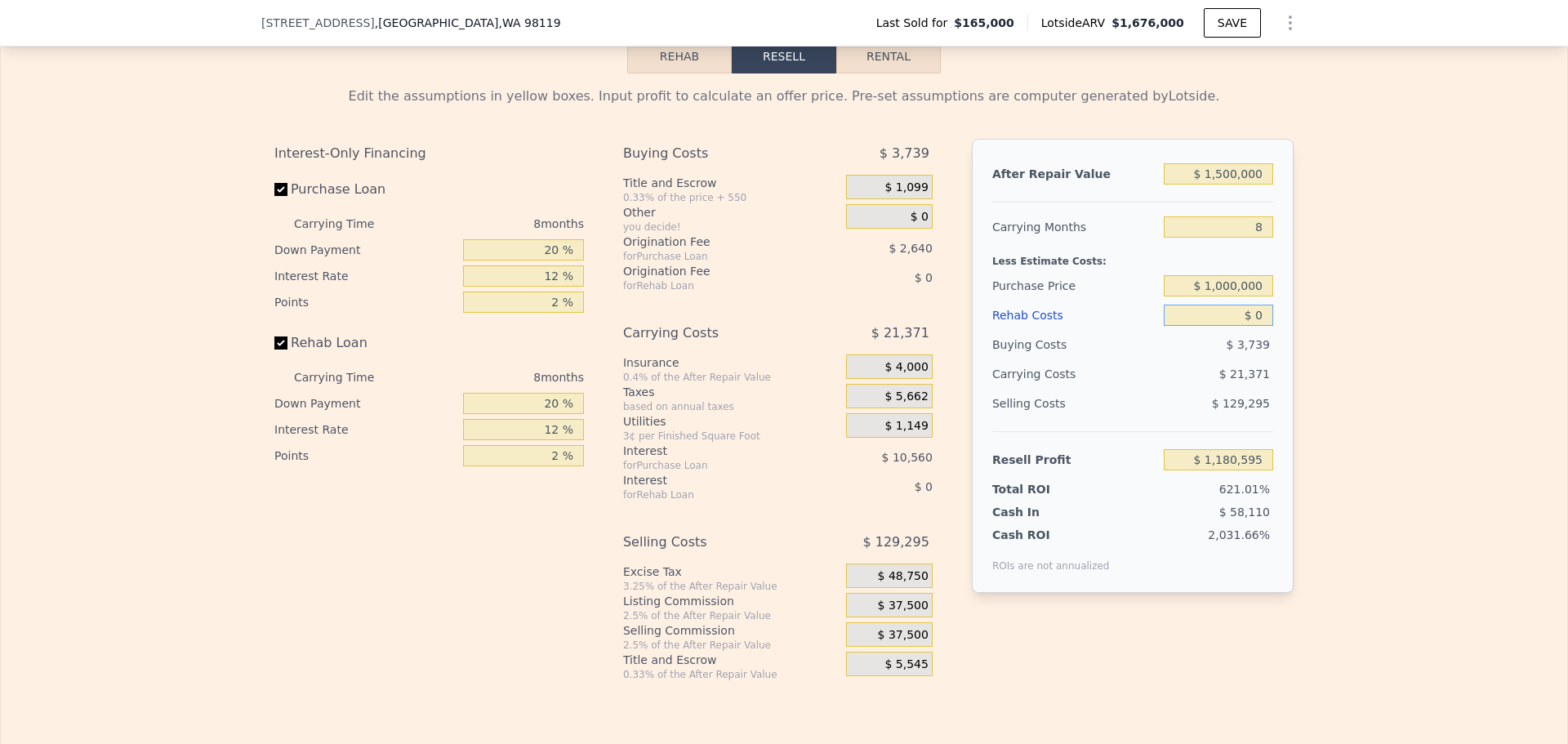
click at [1260, 326] on input "$ 0" at bounding box center [1218, 316] width 109 height 21
type input "$ 276,014"
type input "$ 200"
type input "$ 275,795"
type input "$ 200,000"
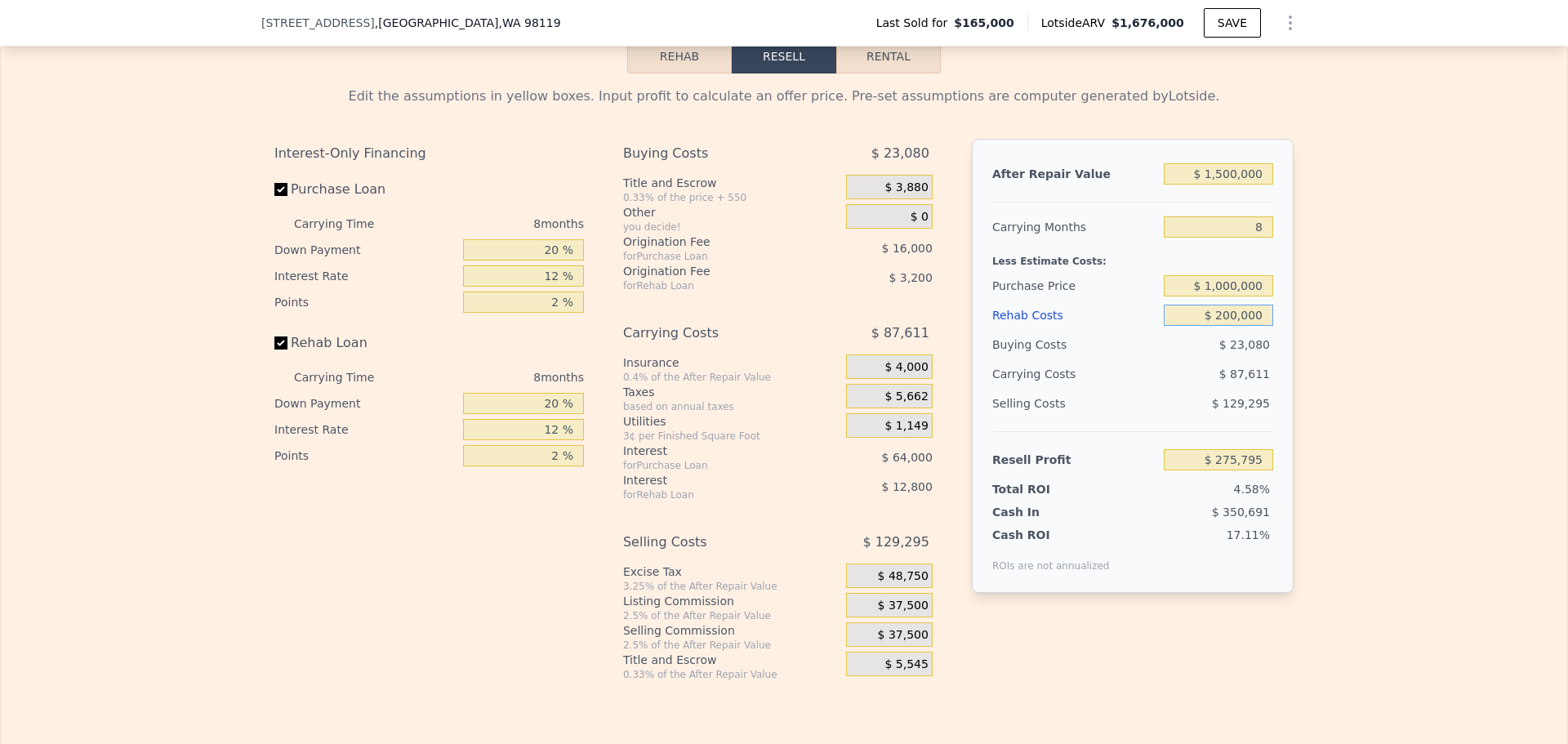
type input "$ 60,014"
type input "$ 200,000"
click at [1233, 296] on input "$ 1,000,000" at bounding box center [1218, 286] width 109 height 21
click at [1310, 288] on div "Edit the assumptions in yellow boxes. Input profit to calculate an offer price.…" at bounding box center [784, 376] width 1567 height 607
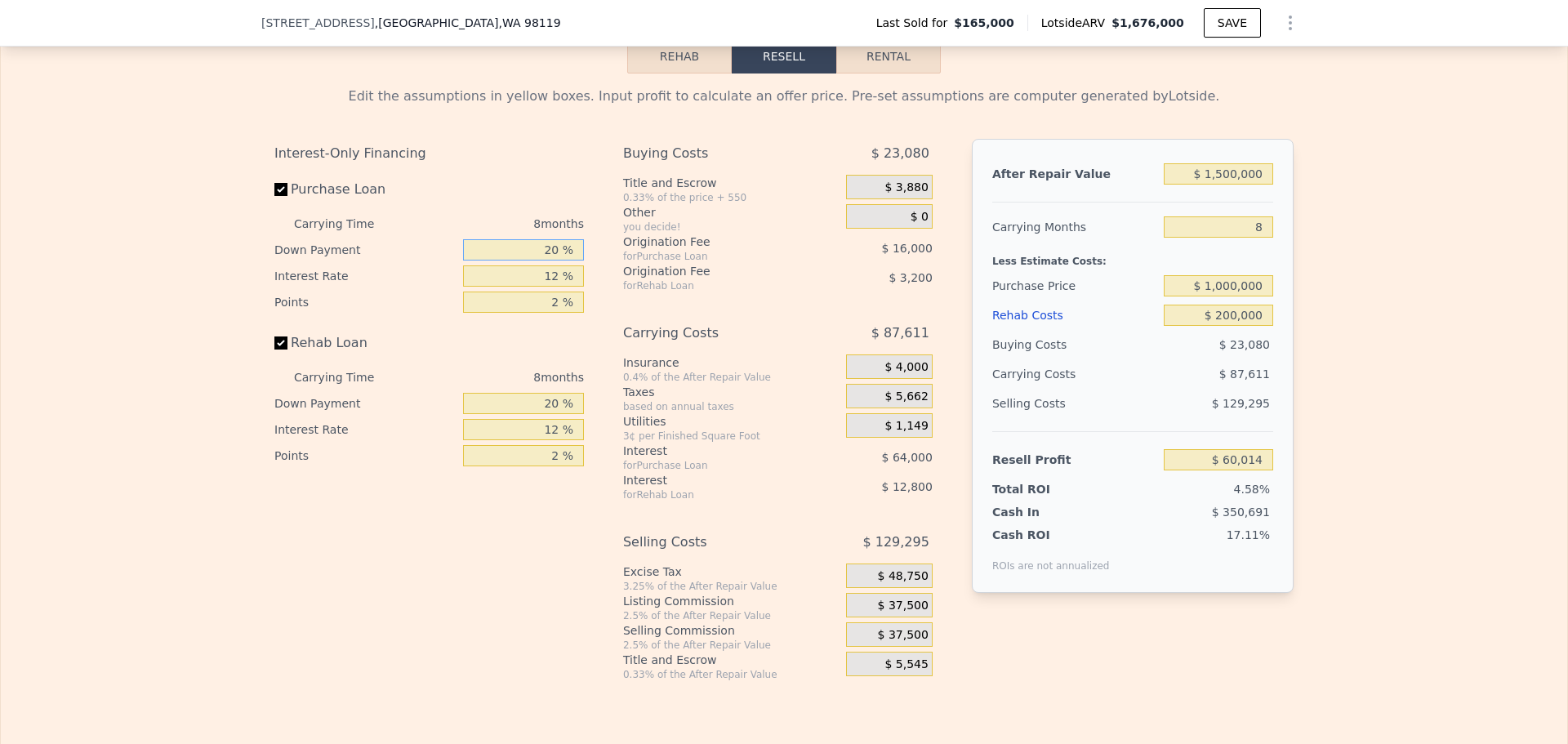
click at [550, 261] on input "20 %" at bounding box center [523, 250] width 121 height 21
type input "10 %"
type input "1 %"
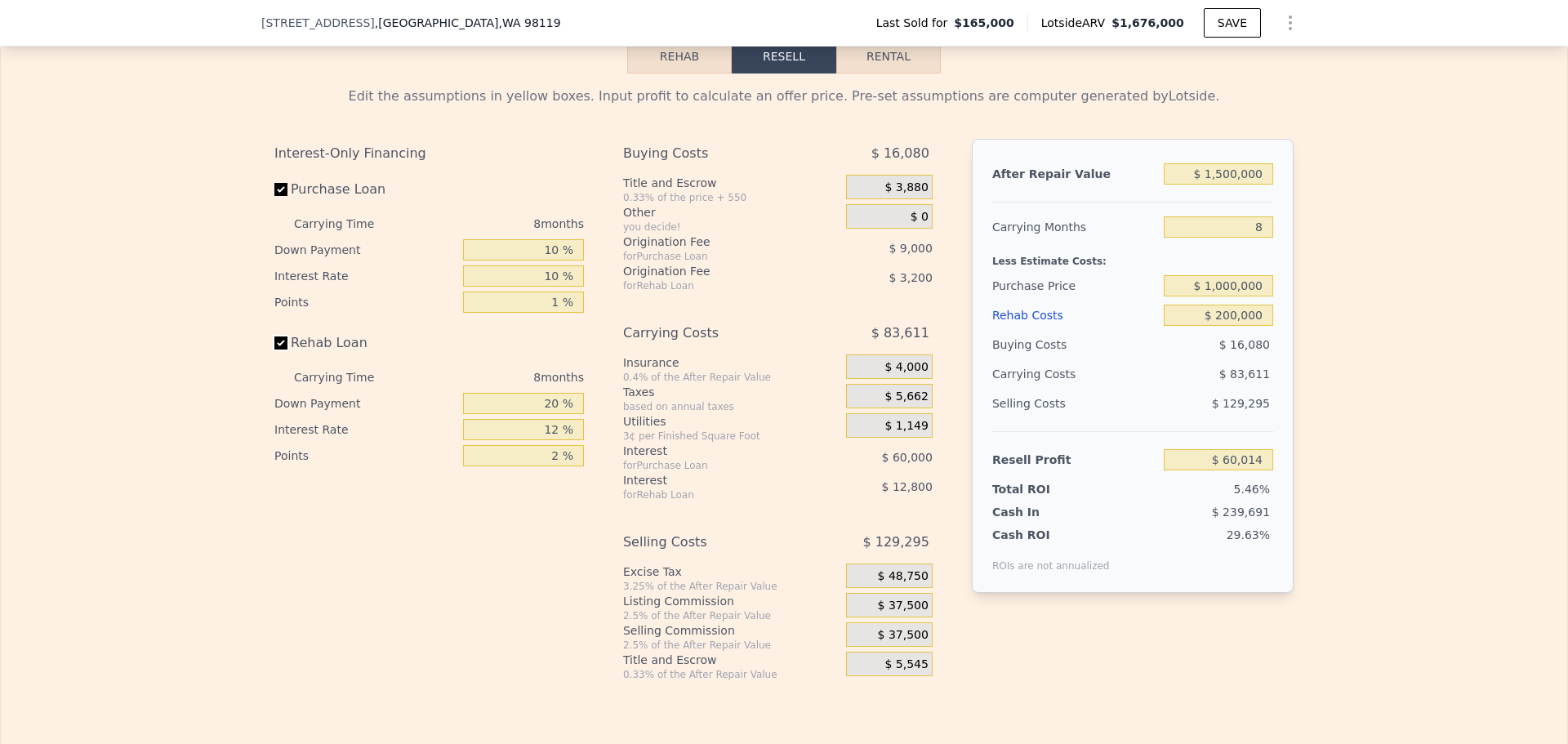
type input "$ 71,014"
type input "10 %"
type input "$ 73,150"
type input "1 %"
type input "$ 74,750"
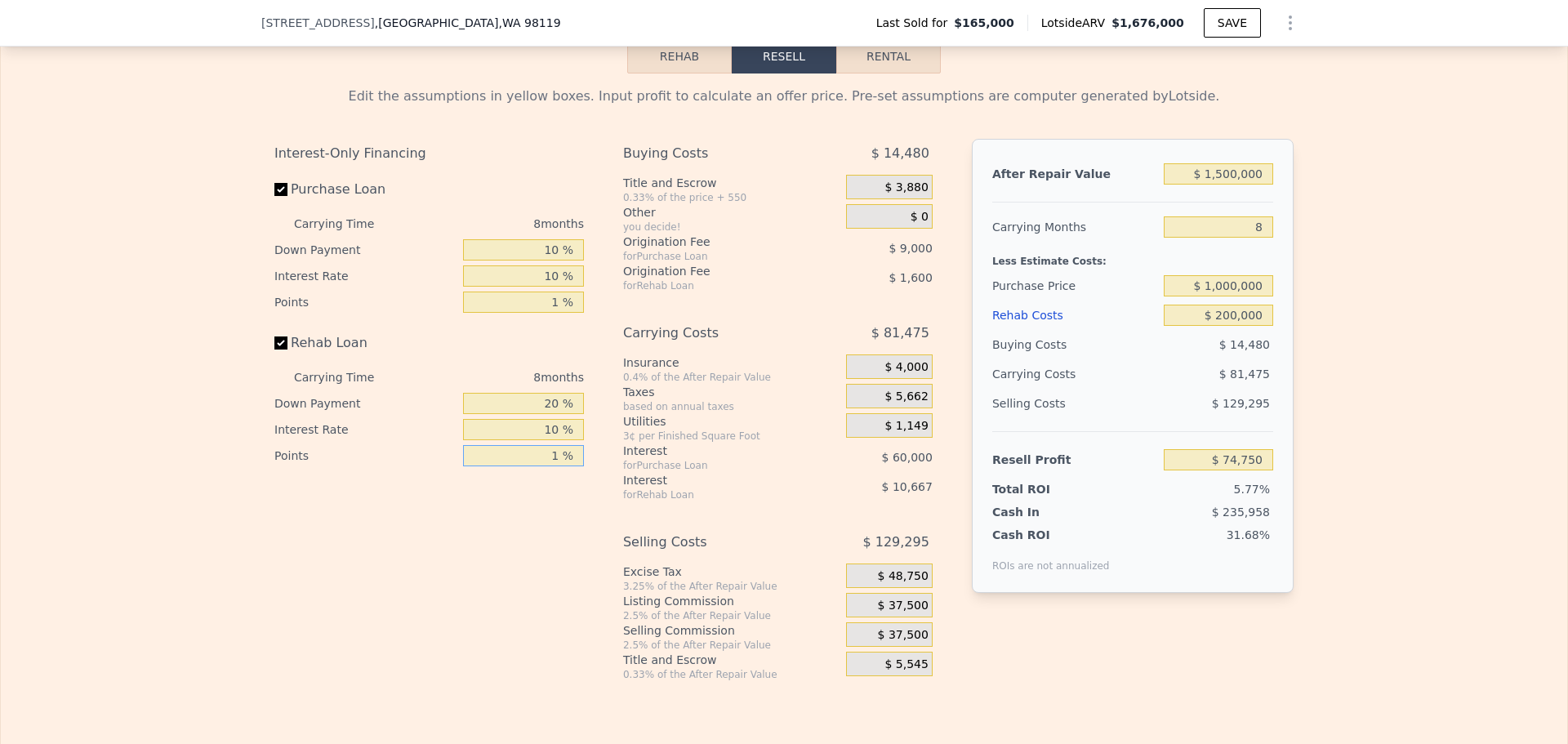
type input "1 %"
drag, startPoint x: 547, startPoint y: 426, endPoint x: 539, endPoint y: 424, distance: 8.2
click at [539, 414] on input "20 %" at bounding box center [523, 403] width 121 height 21
type input "10 %"
type input "$ 73,214"
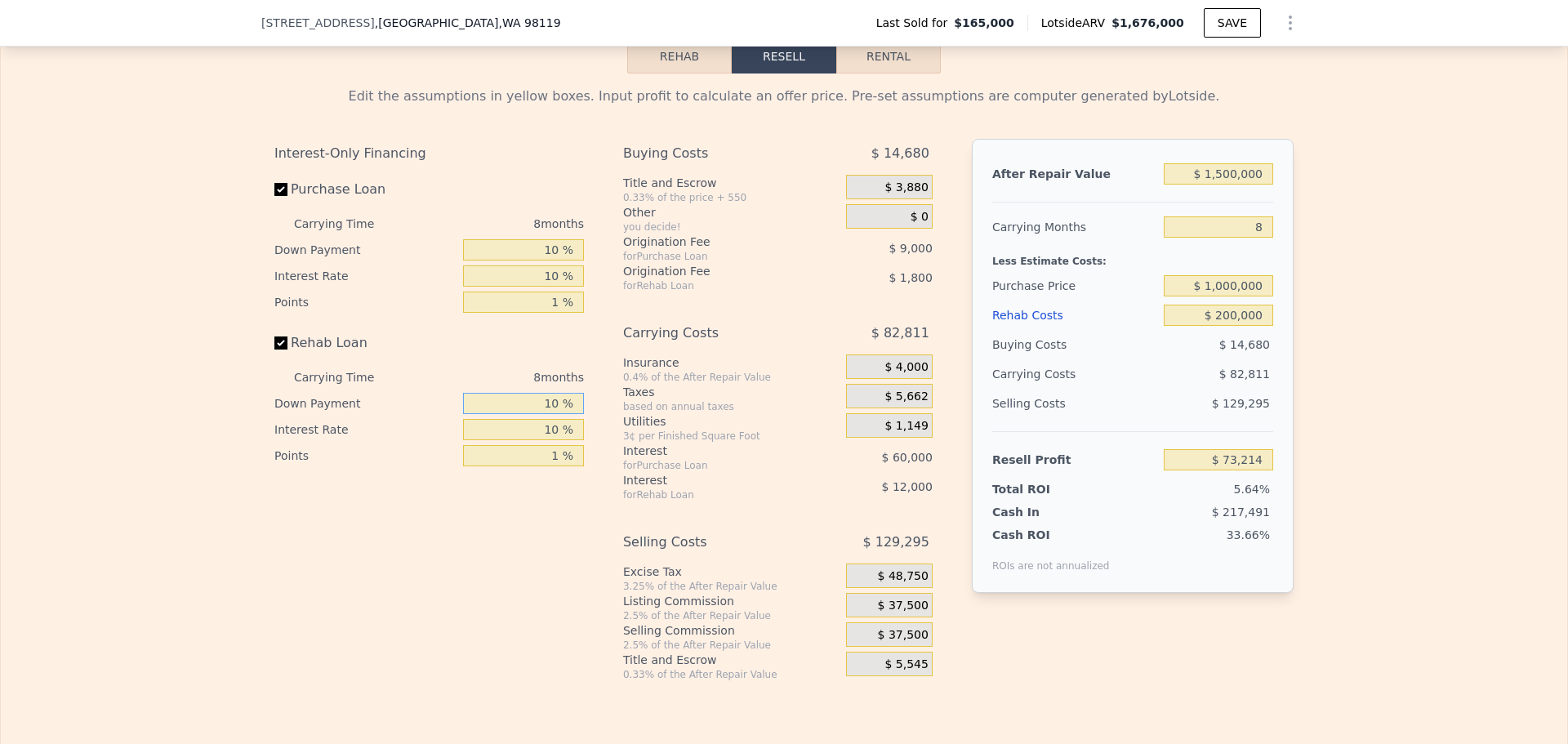
type input "10 %"
click at [814, 538] on div "Buying Costs $ 14,680 Title and Escrow 0.33% of the price + 550 $ 3,880 Other y…" at bounding box center [777, 410] width 310 height 542
click at [911, 613] on span "$ 37,500" at bounding box center [903, 605] width 50 height 14
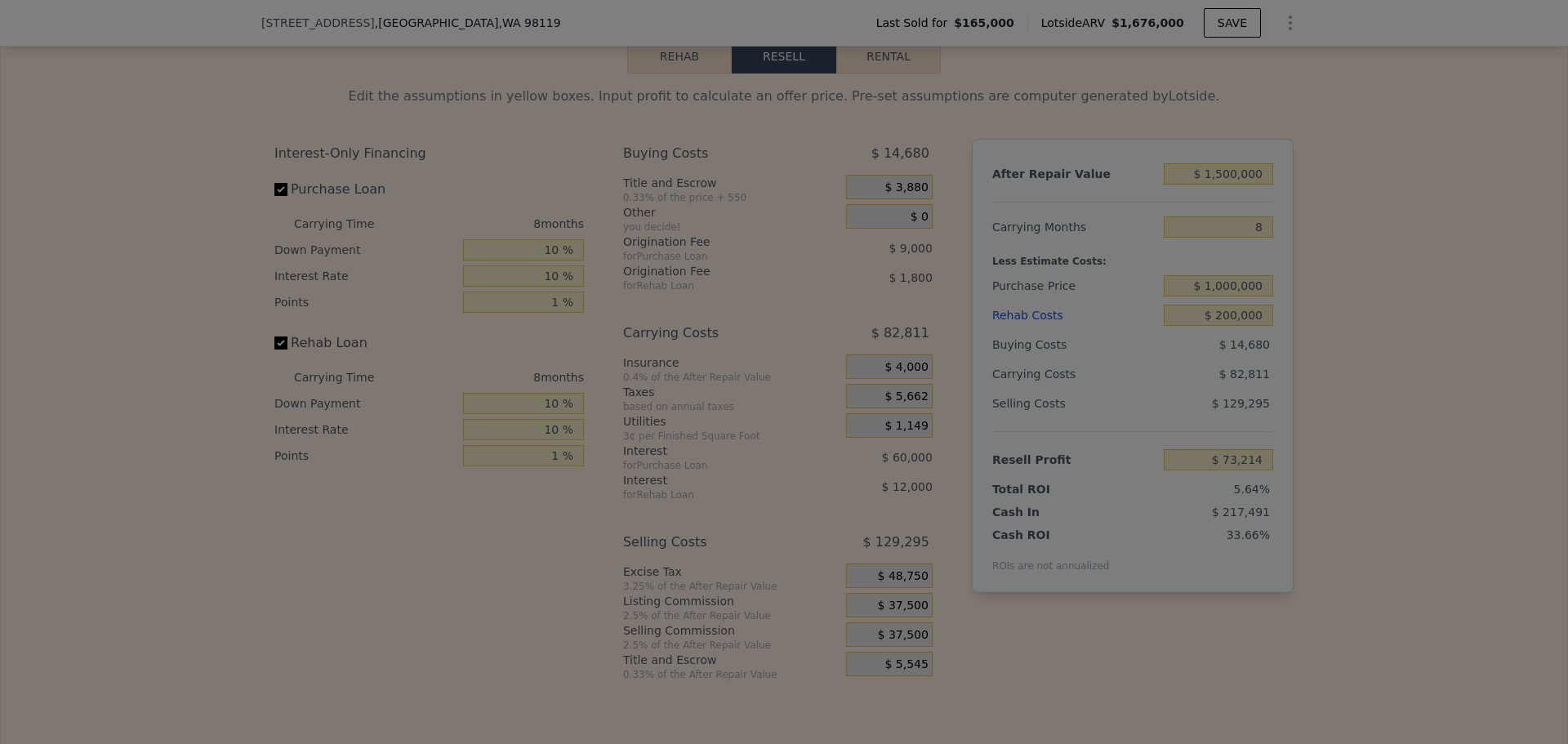
click at [910, 625] on div at bounding box center [784, 372] width 1568 height 744
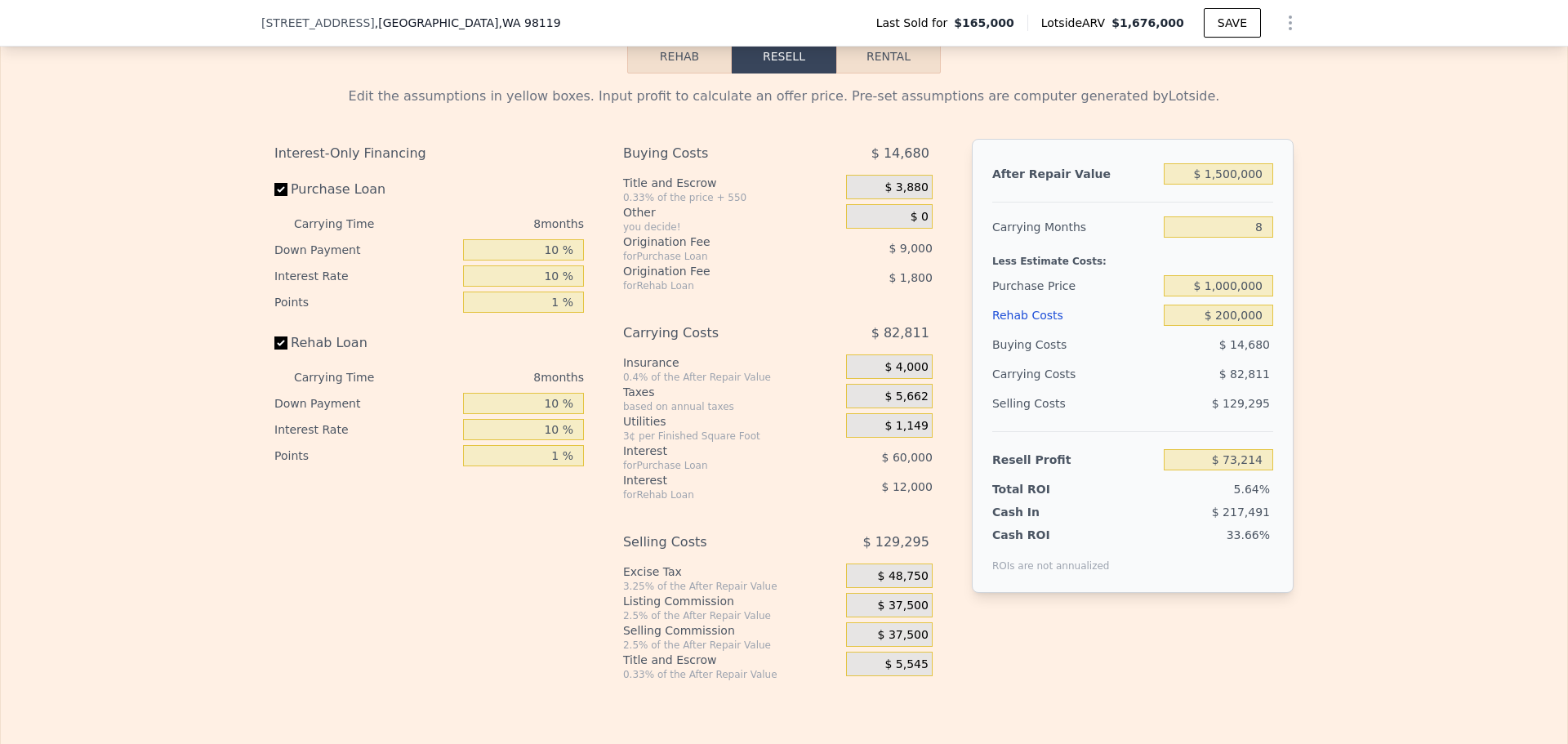
click at [897, 613] on span "$ 37,500" at bounding box center [903, 605] width 50 height 14
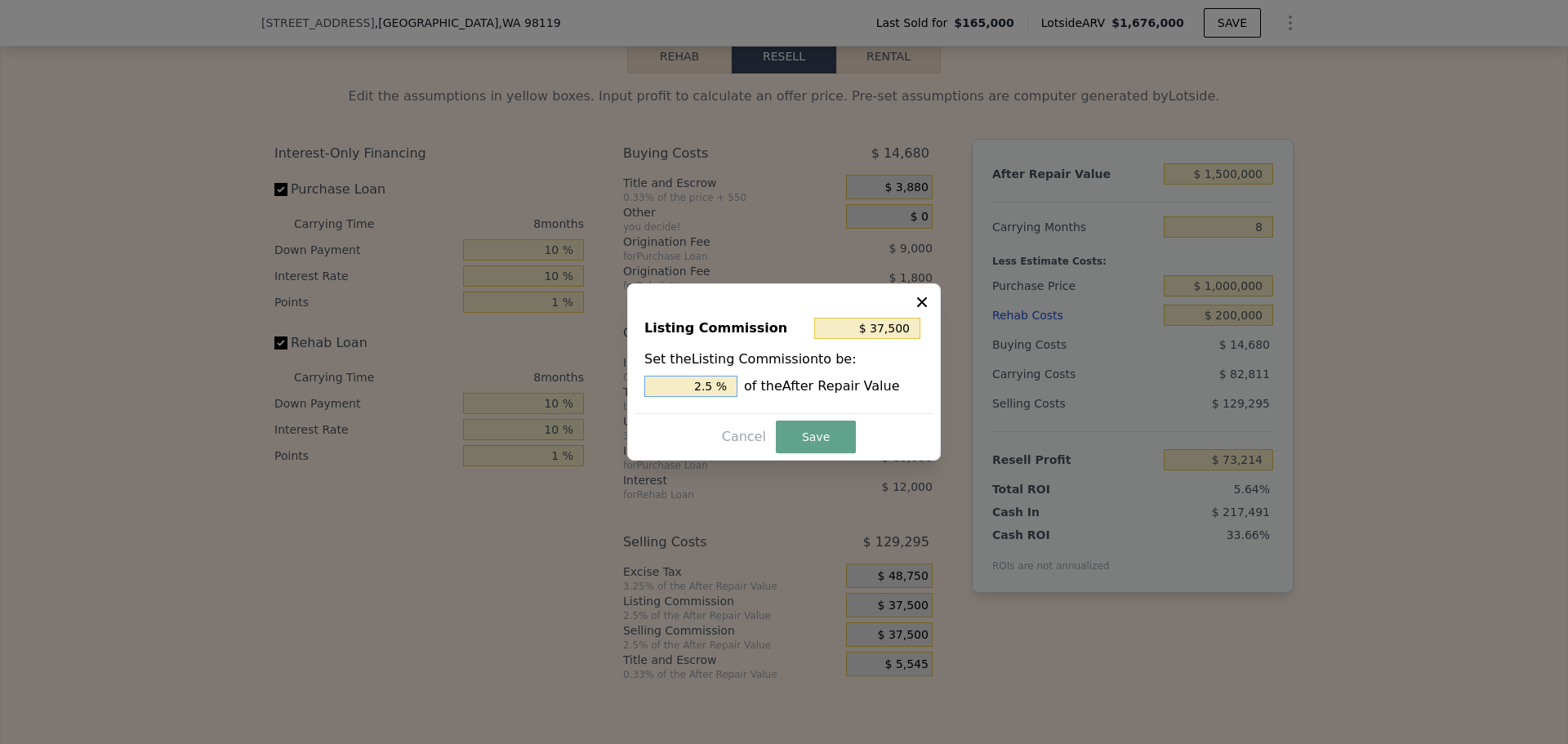
drag, startPoint x: 706, startPoint y: 386, endPoint x: 715, endPoint y: 384, distance: 9.2
click at [715, 384] on input "2.5 %" at bounding box center [690, 386] width 93 height 21
type input "$ 30,000"
type input "2 %"
click at [807, 437] on button "Save" at bounding box center [816, 437] width 80 height 33
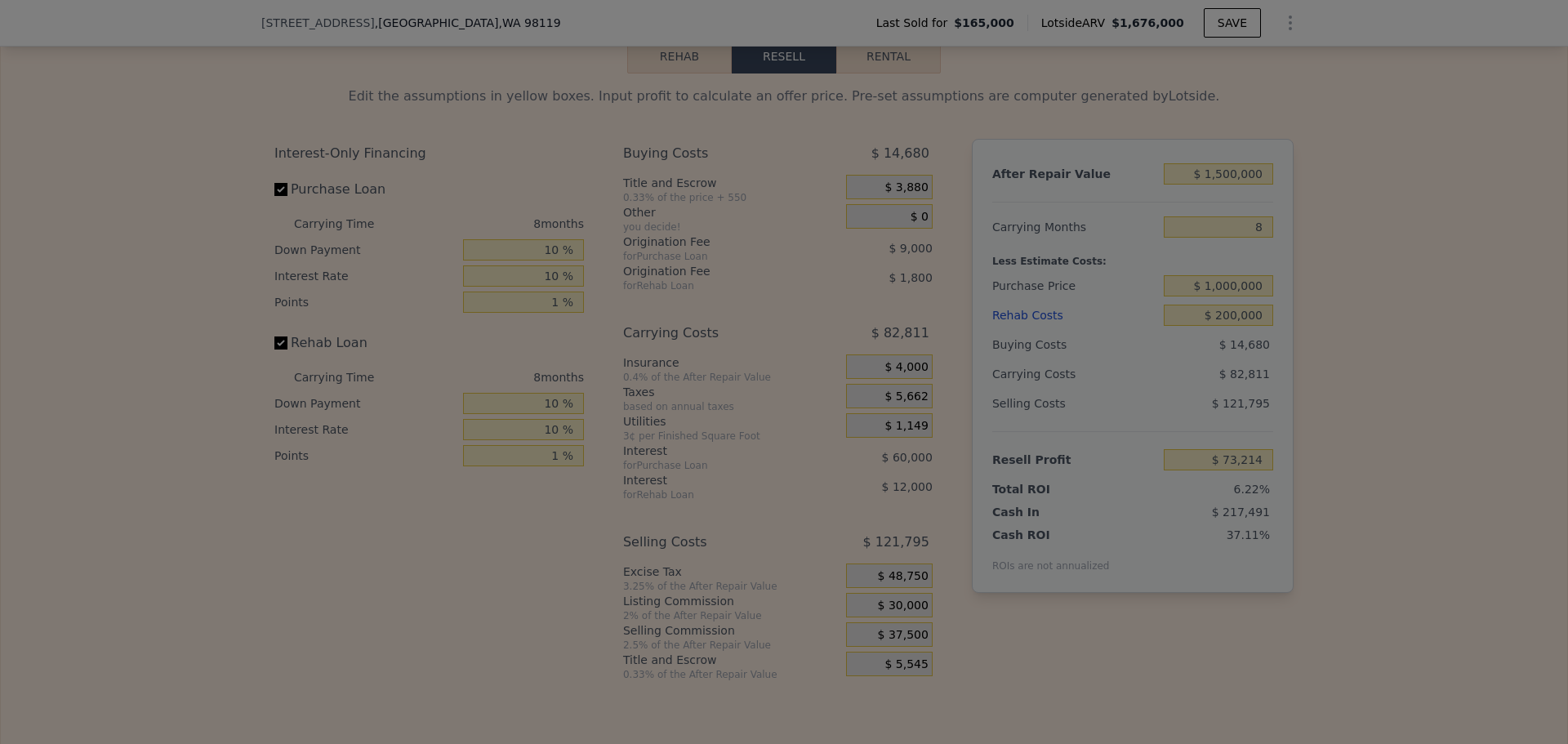
type input "$ 80,714"
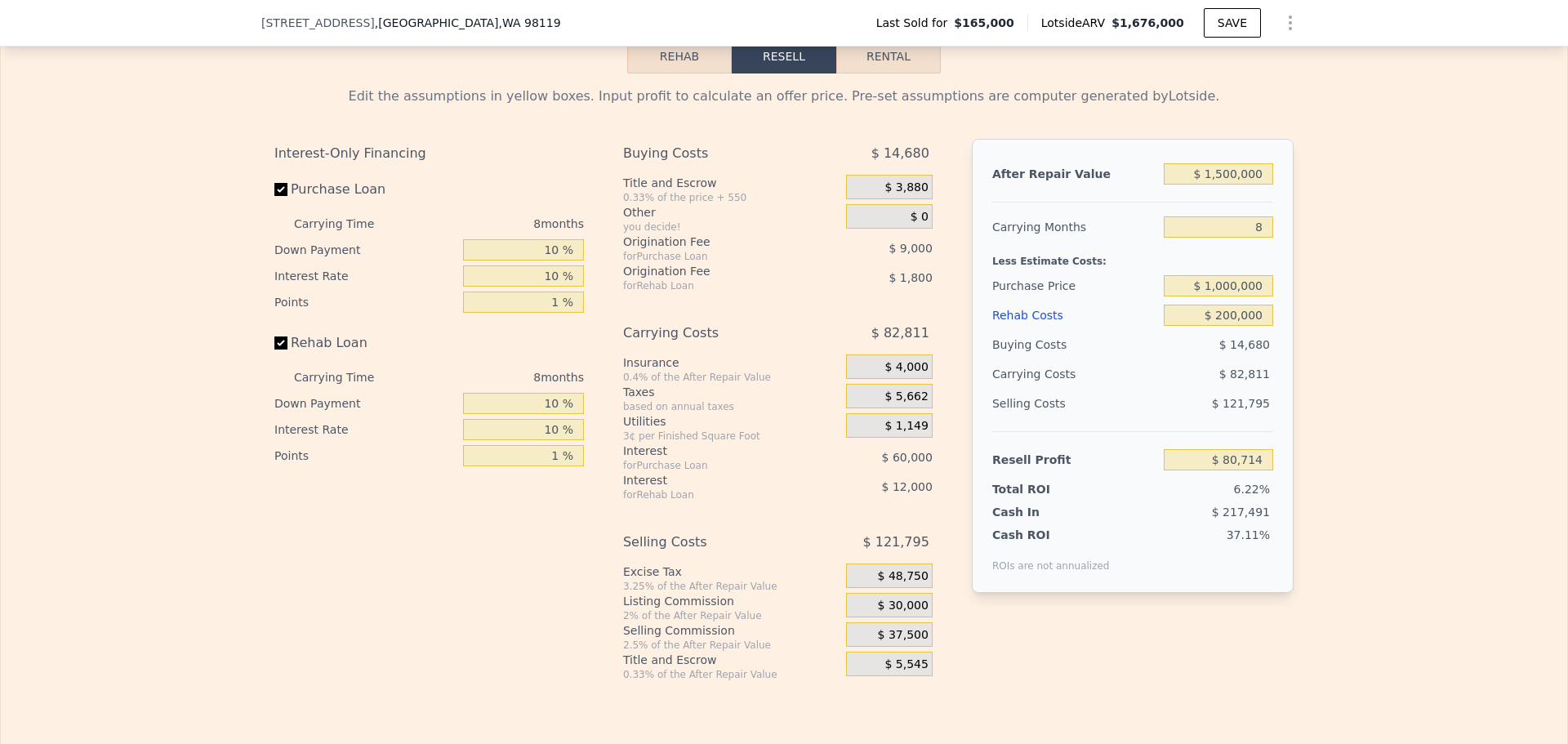
click at [1411, 340] on div "Edit the assumptions in yellow boxes. Input profit to calculate an offer price.…" at bounding box center [784, 376] width 1567 height 607
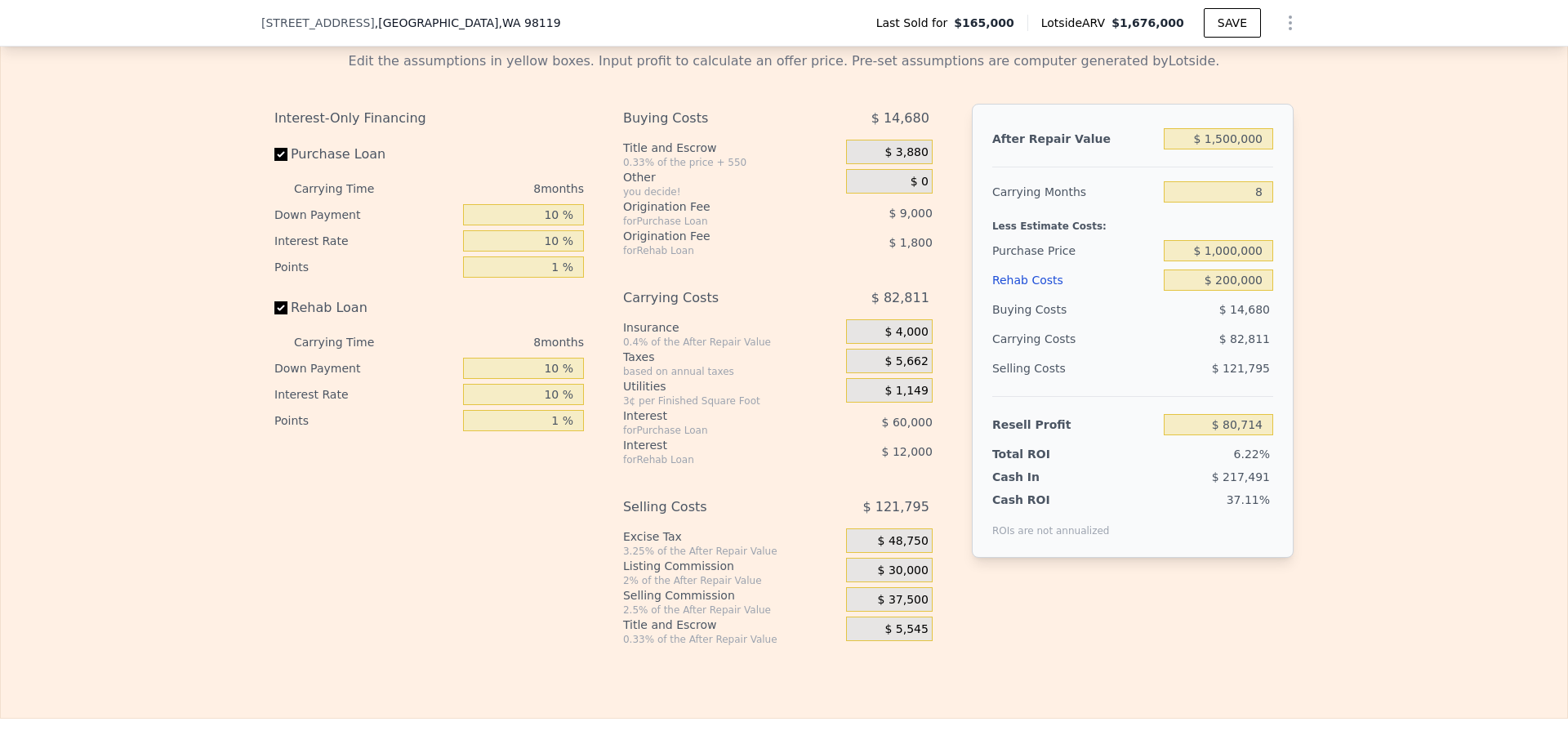
scroll to position [2449, 0]
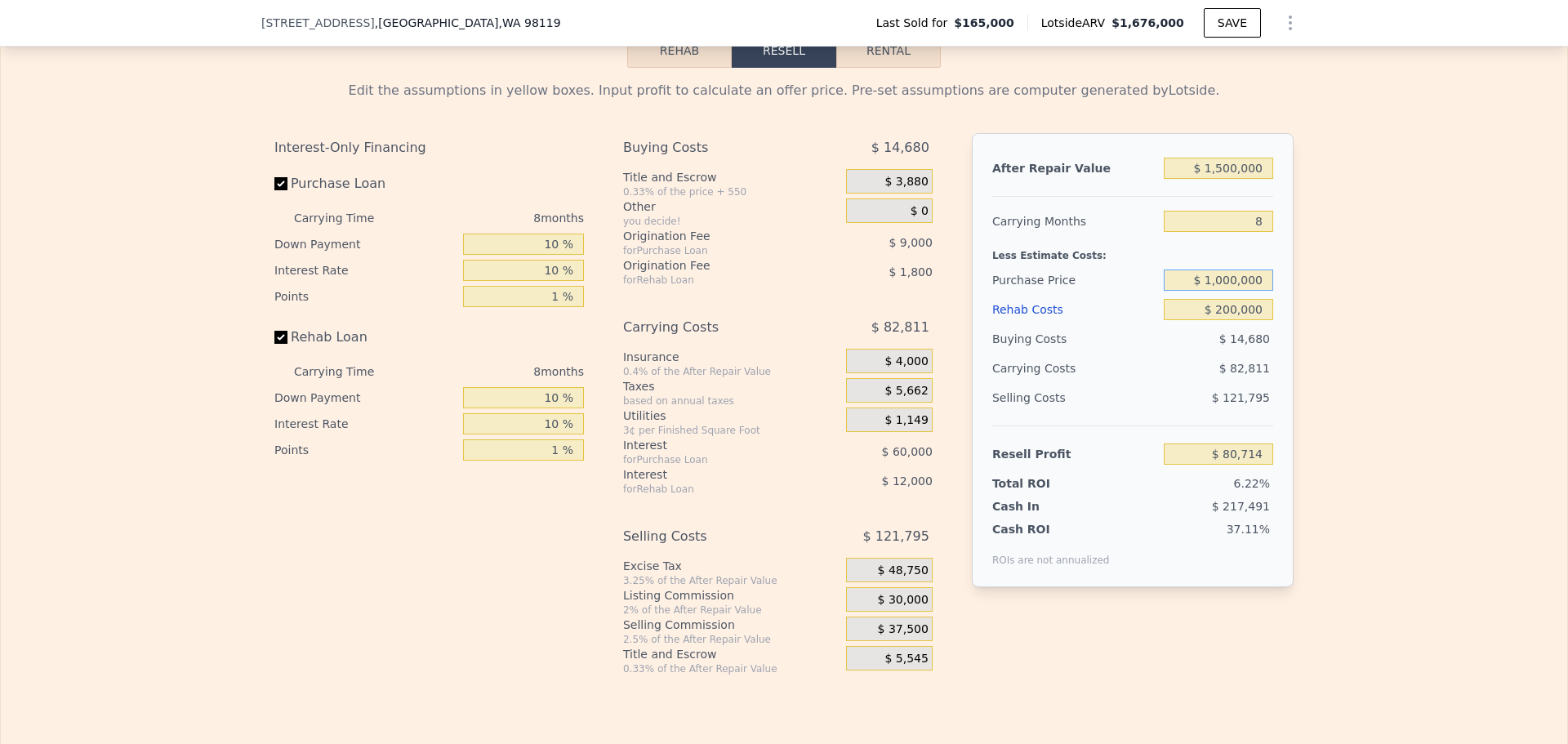
click at [1236, 290] on input "$ 1,000,000" at bounding box center [1218, 280] width 109 height 21
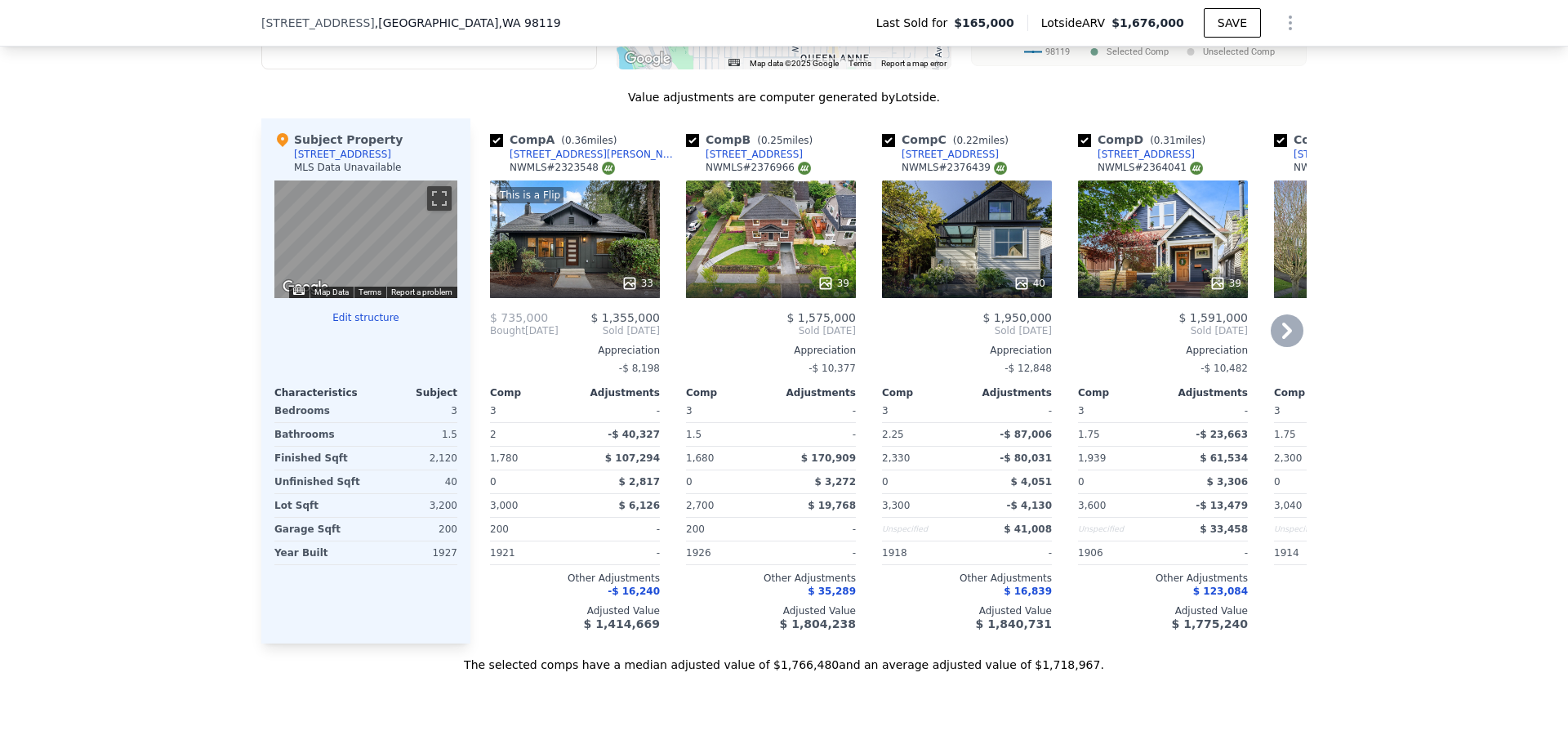
scroll to position [1633, 0]
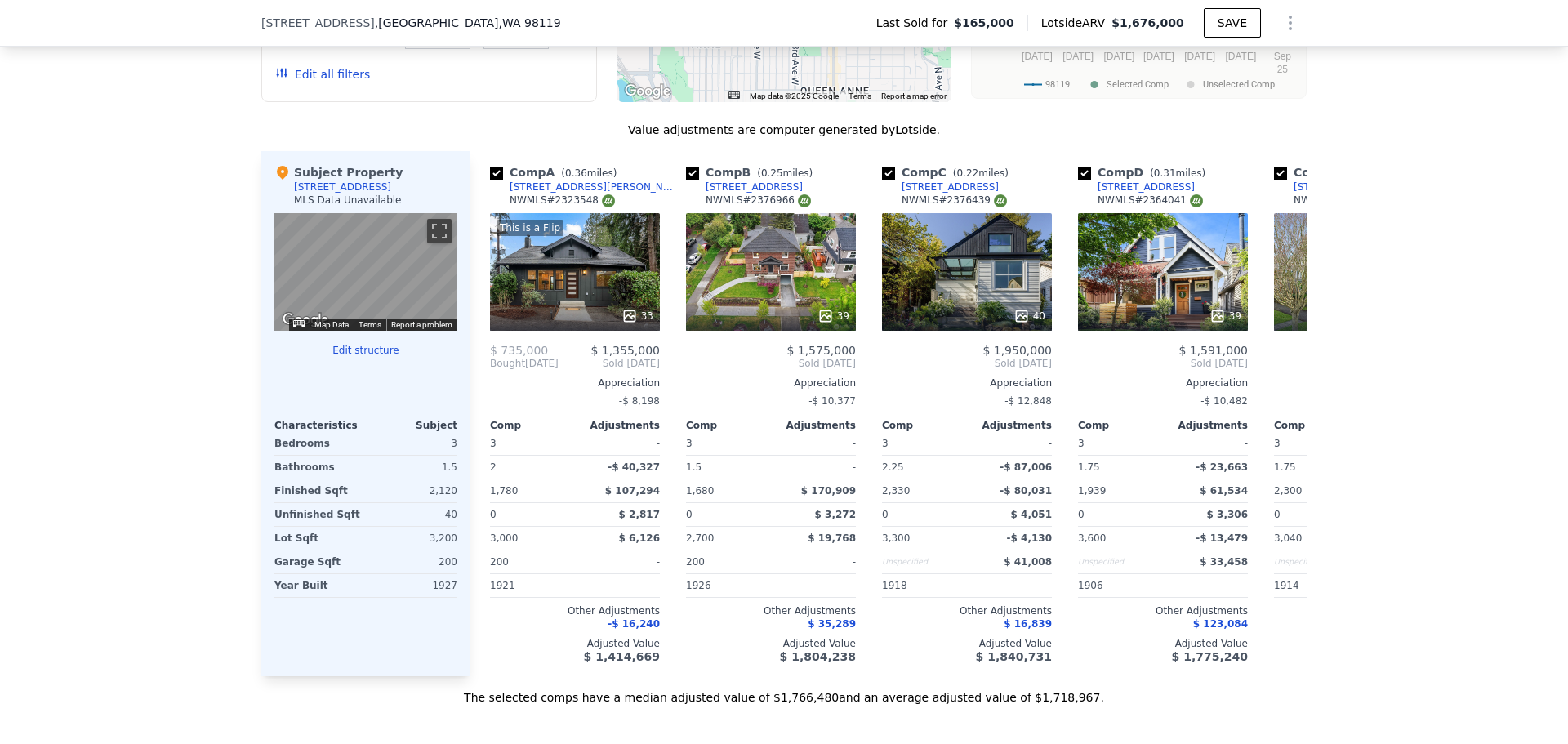
type input "$ 800,000"
type input "$ 295,180"
type input "$ 1,676,000"
type input "$ 0"
type input "$ 1,341,020"
